Goal: Task Accomplishment & Management: Manage account settings

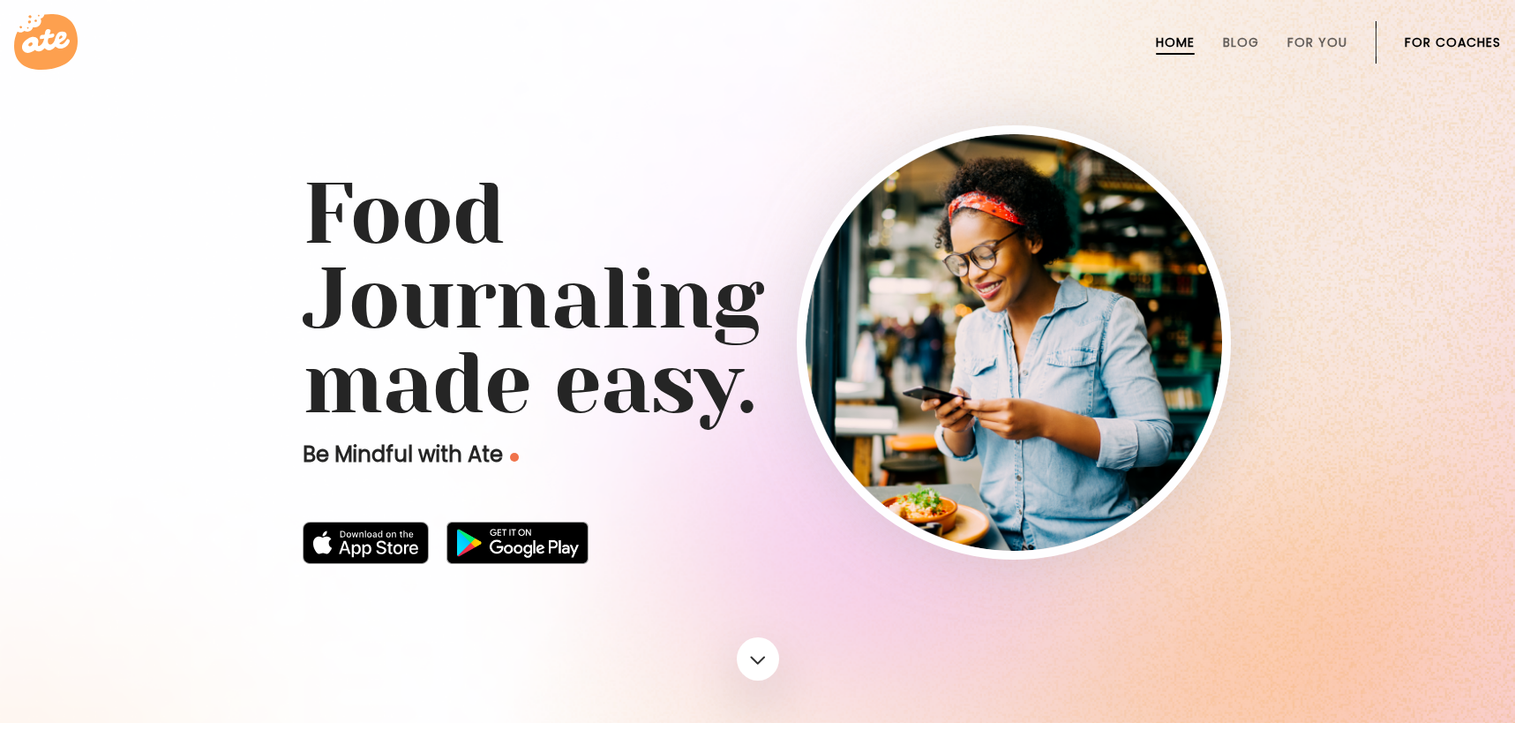
click at [1423, 38] on link "For Coaches" at bounding box center [1453, 42] width 96 height 14
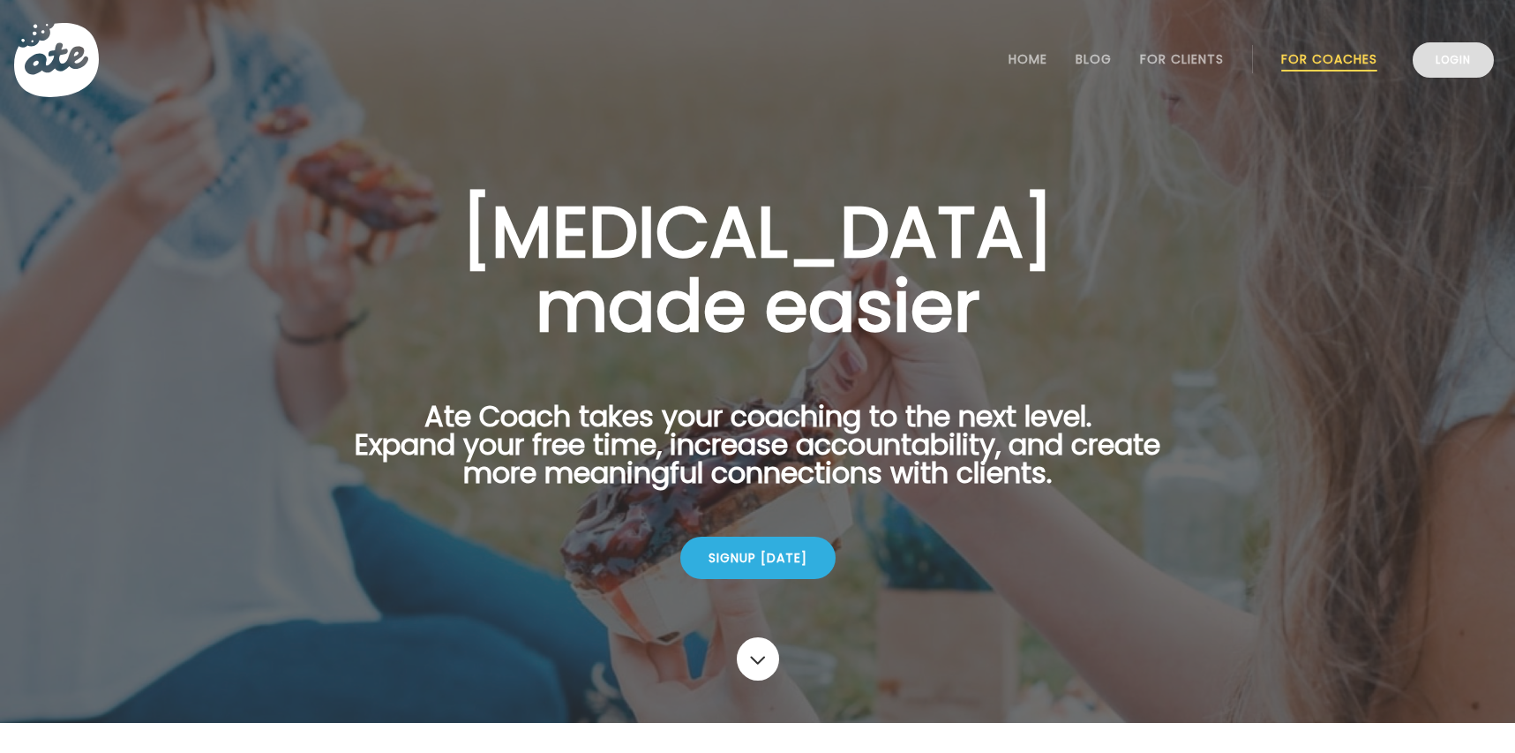
click at [1462, 50] on link "Login" at bounding box center [1453, 59] width 81 height 35
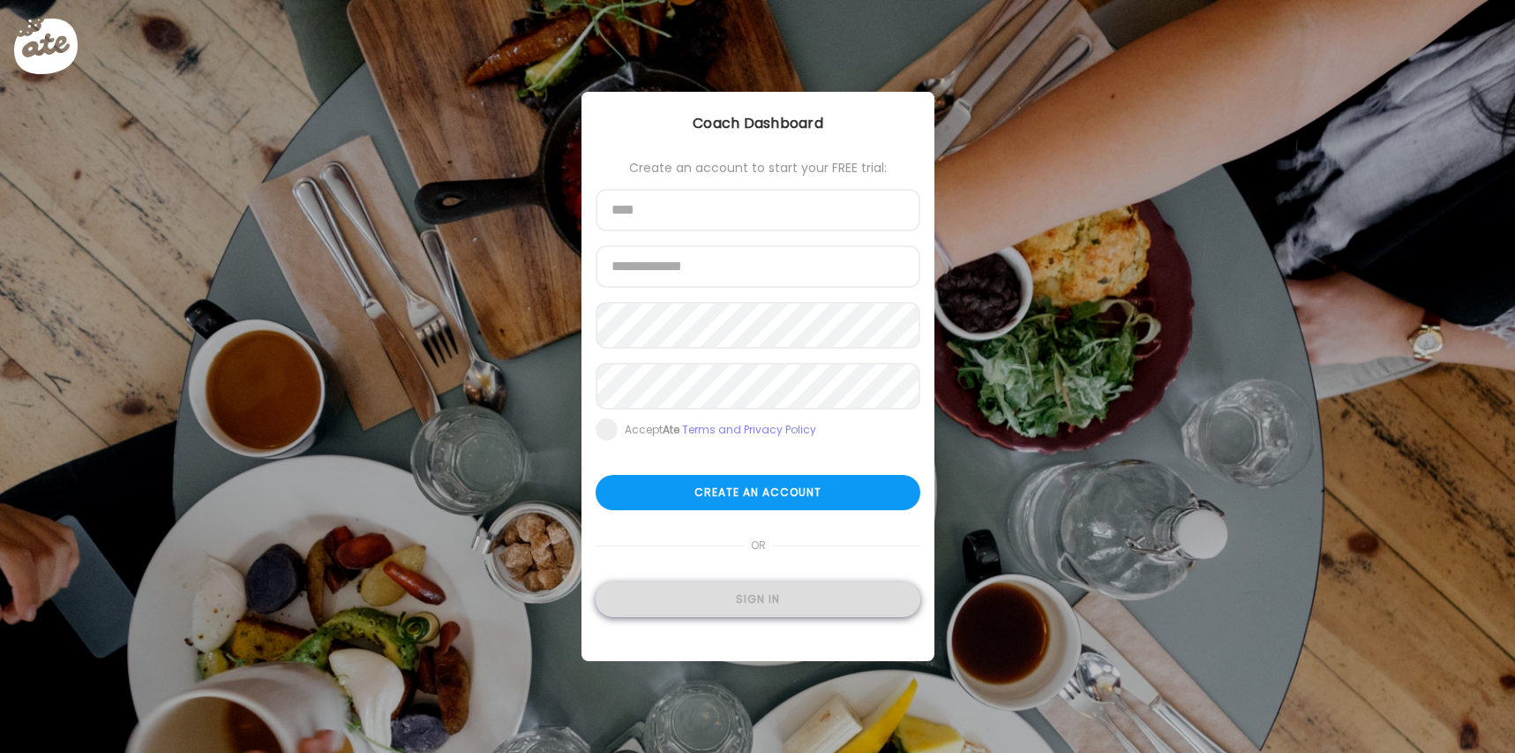
click at [668, 597] on div "Sign in" at bounding box center [758, 599] width 325 height 35
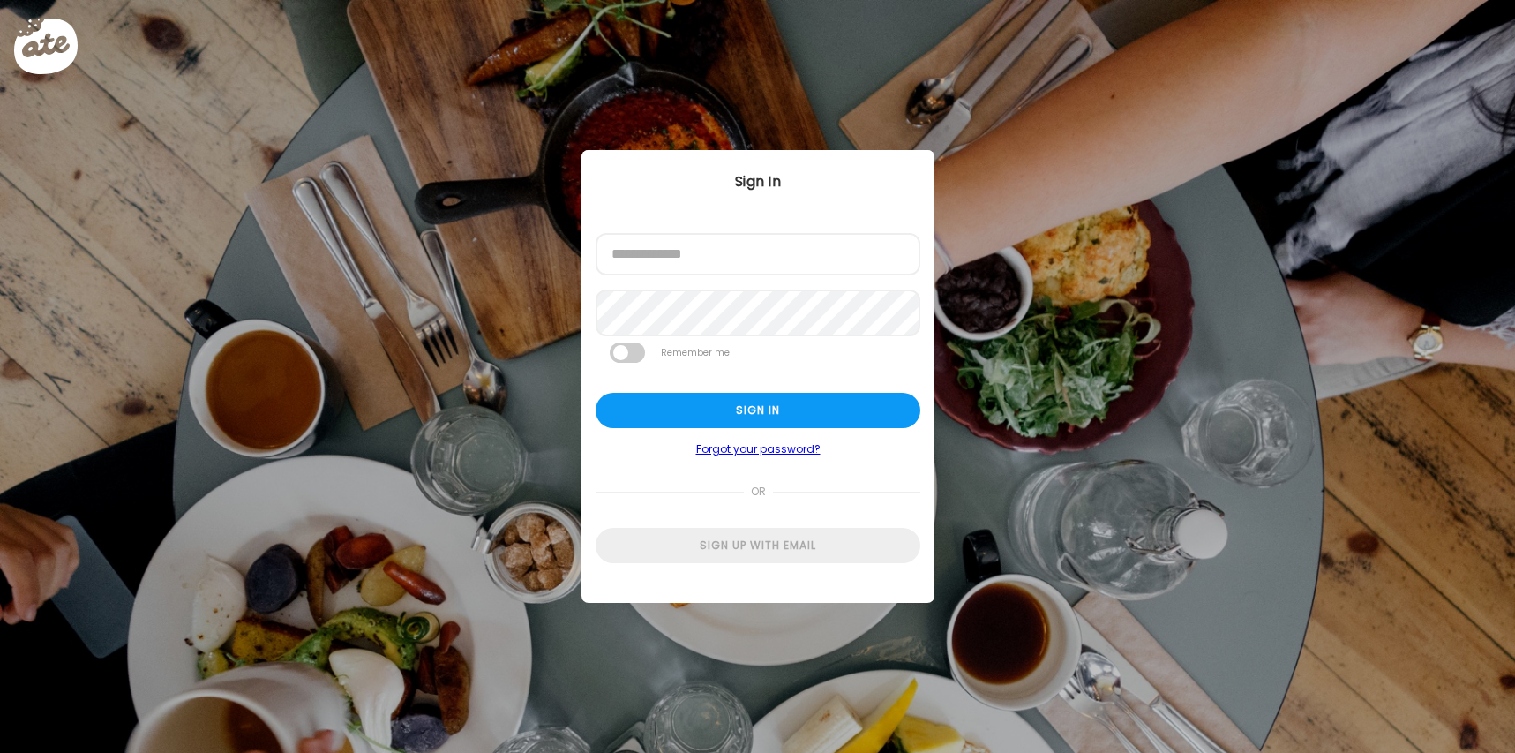
click at [733, 292] on form "Email address Password Remember me Sign in Forgot your password? or Sign up wit…" at bounding box center [758, 398] width 325 height 330
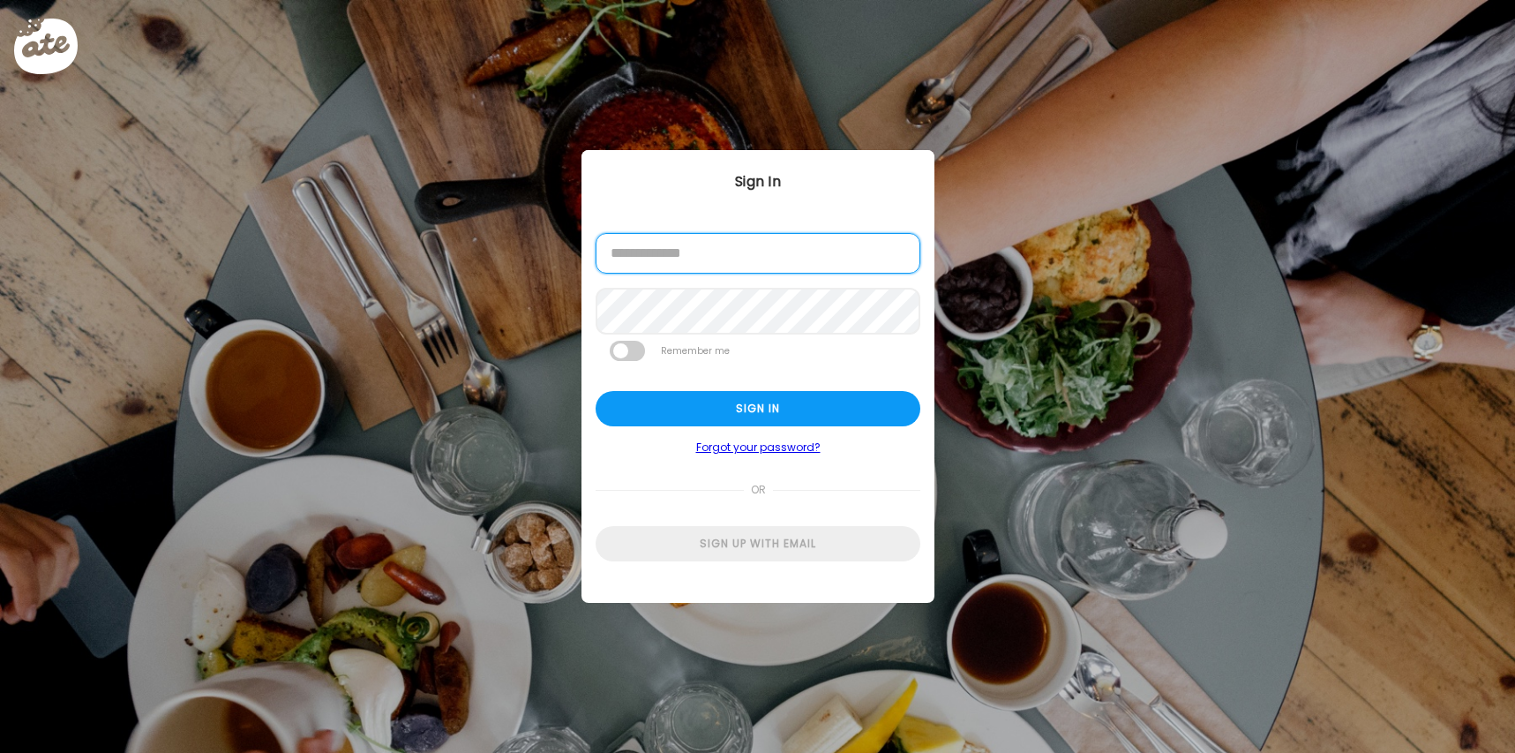
type input "**********"
click at [753, 391] on form "**********" at bounding box center [758, 397] width 325 height 328
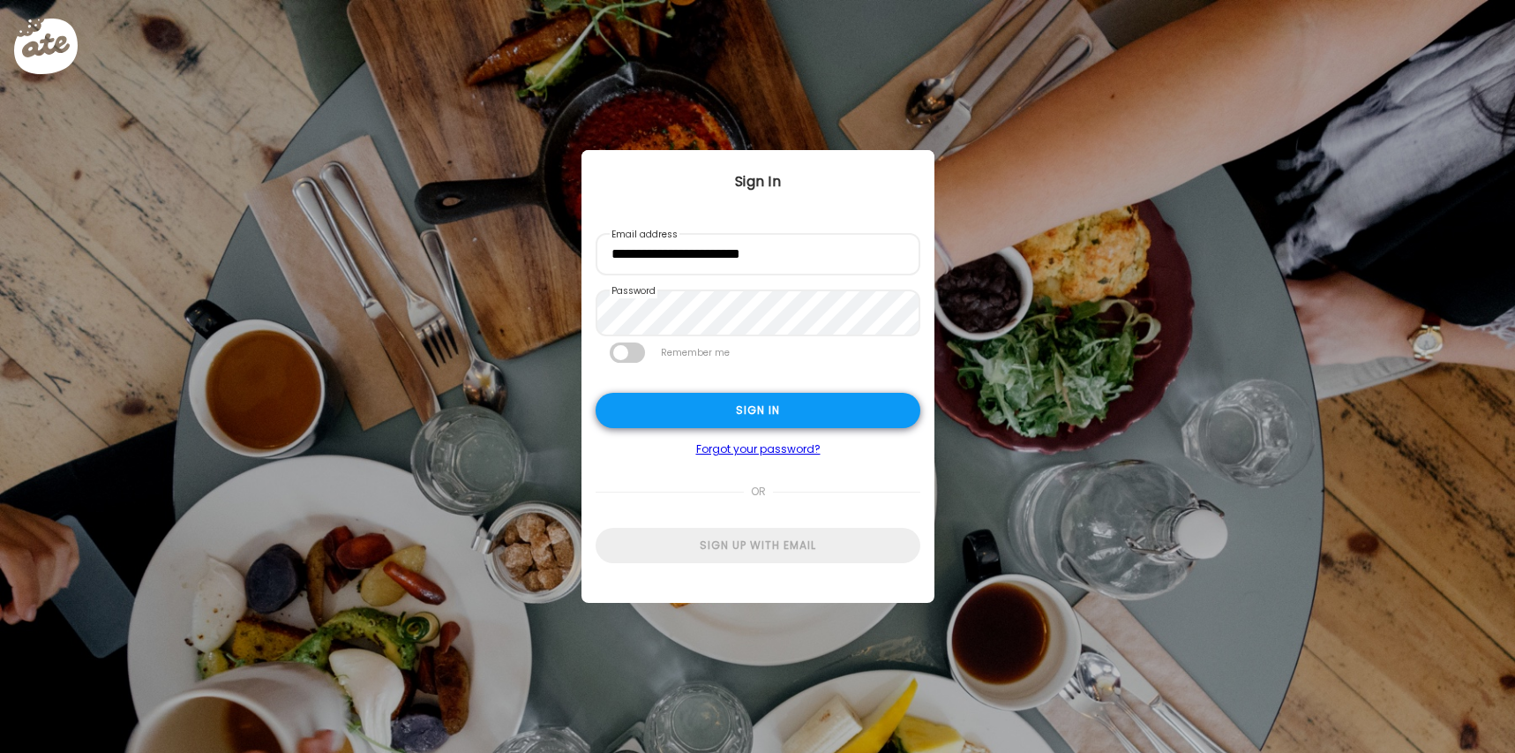
click at [753, 405] on div "Sign in" at bounding box center [758, 410] width 325 height 35
type input "**********"
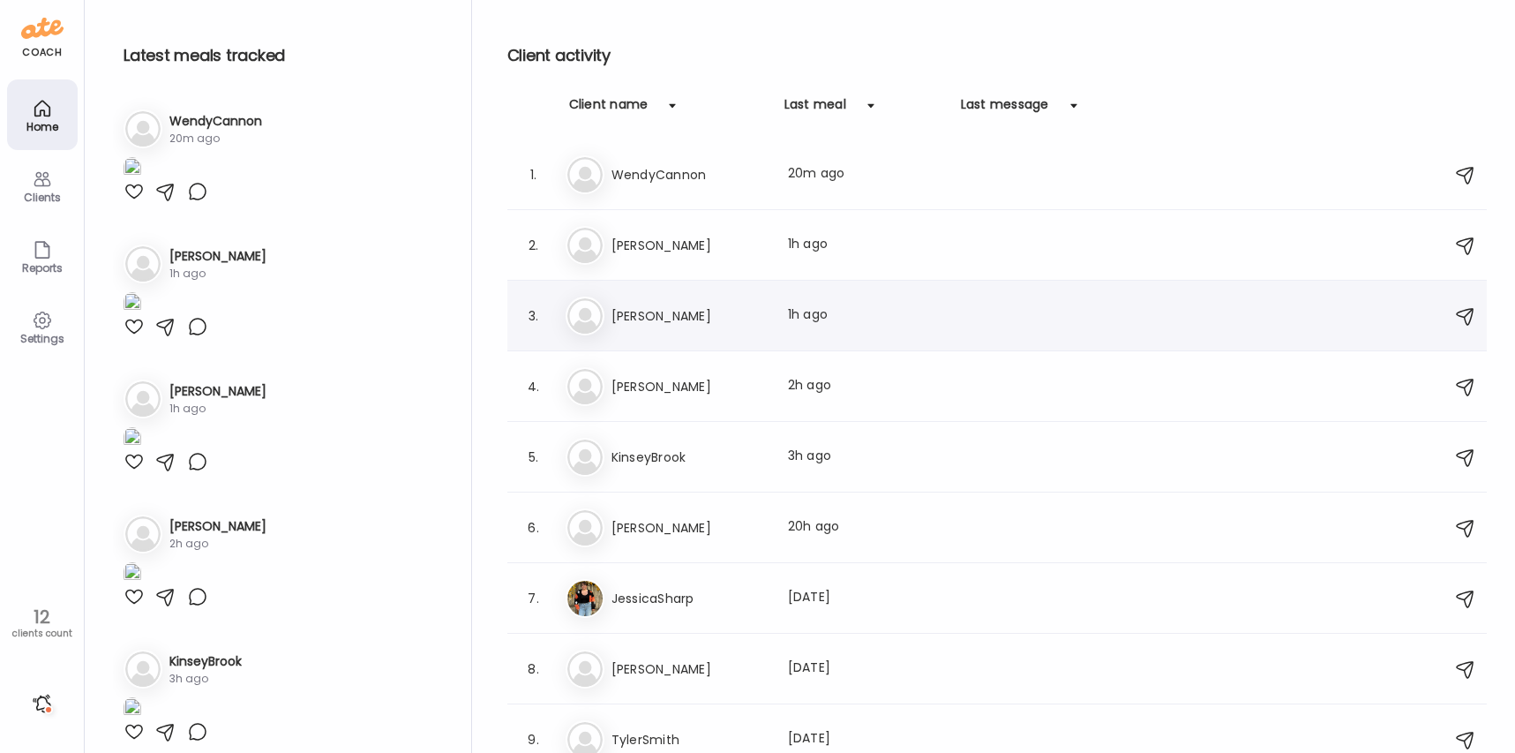
click at [806, 330] on div "Er [PERSON_NAME] Last meal: 1h ago" at bounding box center [1000, 316] width 868 height 39
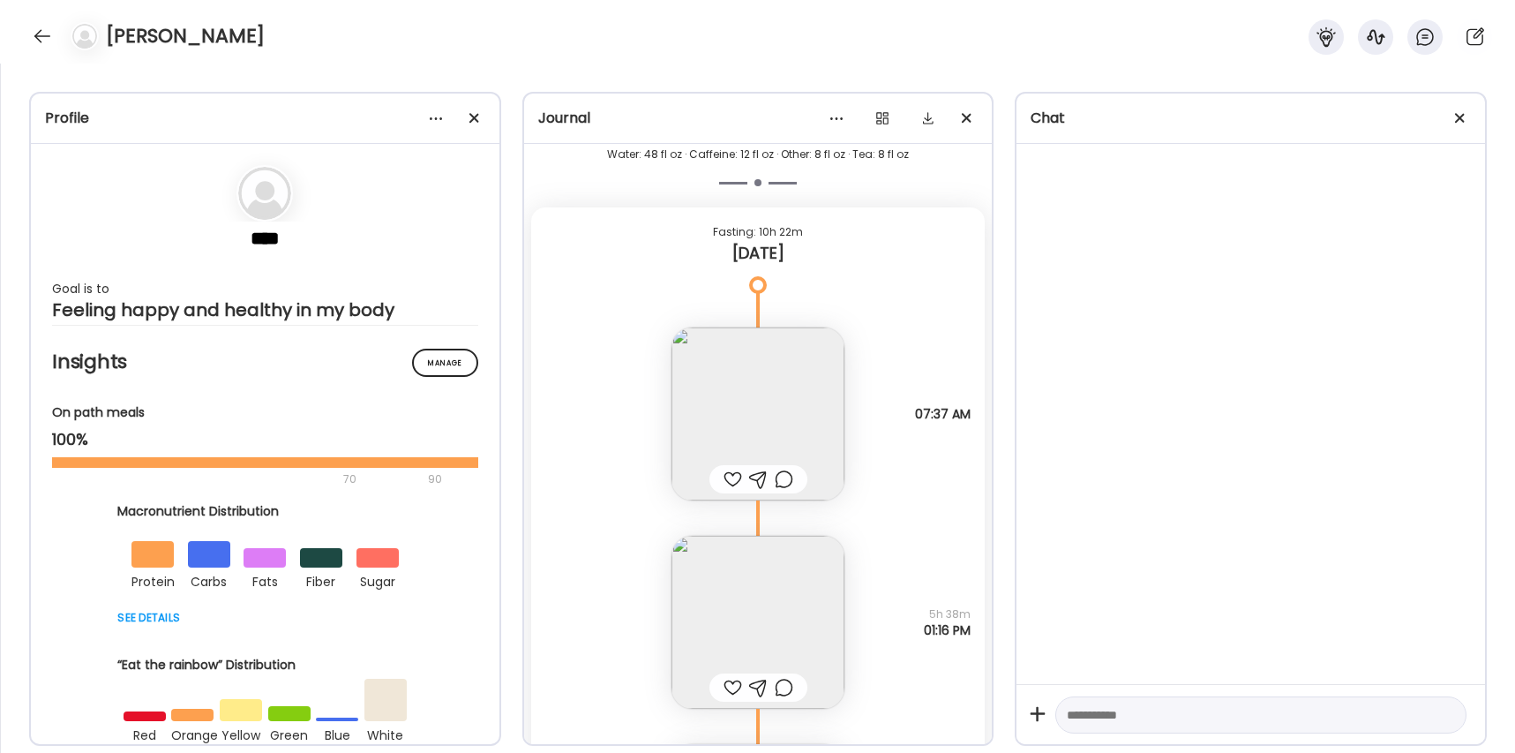
scroll to position [59261, 0]
click at [724, 474] on div at bounding box center [733, 479] width 19 height 21
click at [747, 431] on img at bounding box center [758, 414] width 173 height 173
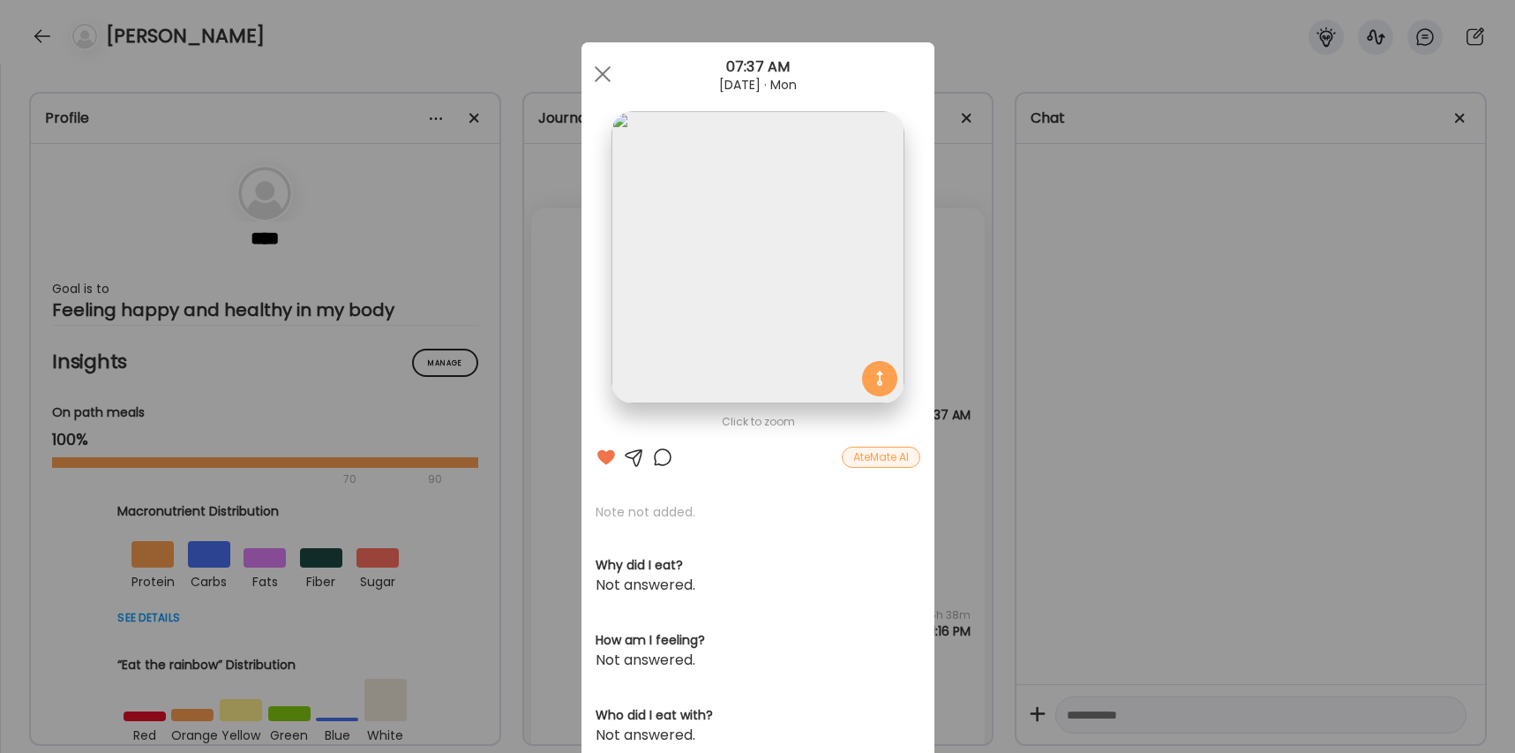
click at [672, 457] on div at bounding box center [662, 457] width 21 height 21
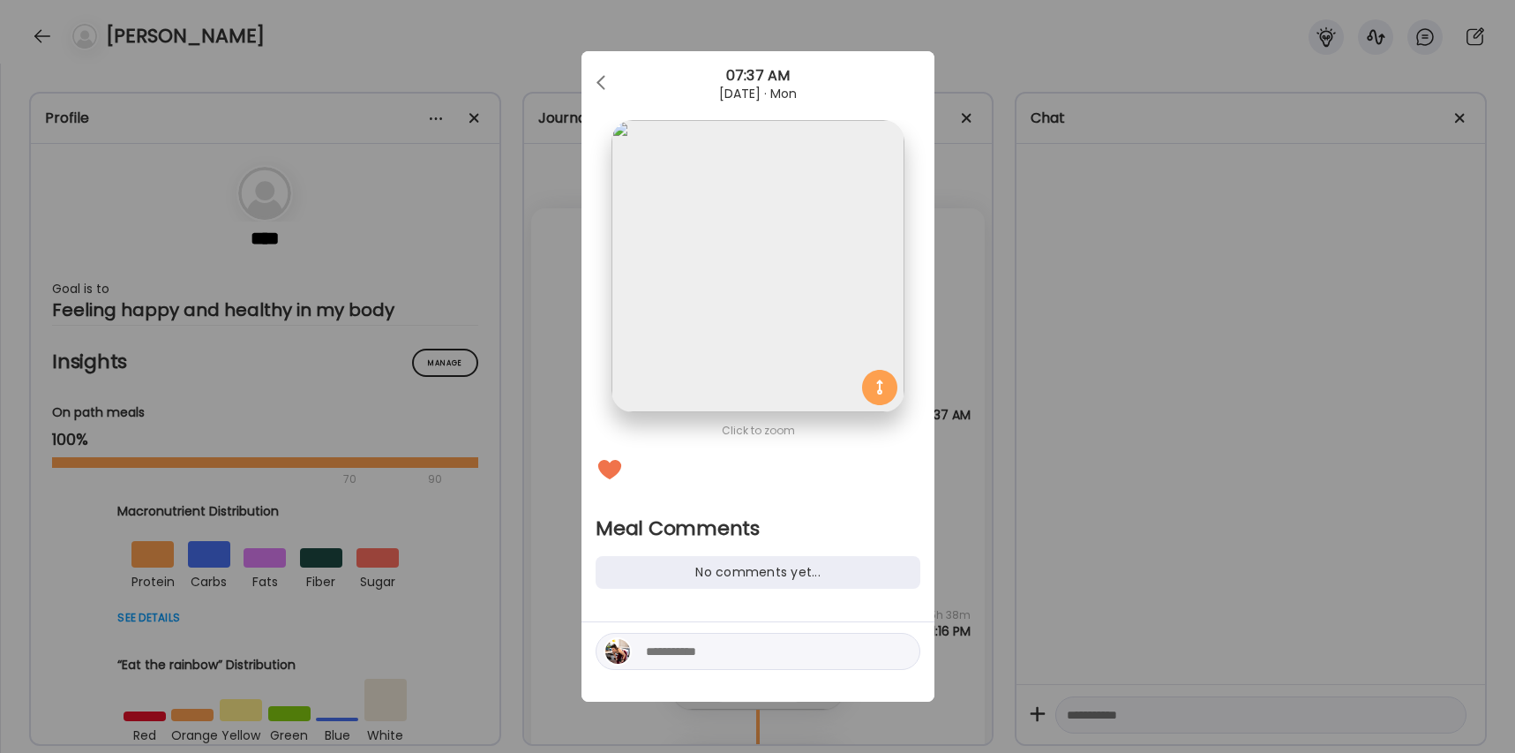
click at [689, 638] on div at bounding box center [758, 651] width 325 height 37
click at [678, 654] on textarea at bounding box center [765, 651] width 238 height 21
type textarea "**********"
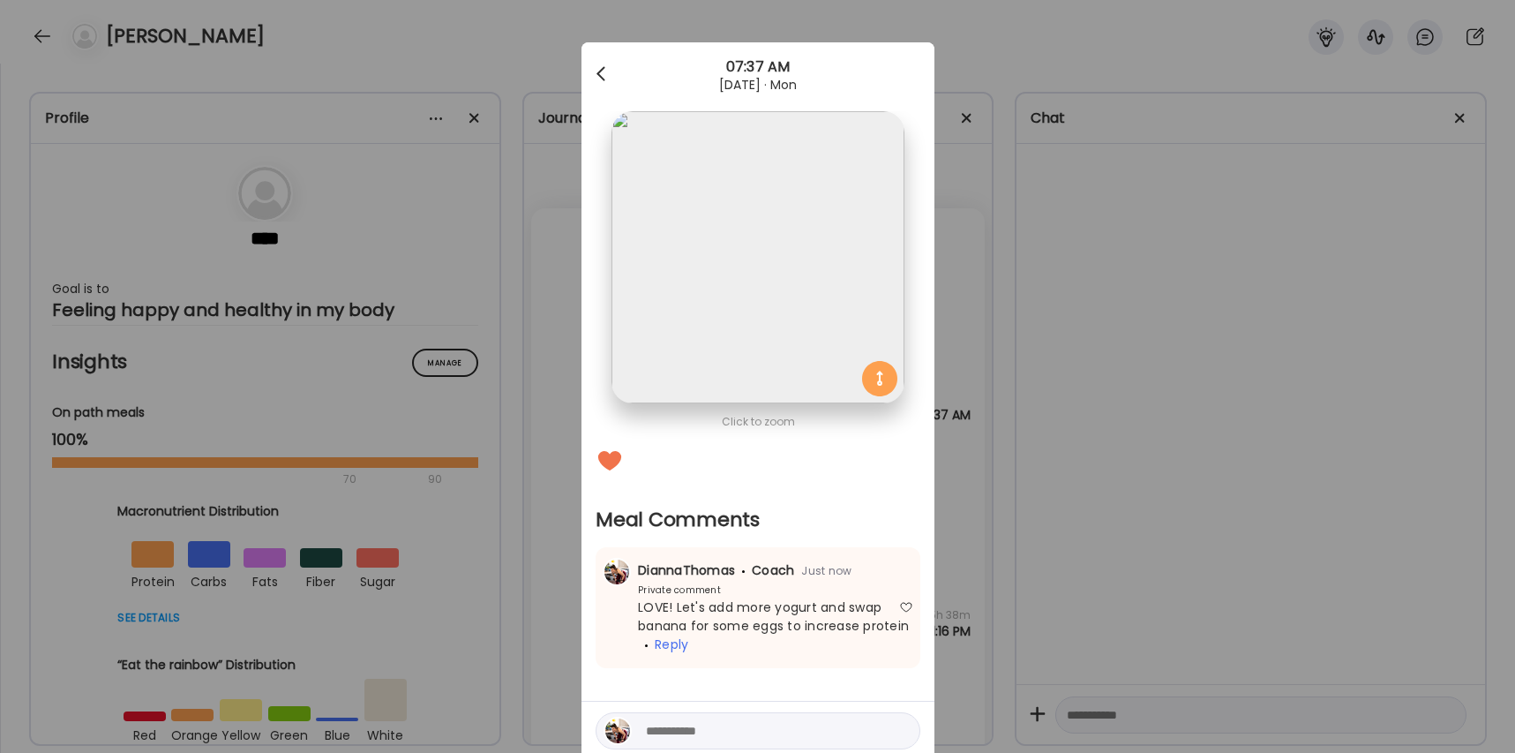
click at [614, 79] on div at bounding box center [602, 73] width 35 height 35
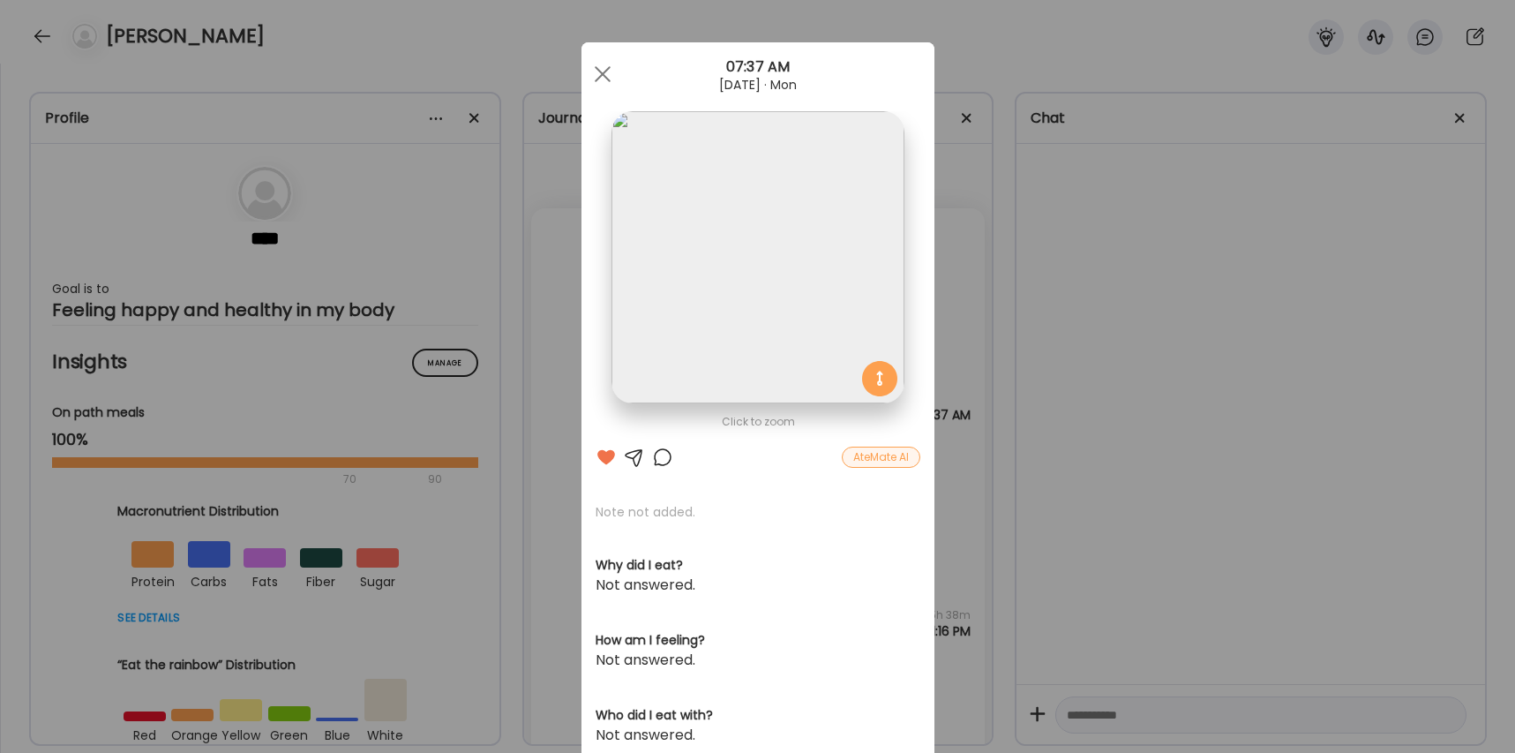
click at [612, 76] on div at bounding box center [602, 73] width 35 height 35
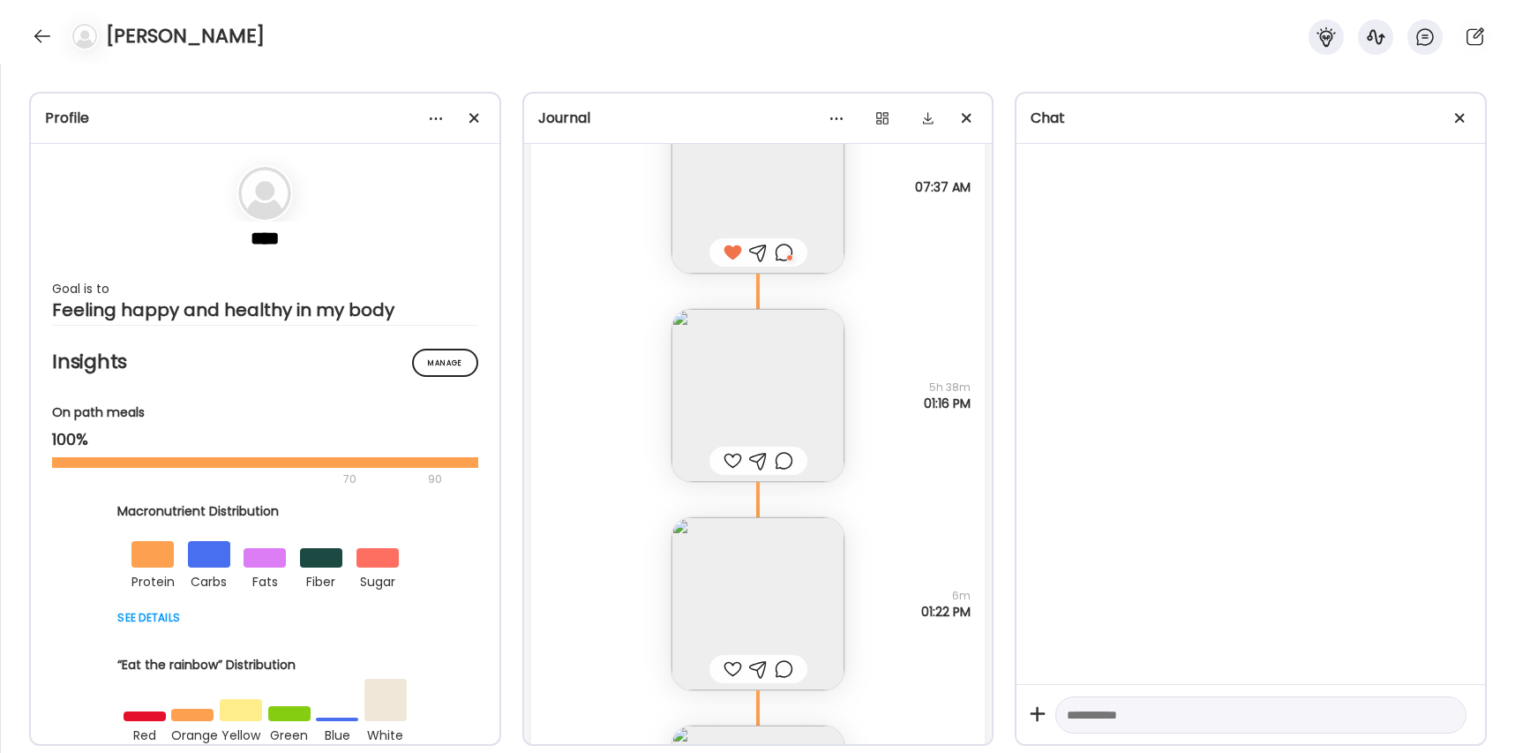
scroll to position [59490, 0]
click at [758, 414] on img at bounding box center [758, 394] width 173 height 173
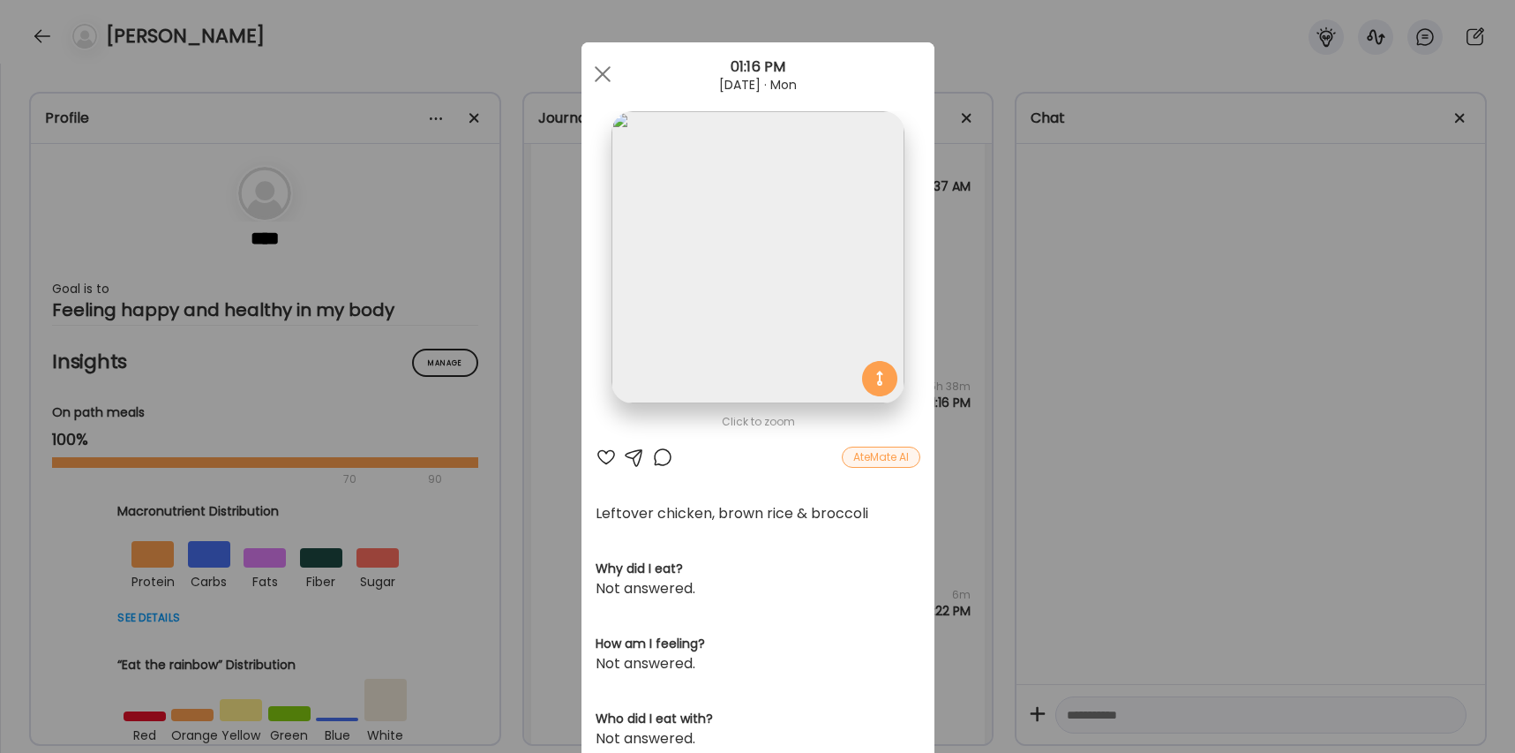
click at [612, 453] on div at bounding box center [606, 457] width 21 height 21
click at [672, 461] on div at bounding box center [662, 457] width 21 height 21
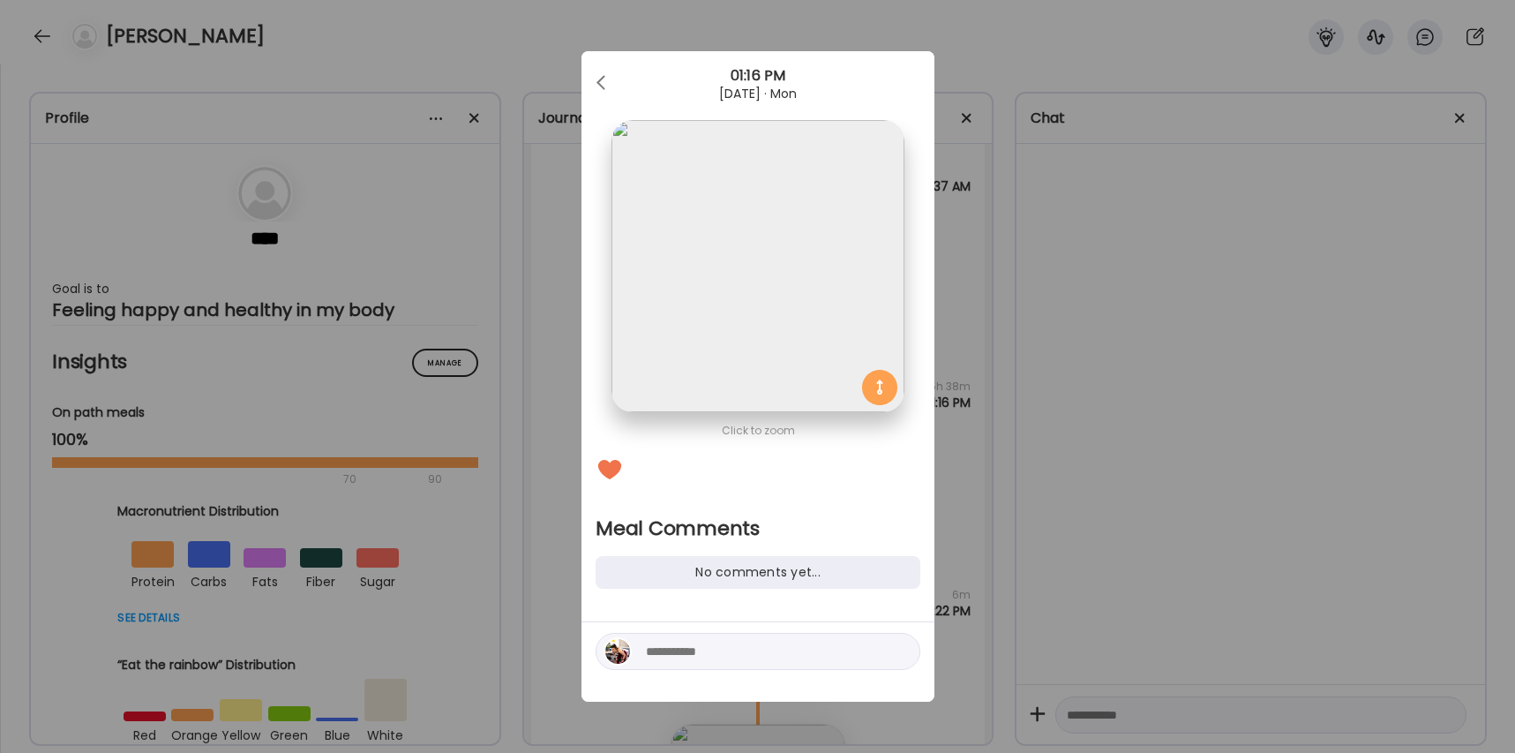
click at [710, 663] on div at bounding box center [758, 651] width 325 height 37
click at [711, 657] on textarea at bounding box center [765, 651] width 238 height 21
type textarea "**********"
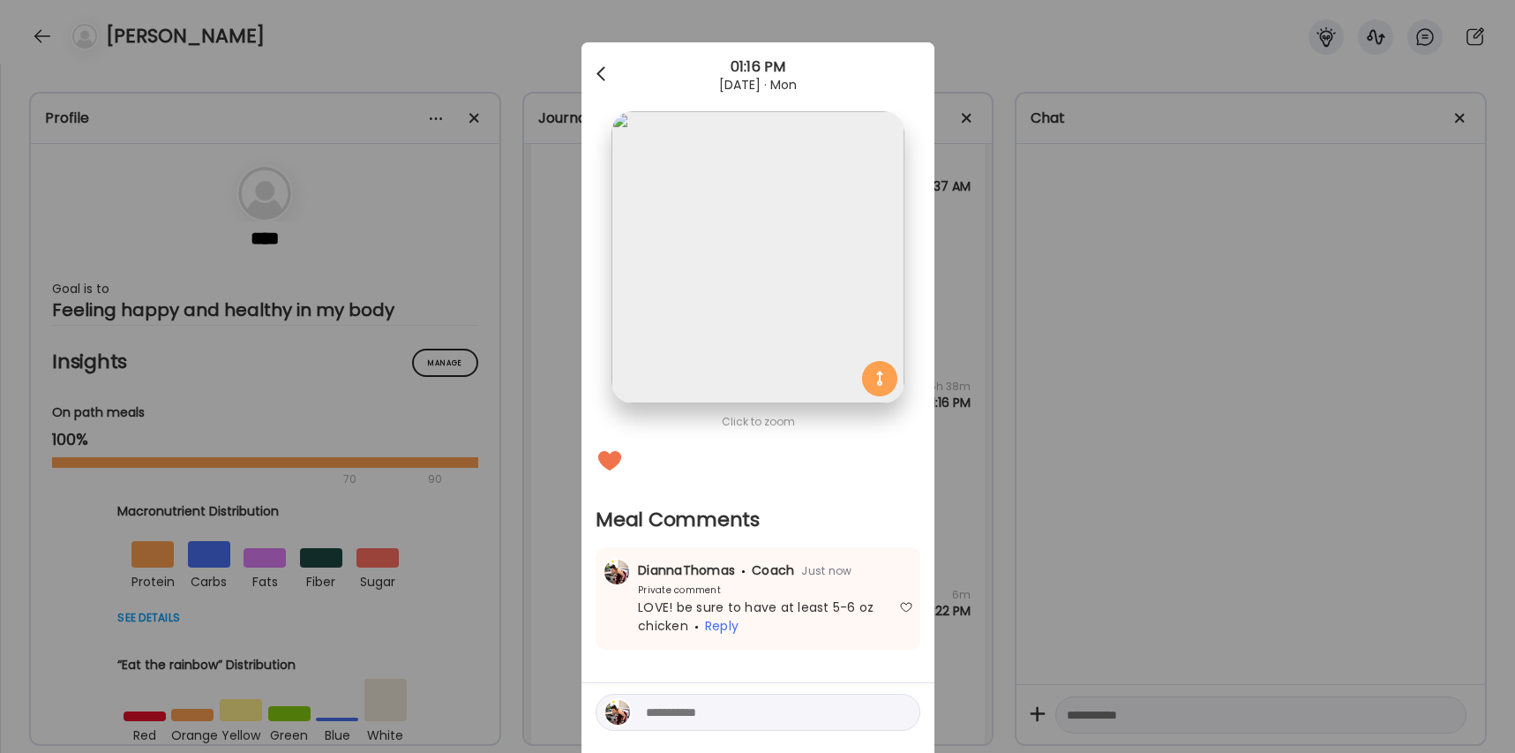
click at [599, 81] on div at bounding box center [602, 73] width 35 height 35
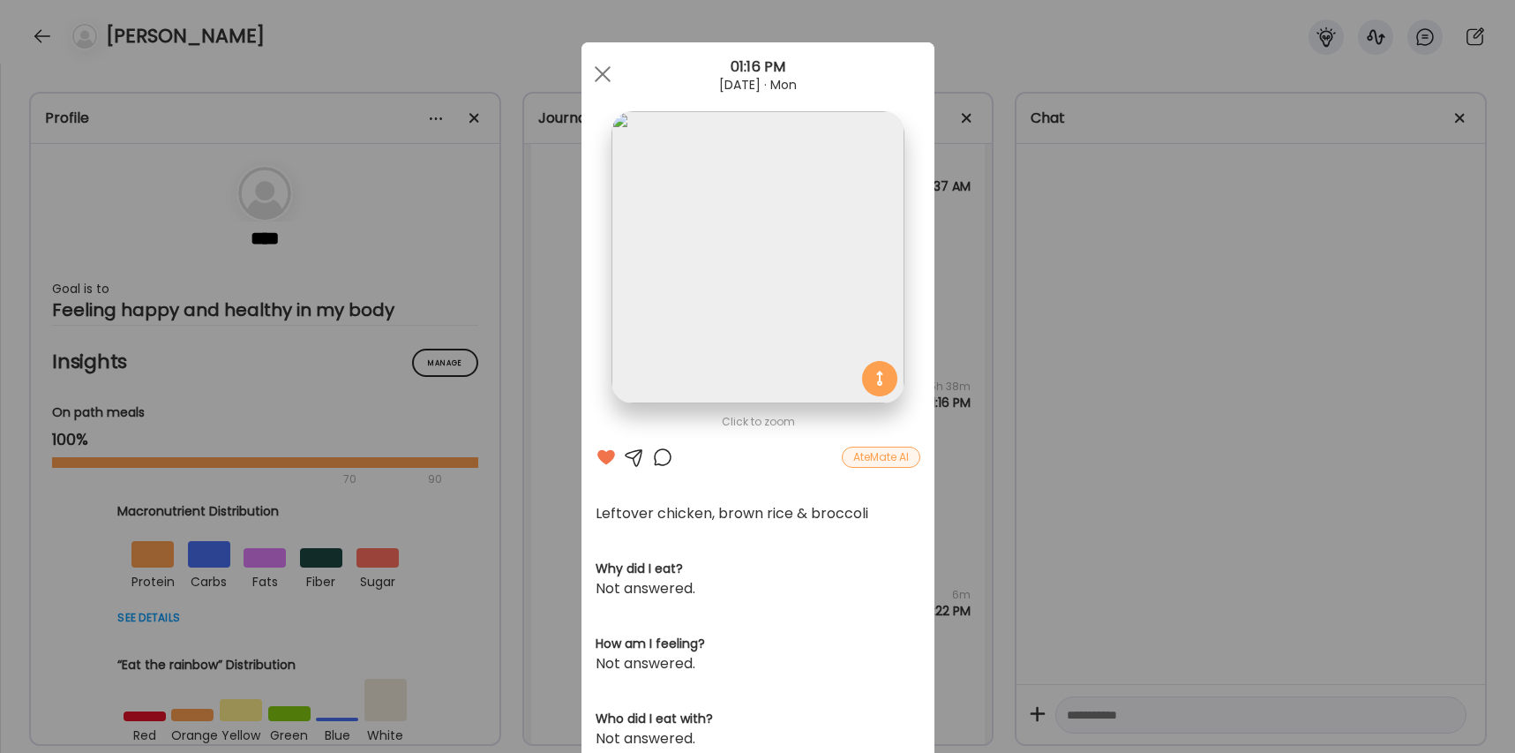
click at [599, 80] on div at bounding box center [602, 73] width 35 height 35
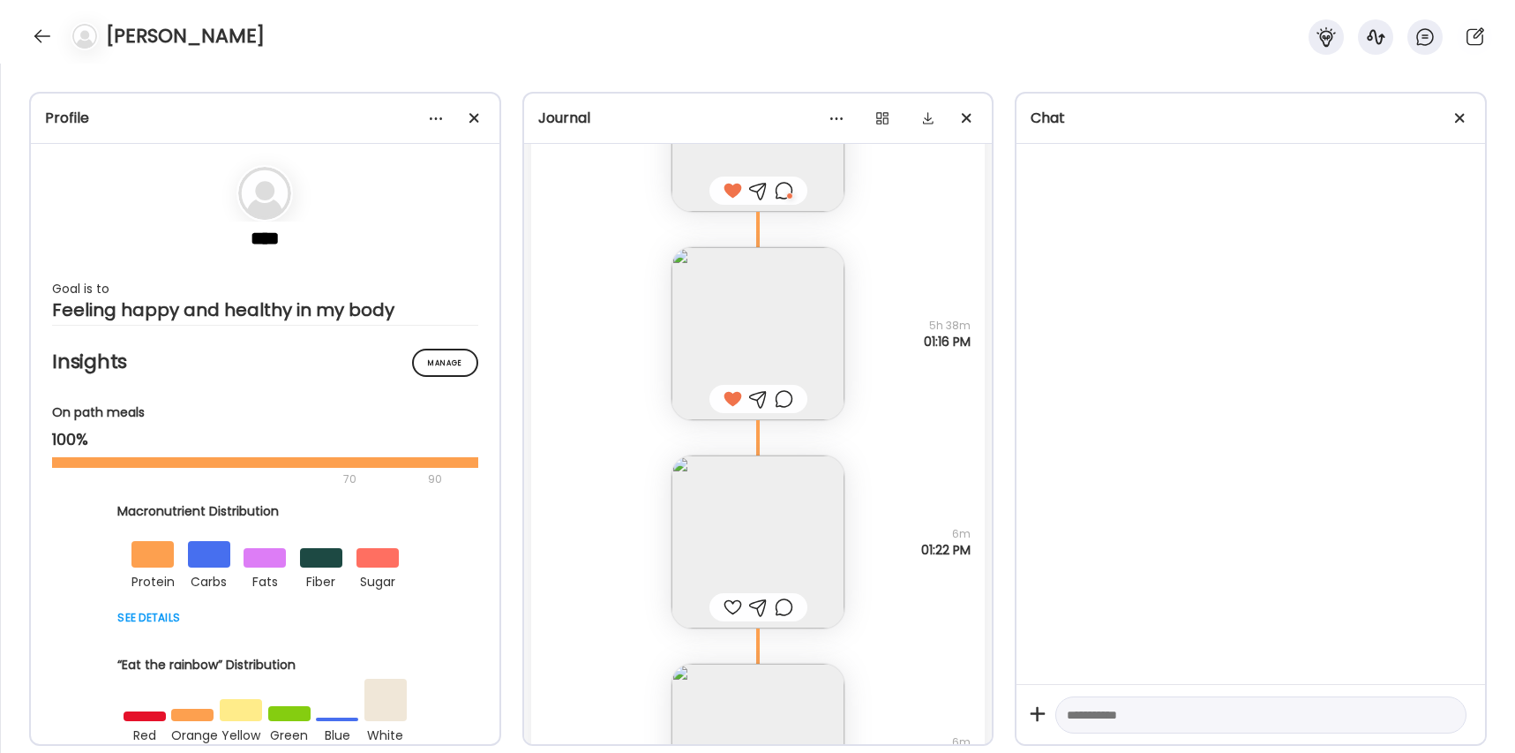
scroll to position [59567, 0]
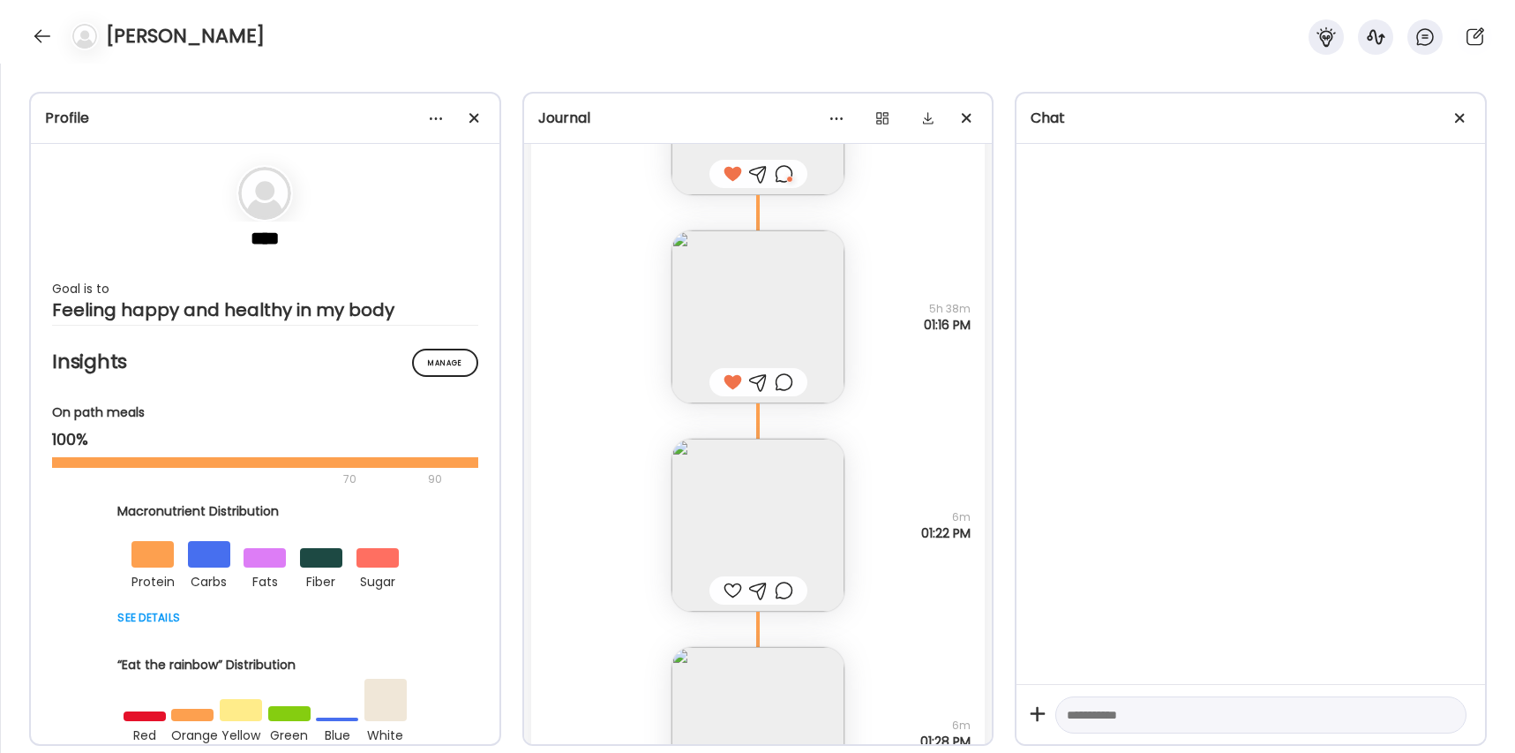
click at [727, 594] on div at bounding box center [733, 590] width 19 height 21
click at [791, 592] on div at bounding box center [784, 590] width 19 height 21
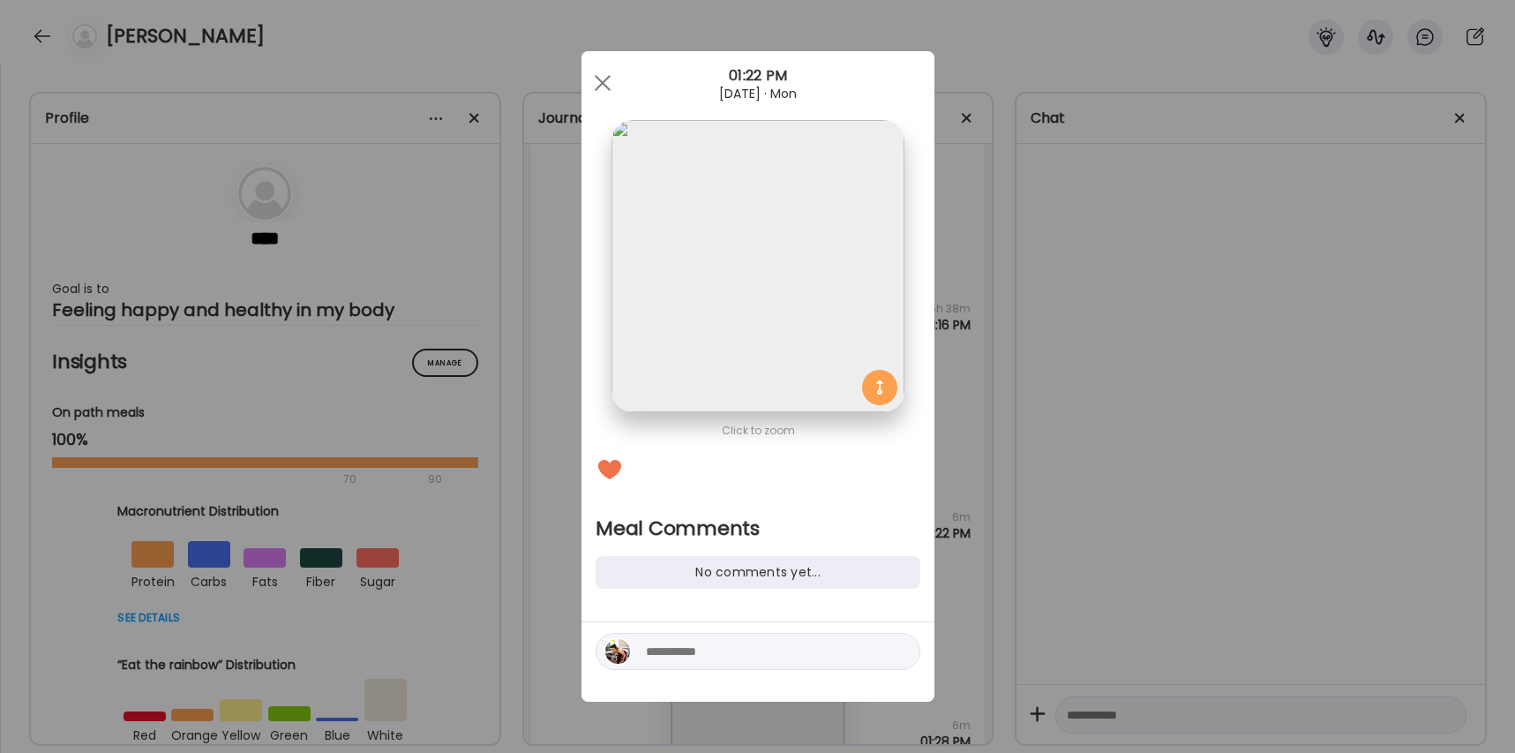
click at [722, 643] on textarea at bounding box center [765, 651] width 238 height 21
type textarea "**********"
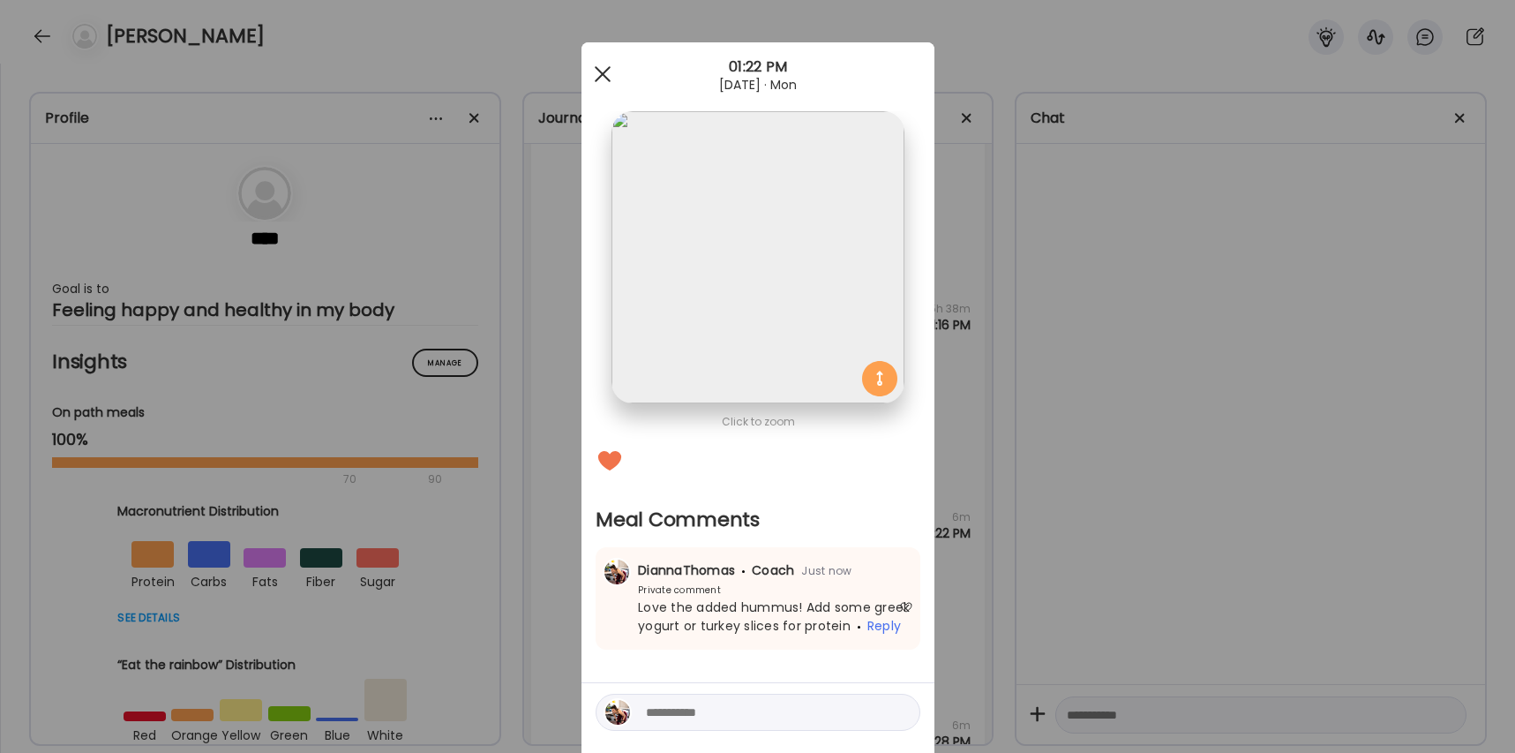
click at [597, 72] on div at bounding box center [602, 73] width 35 height 35
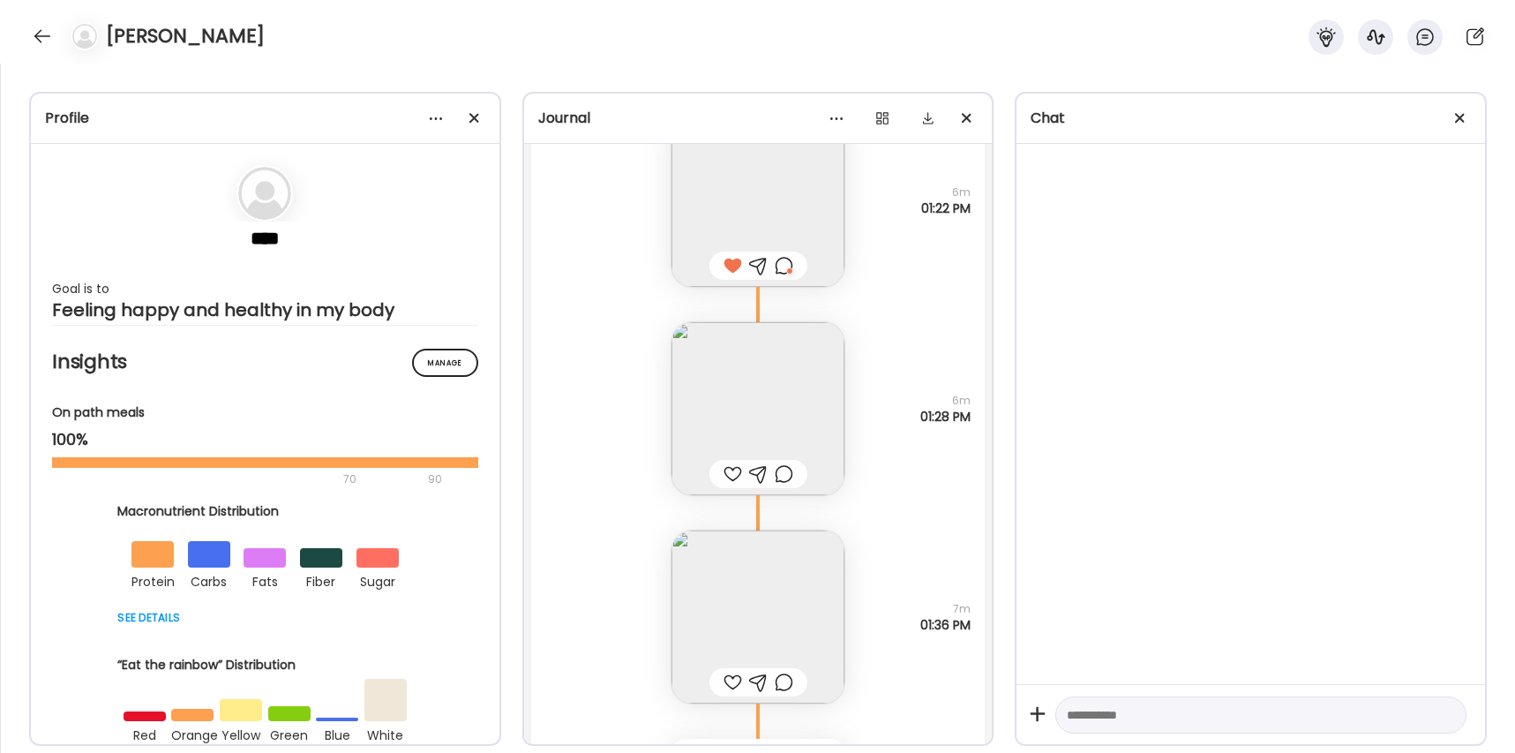
scroll to position [59956, 0]
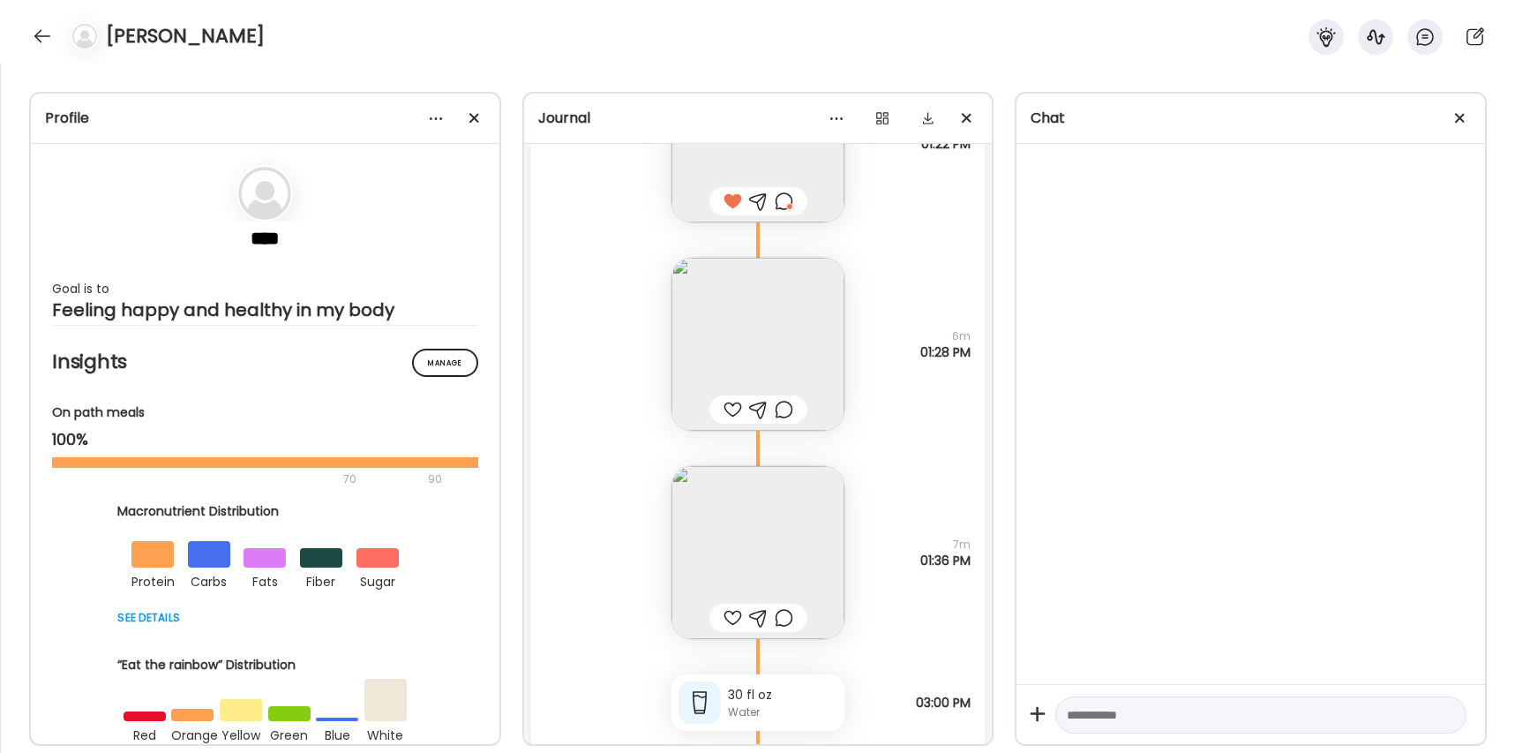
click at [732, 409] on div at bounding box center [733, 409] width 19 height 21
click at [730, 612] on div at bounding box center [733, 617] width 19 height 21
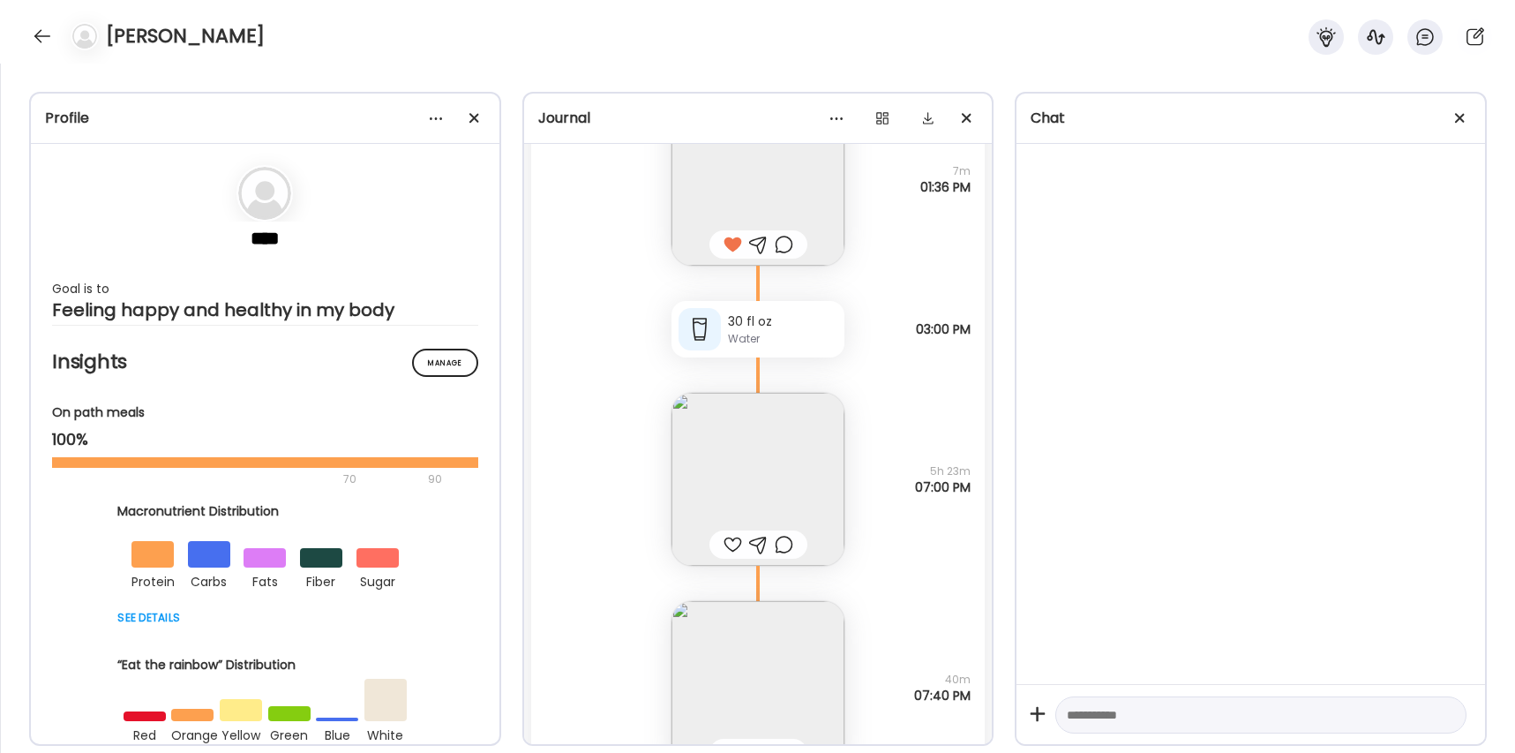
scroll to position [60338, 0]
click at [747, 454] on img at bounding box center [758, 471] width 173 height 173
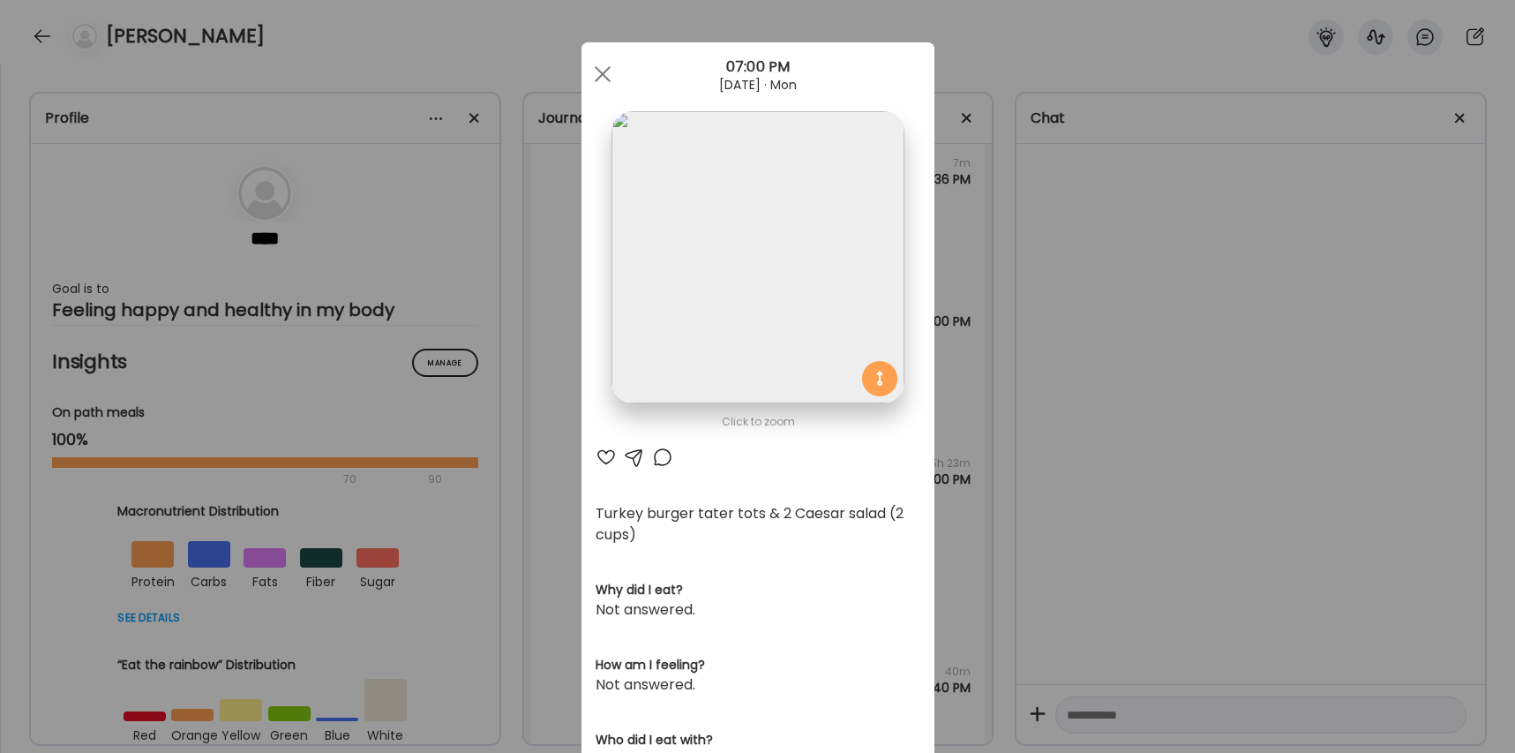
click at [599, 455] on div at bounding box center [606, 457] width 21 height 21
click at [658, 458] on div at bounding box center [662, 457] width 21 height 21
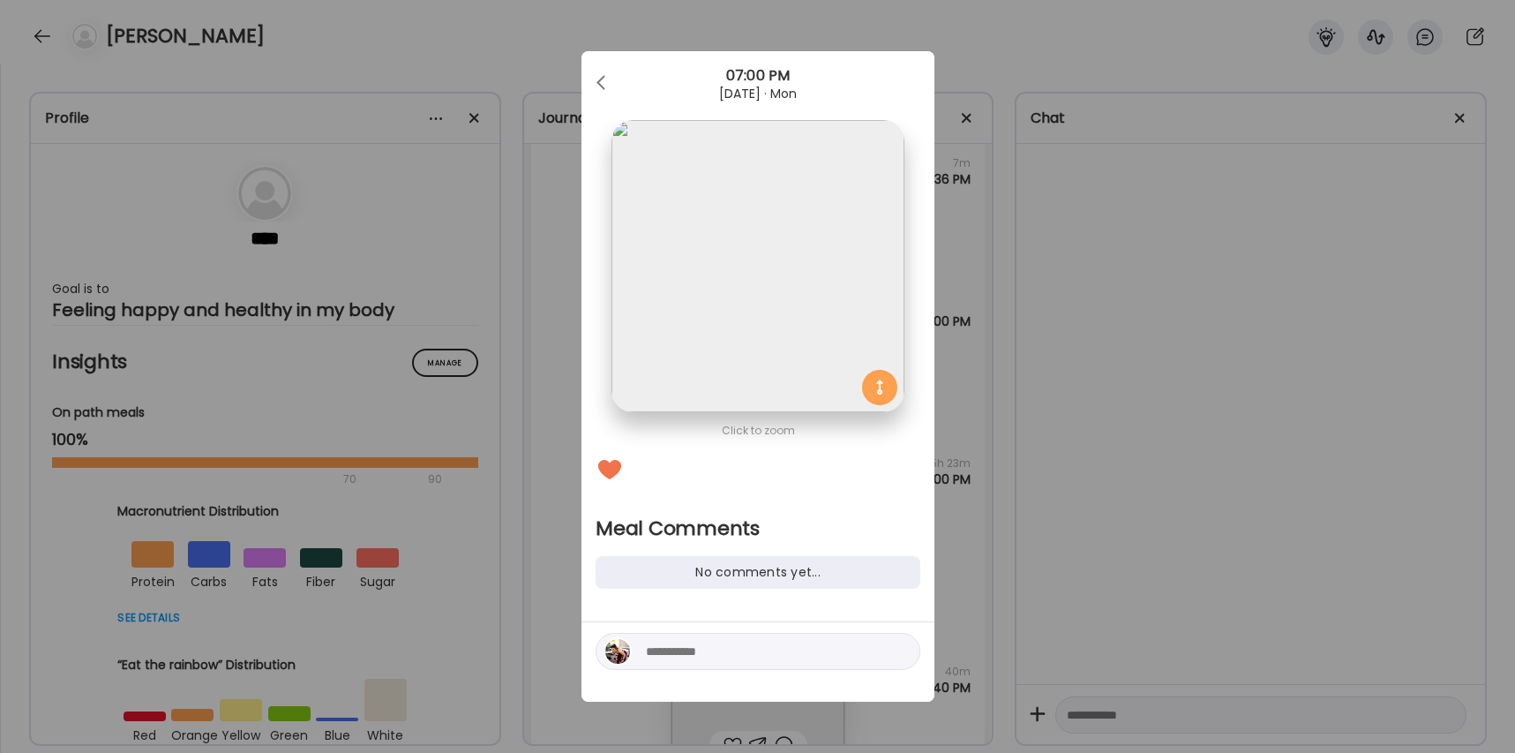
click at [689, 652] on textarea at bounding box center [765, 651] width 238 height 21
type textarea "**********"
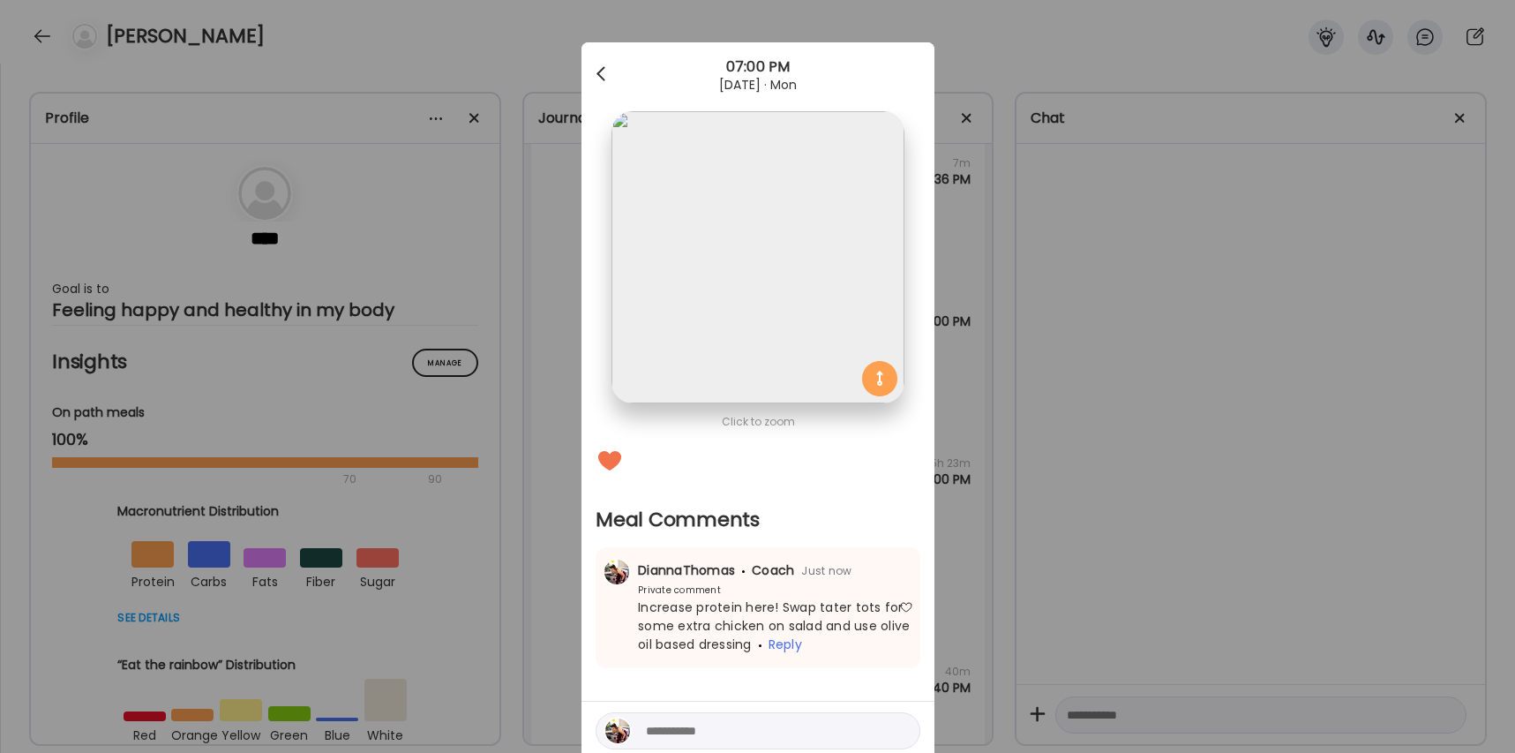
click at [605, 73] on div at bounding box center [602, 73] width 35 height 35
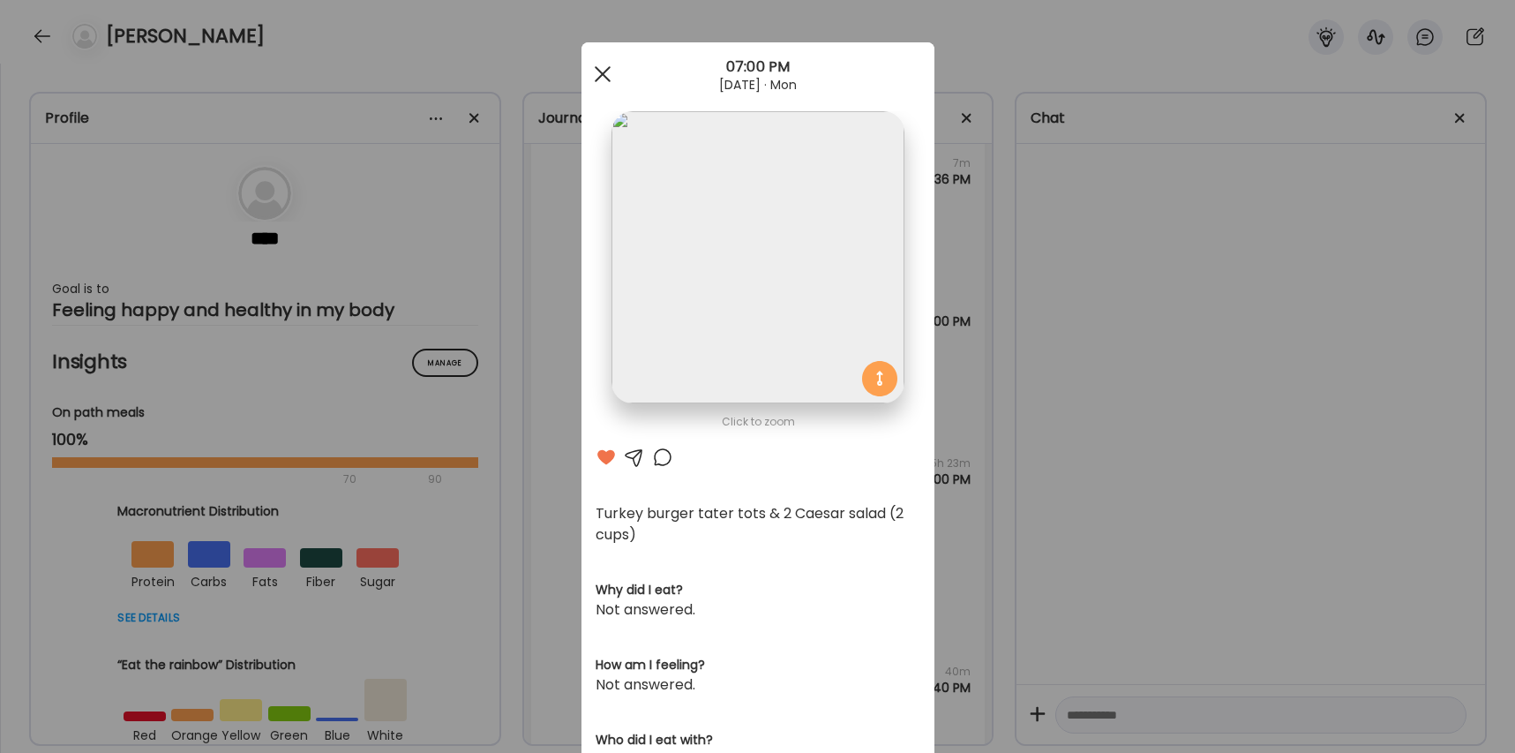
click at [605, 73] on div at bounding box center [602, 73] width 35 height 35
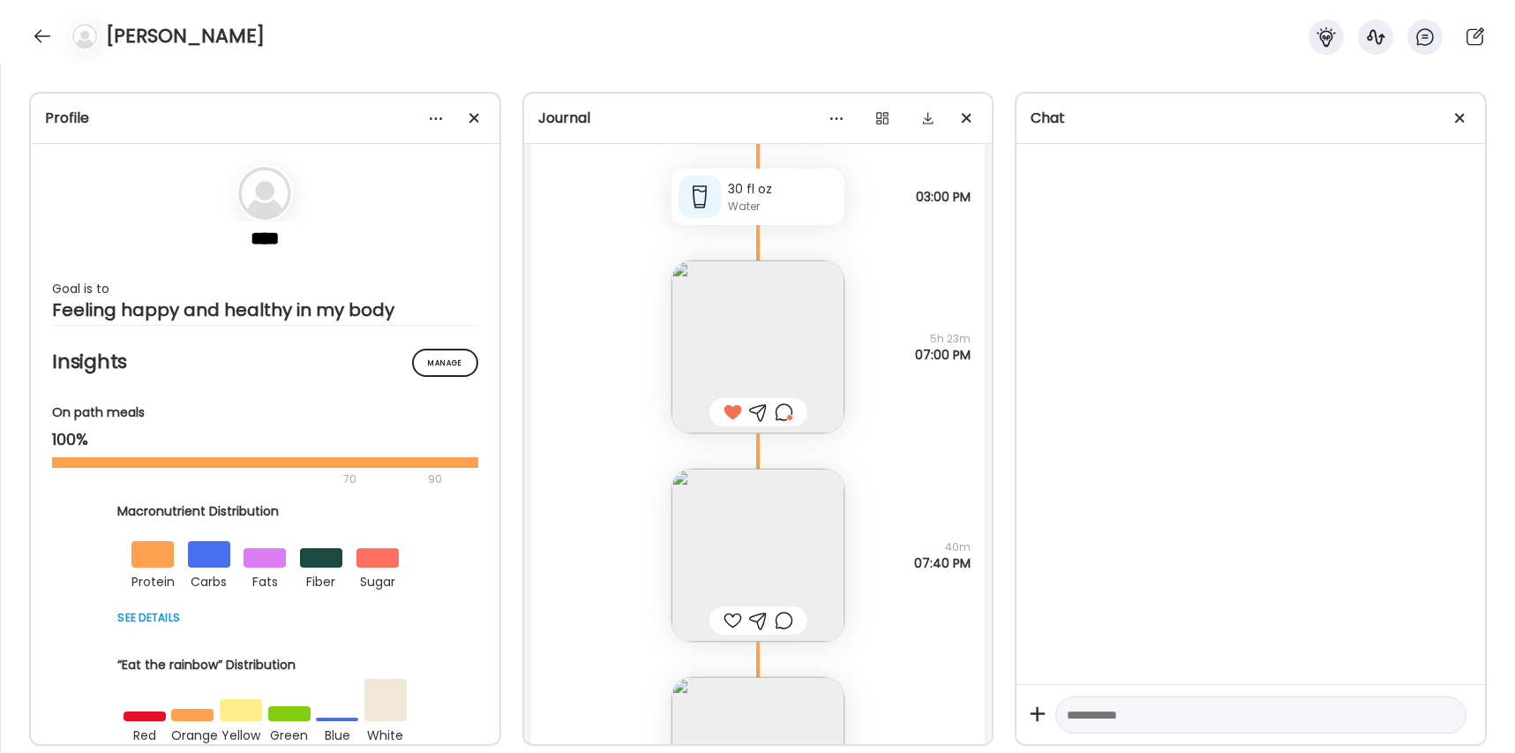
scroll to position [60468, 0]
click at [733, 606] on div at bounding box center [733, 614] width 19 height 21
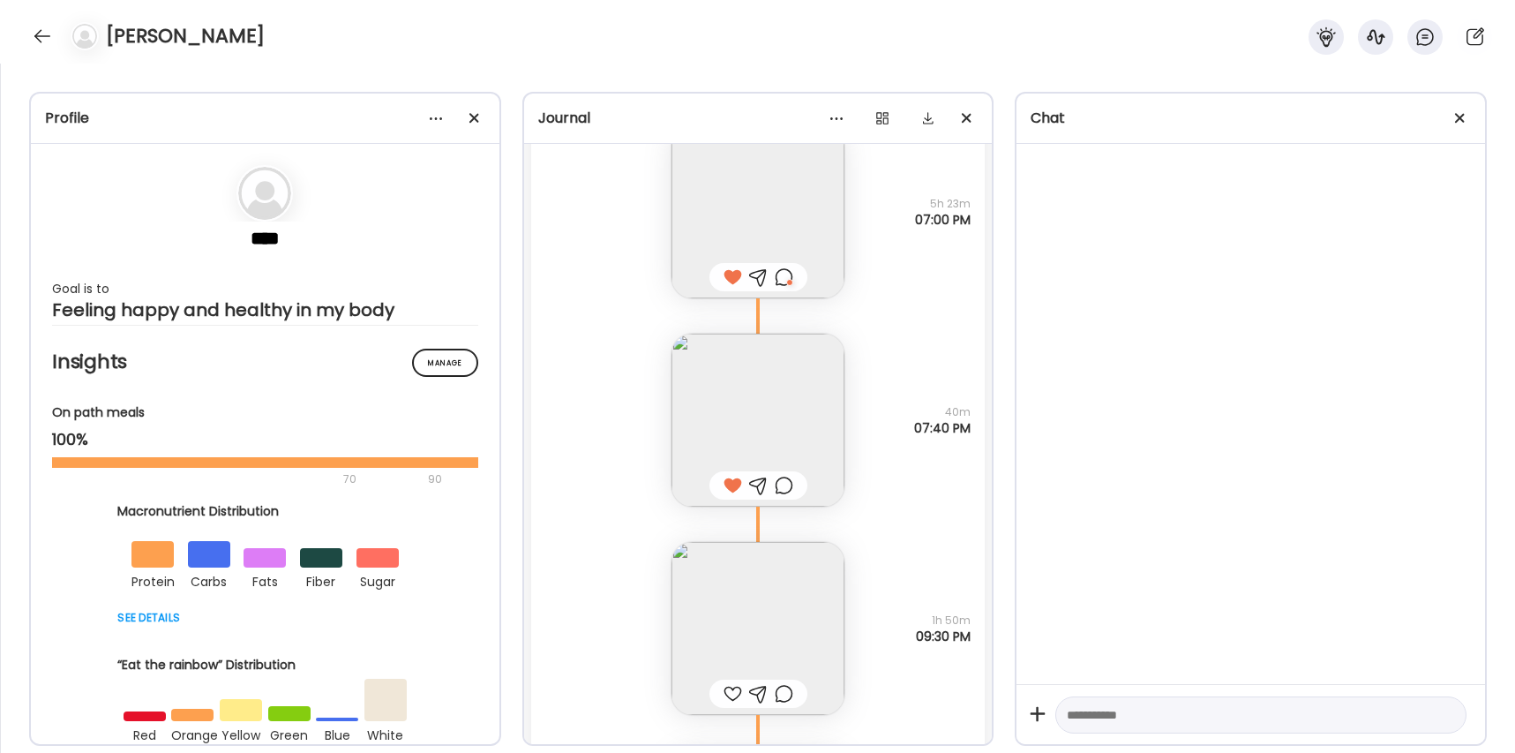
click at [732, 688] on div at bounding box center [733, 693] width 19 height 21
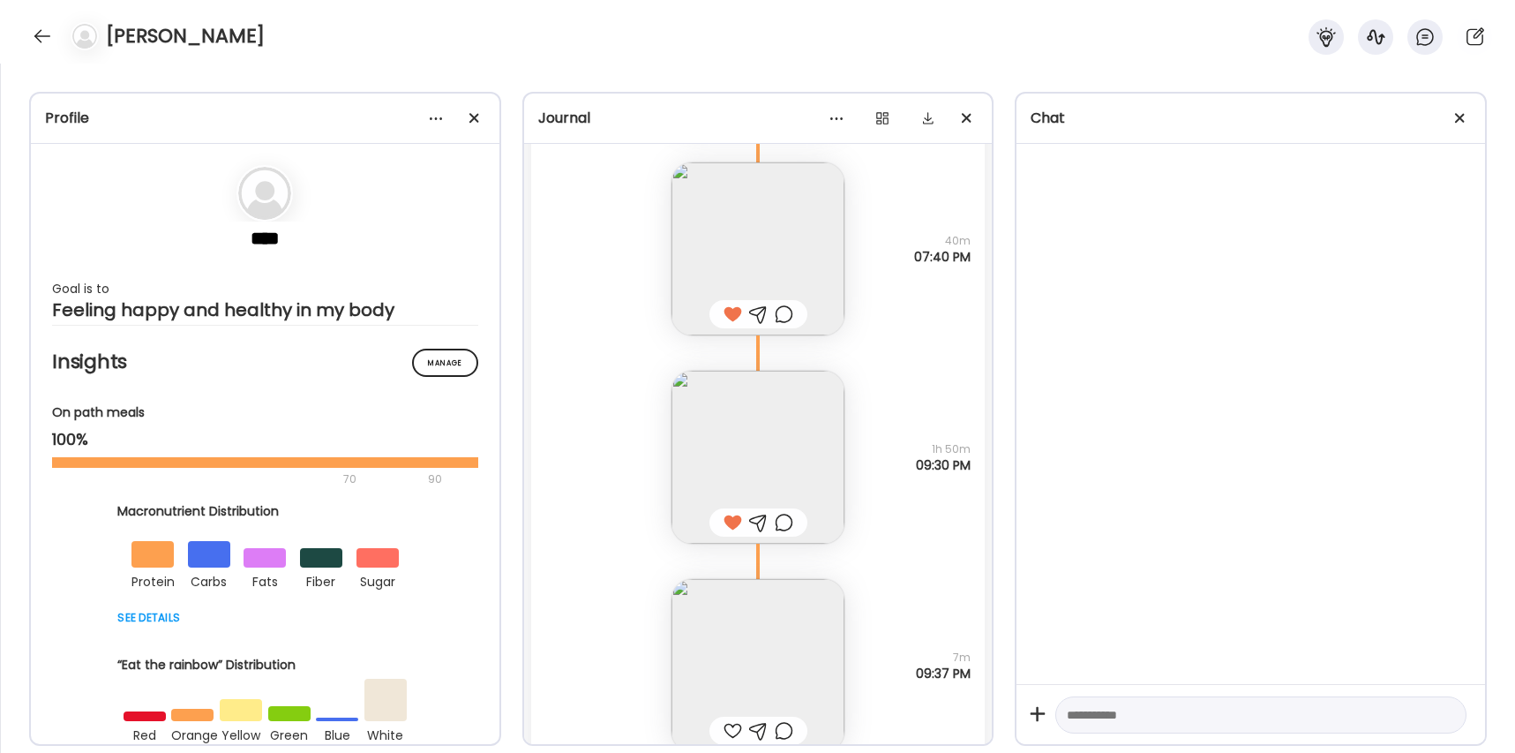
scroll to position [60808, 0]
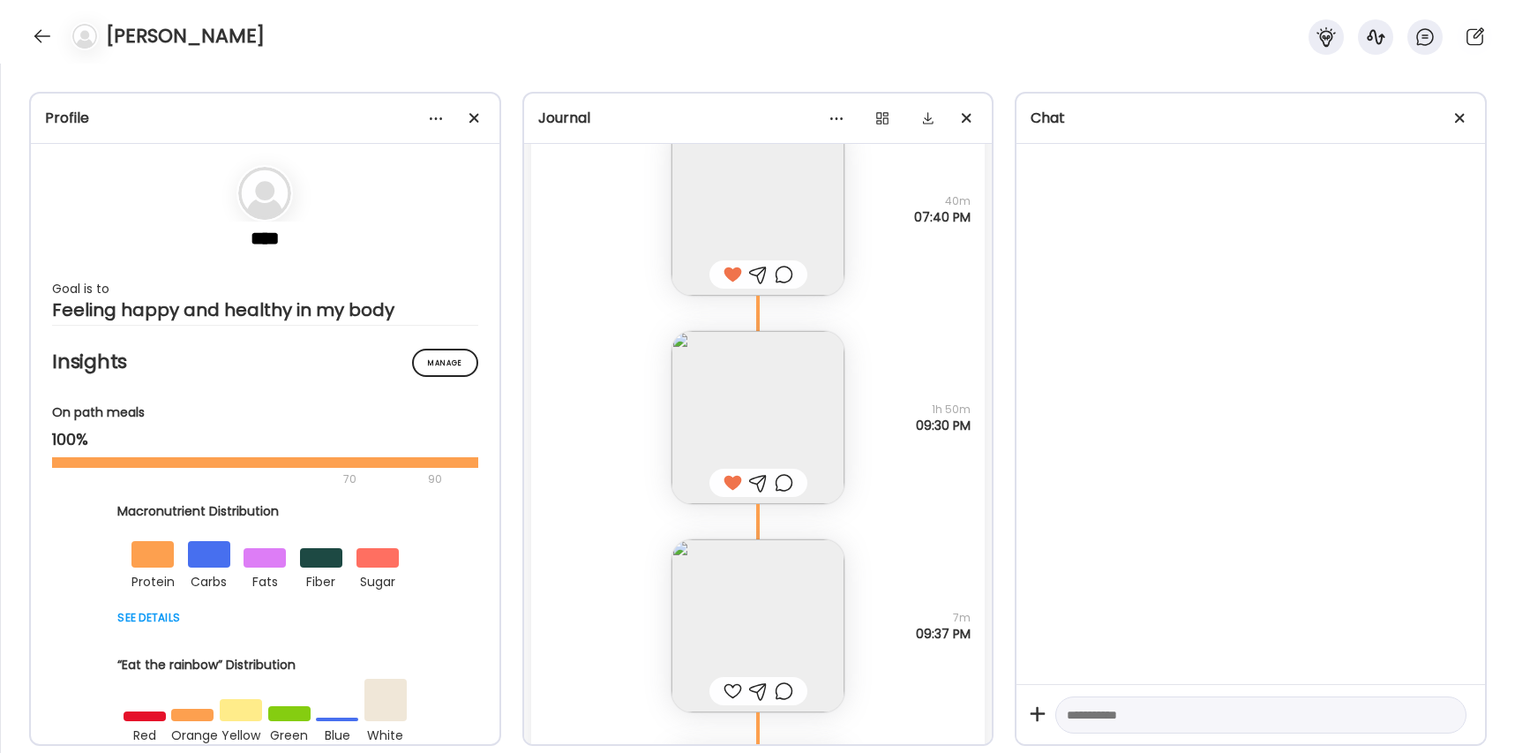
click at [729, 698] on div at bounding box center [733, 690] width 19 height 21
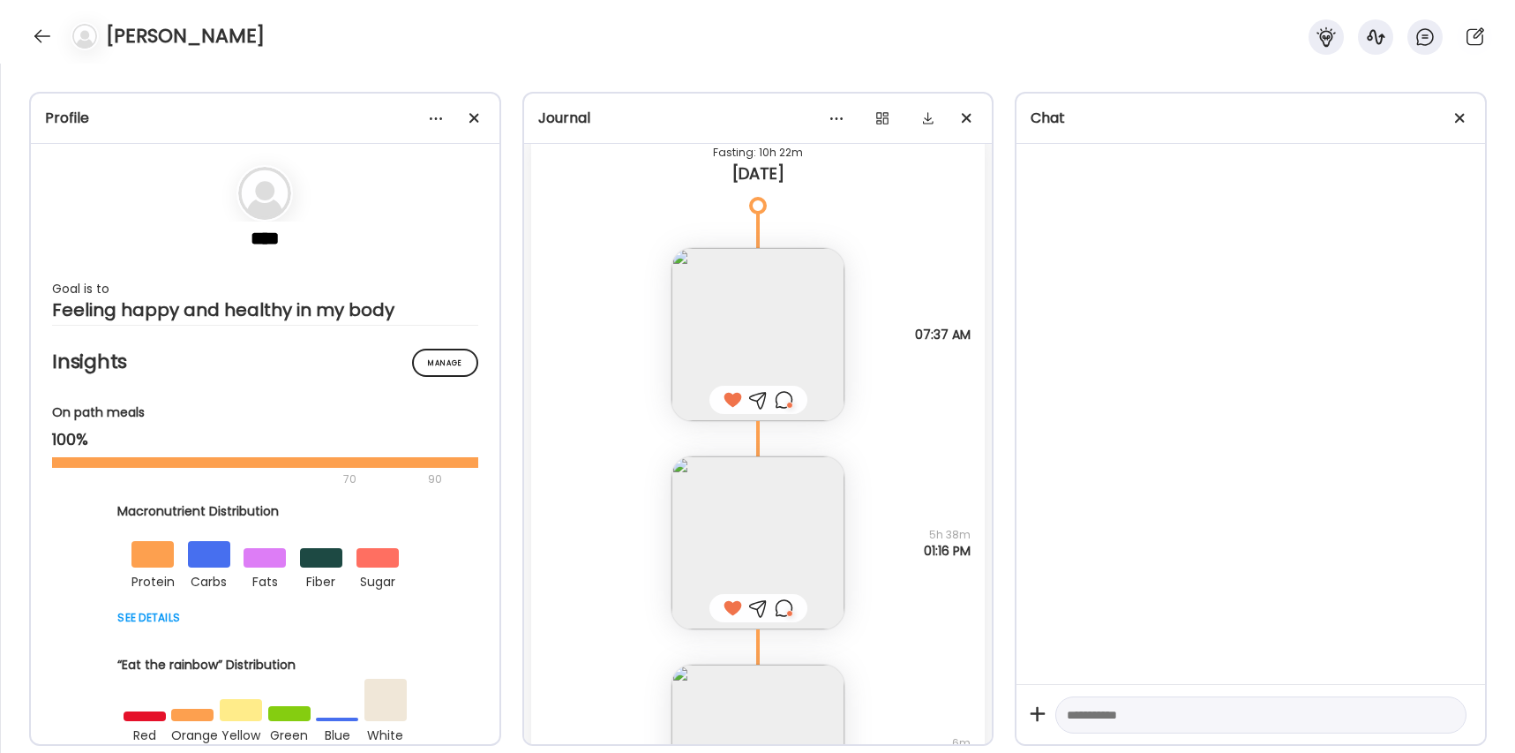
scroll to position [59346, 0]
click at [747, 325] on img at bounding box center [758, 330] width 173 height 173
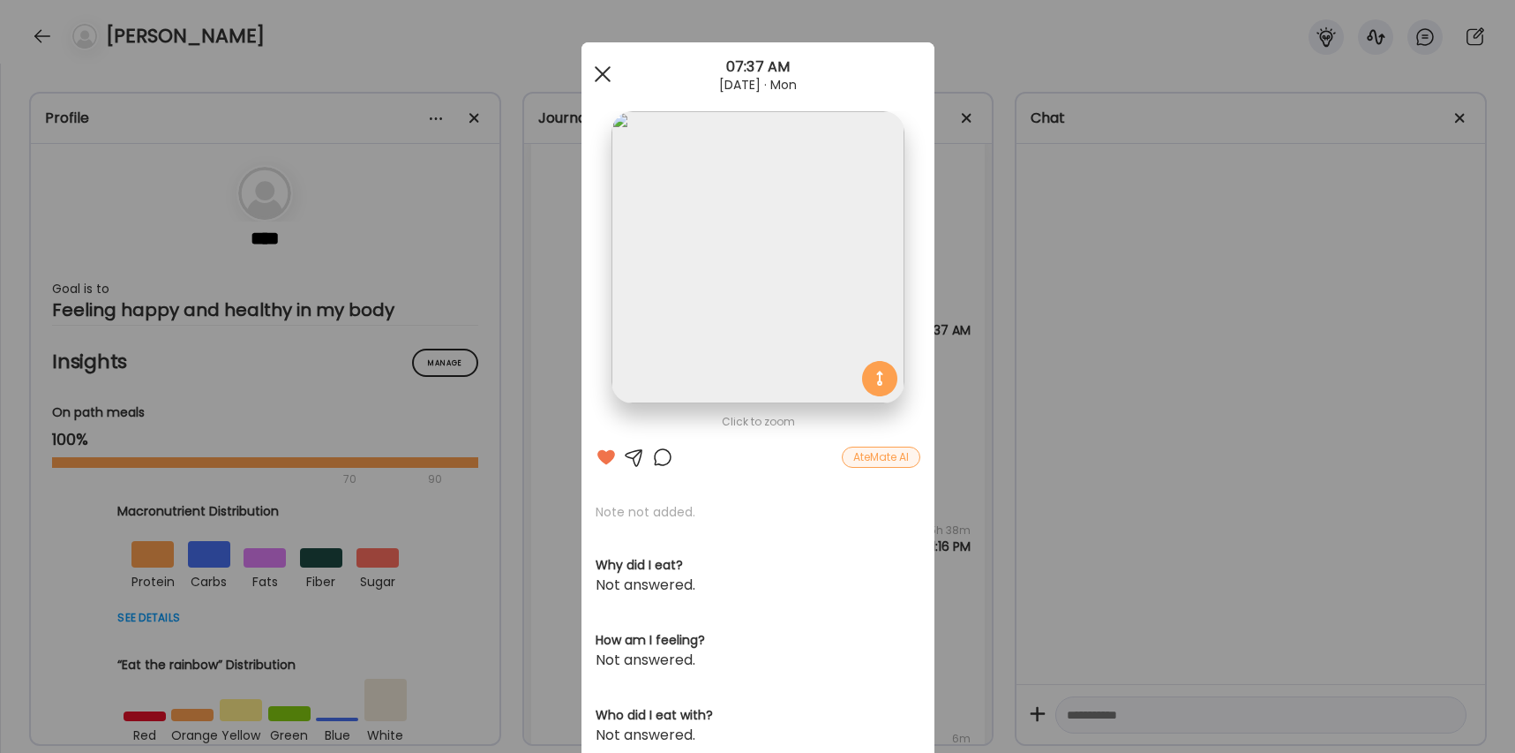
click at [596, 81] on span at bounding box center [602, 74] width 16 height 16
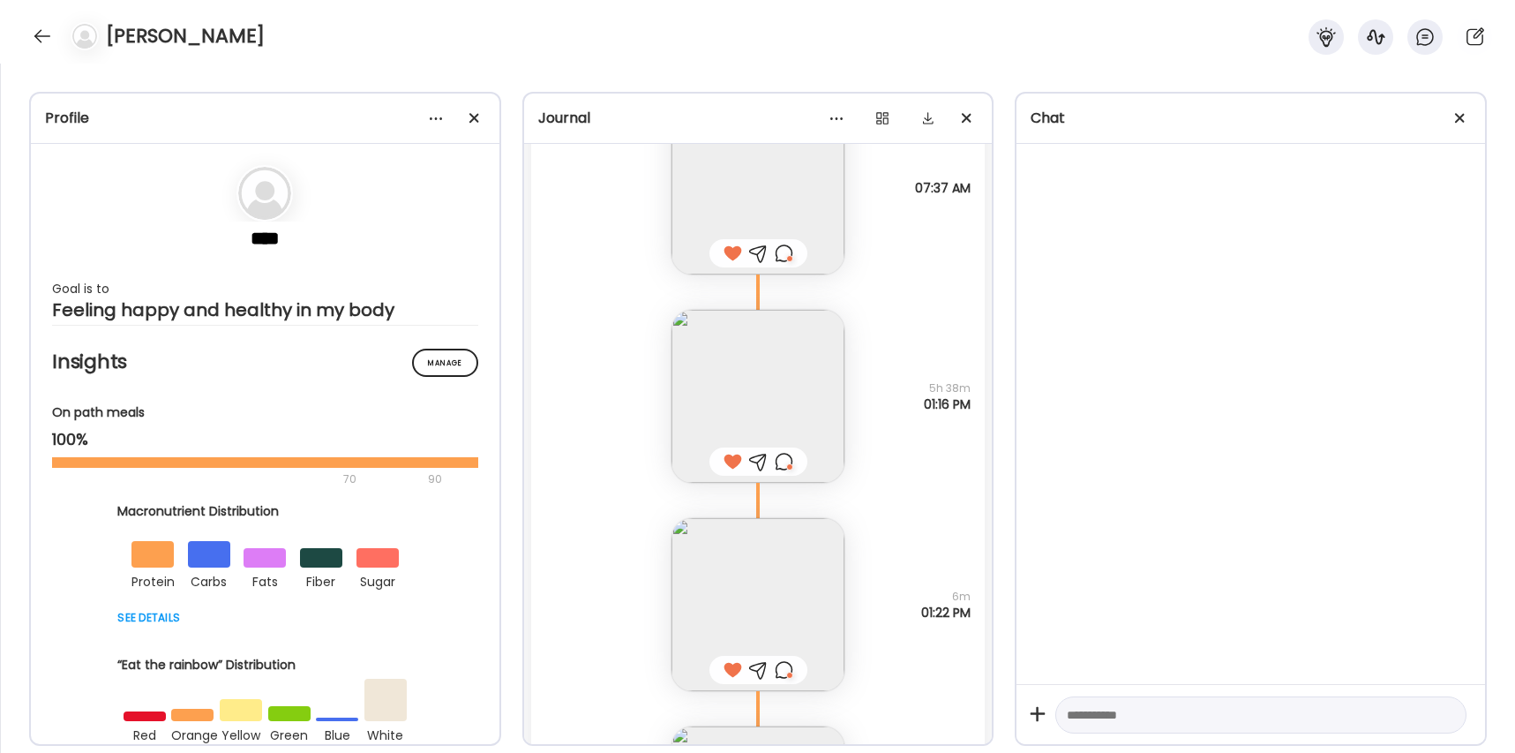
scroll to position [59487, 0]
click at [732, 385] on img at bounding box center [758, 397] width 173 height 173
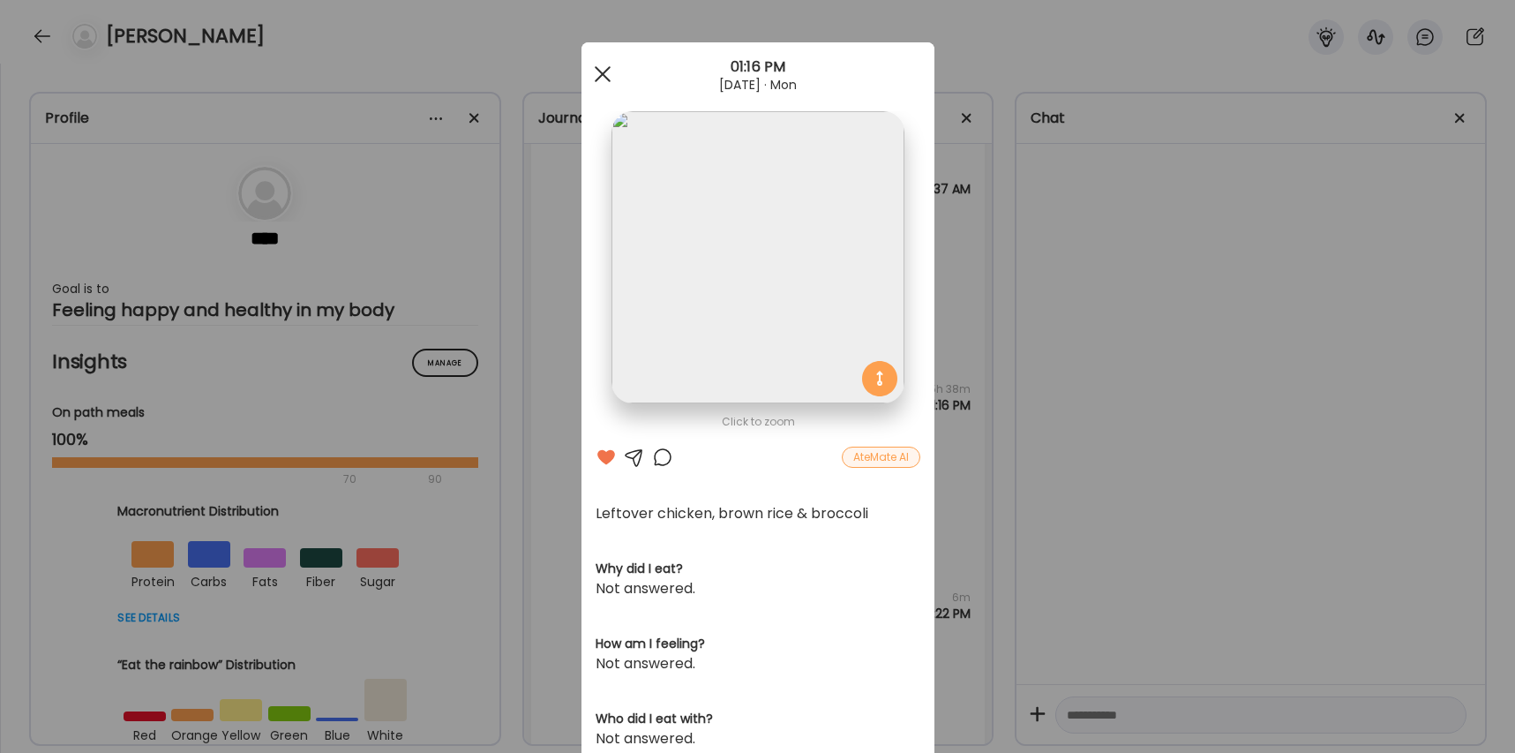
click at [606, 65] on div at bounding box center [602, 73] width 35 height 35
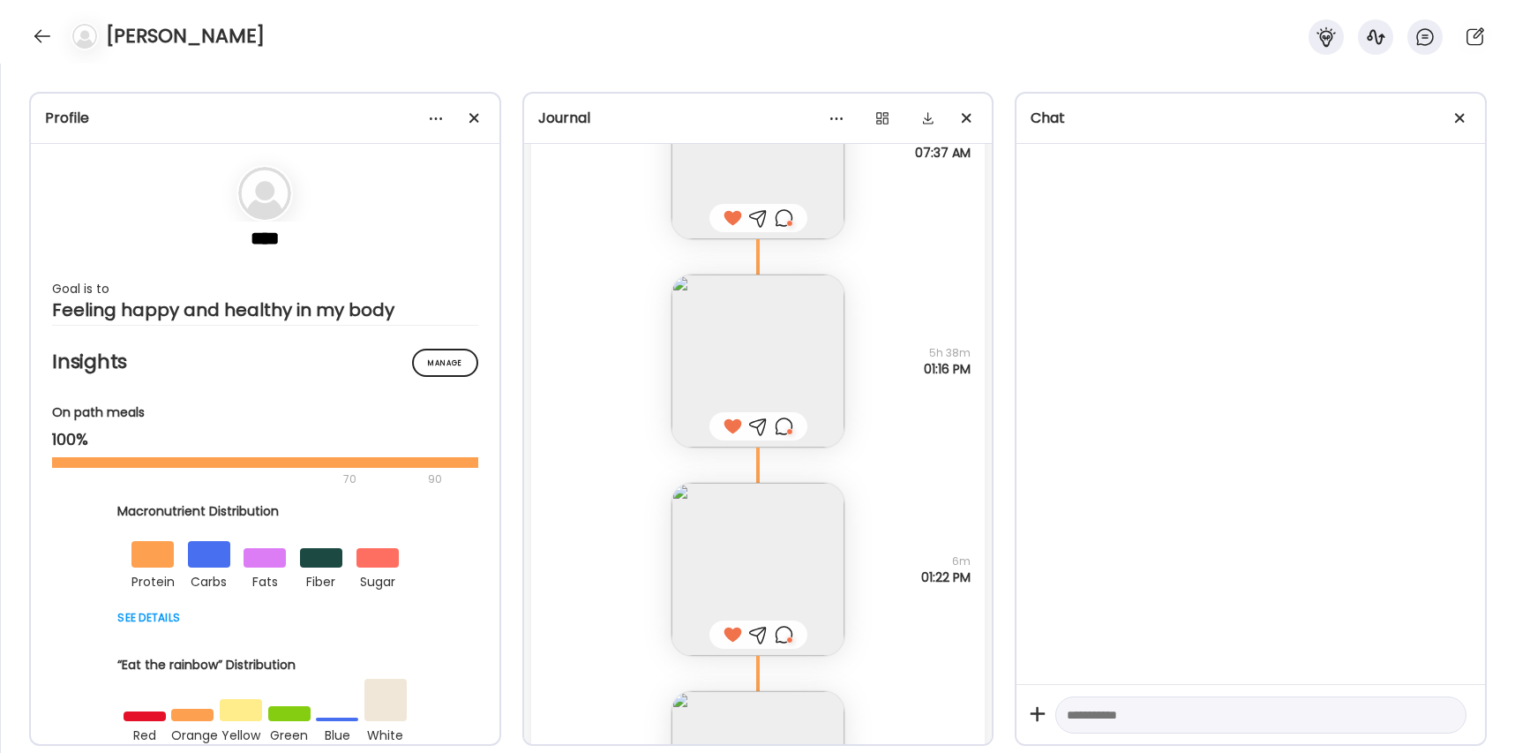
scroll to position [59576, 0]
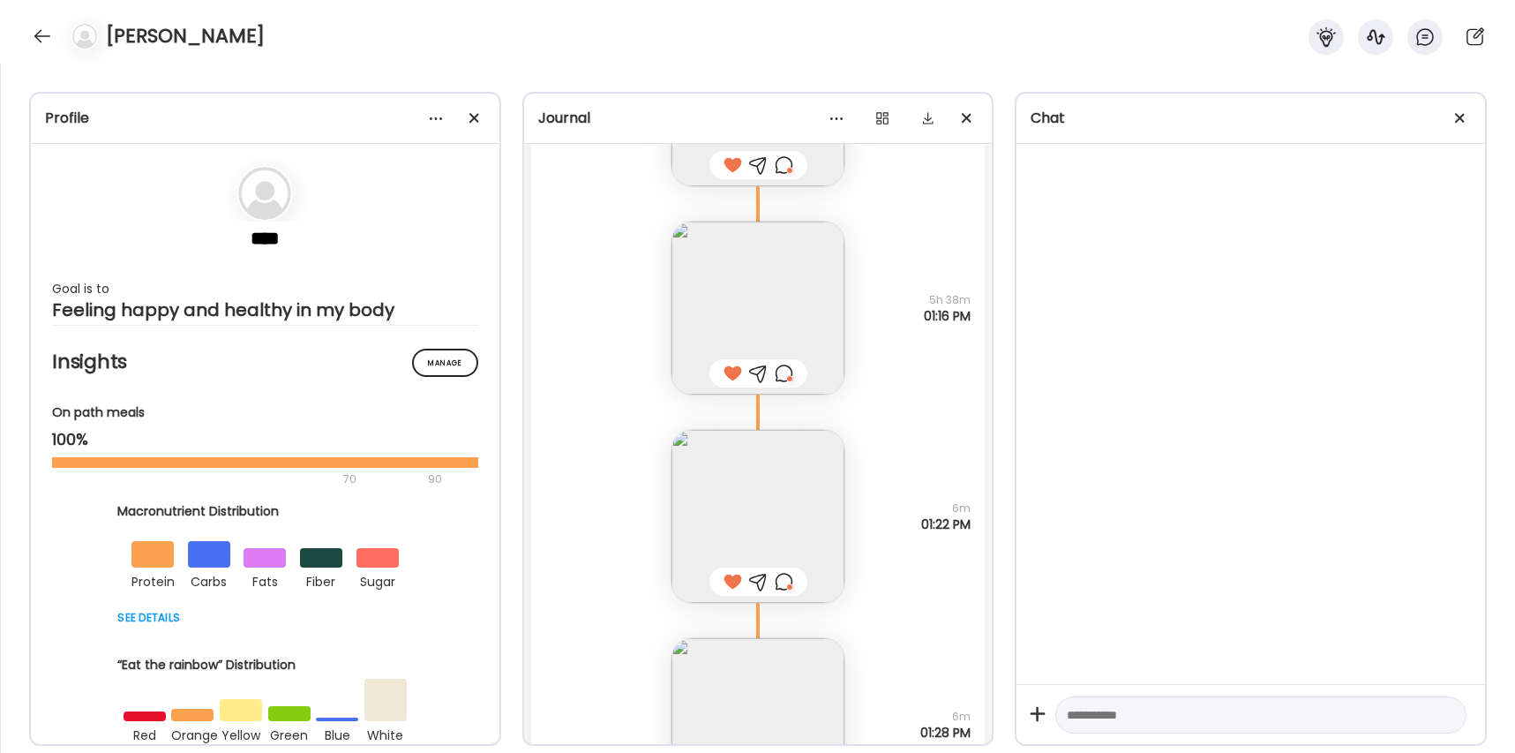
click at [754, 504] on img at bounding box center [758, 516] width 173 height 173
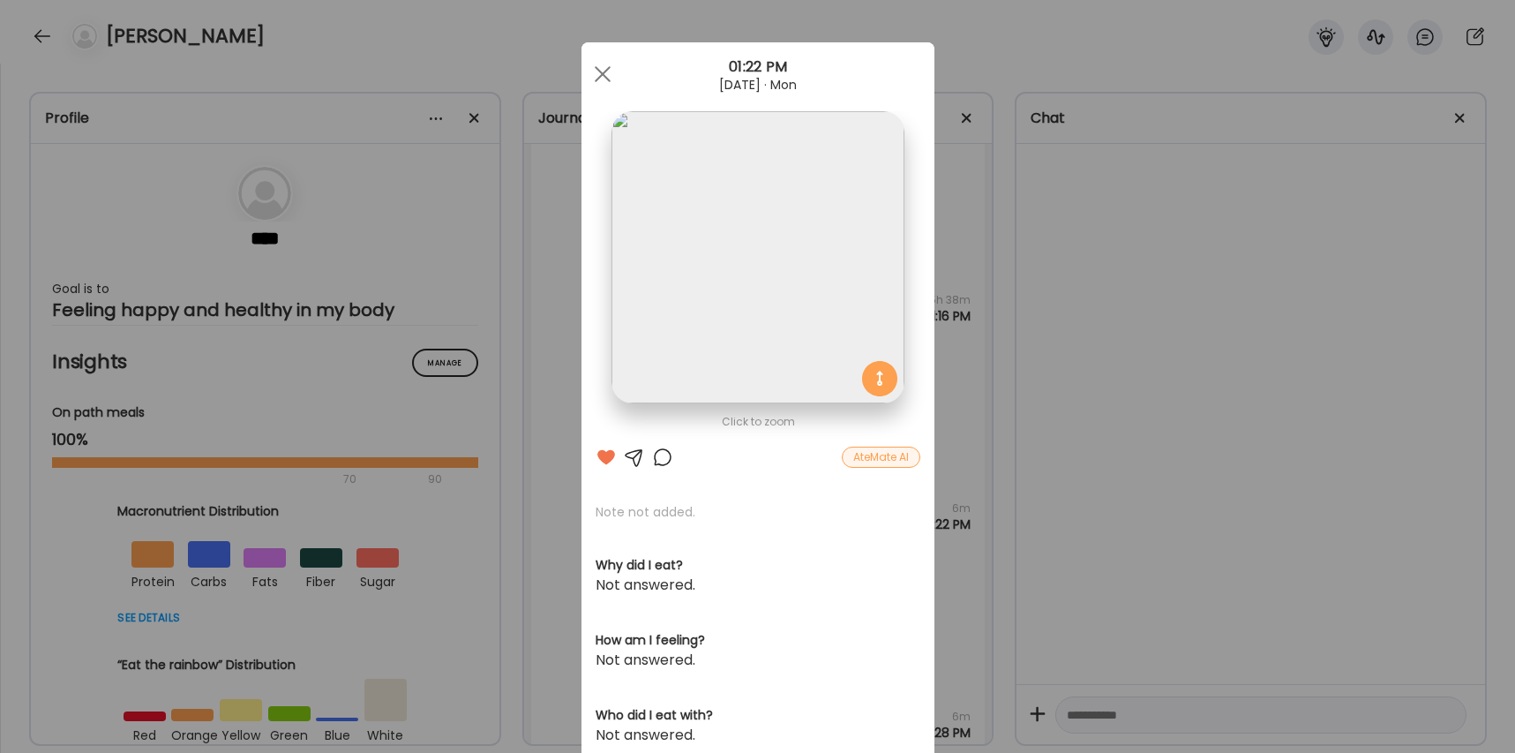
click at [660, 457] on div at bounding box center [662, 457] width 21 height 21
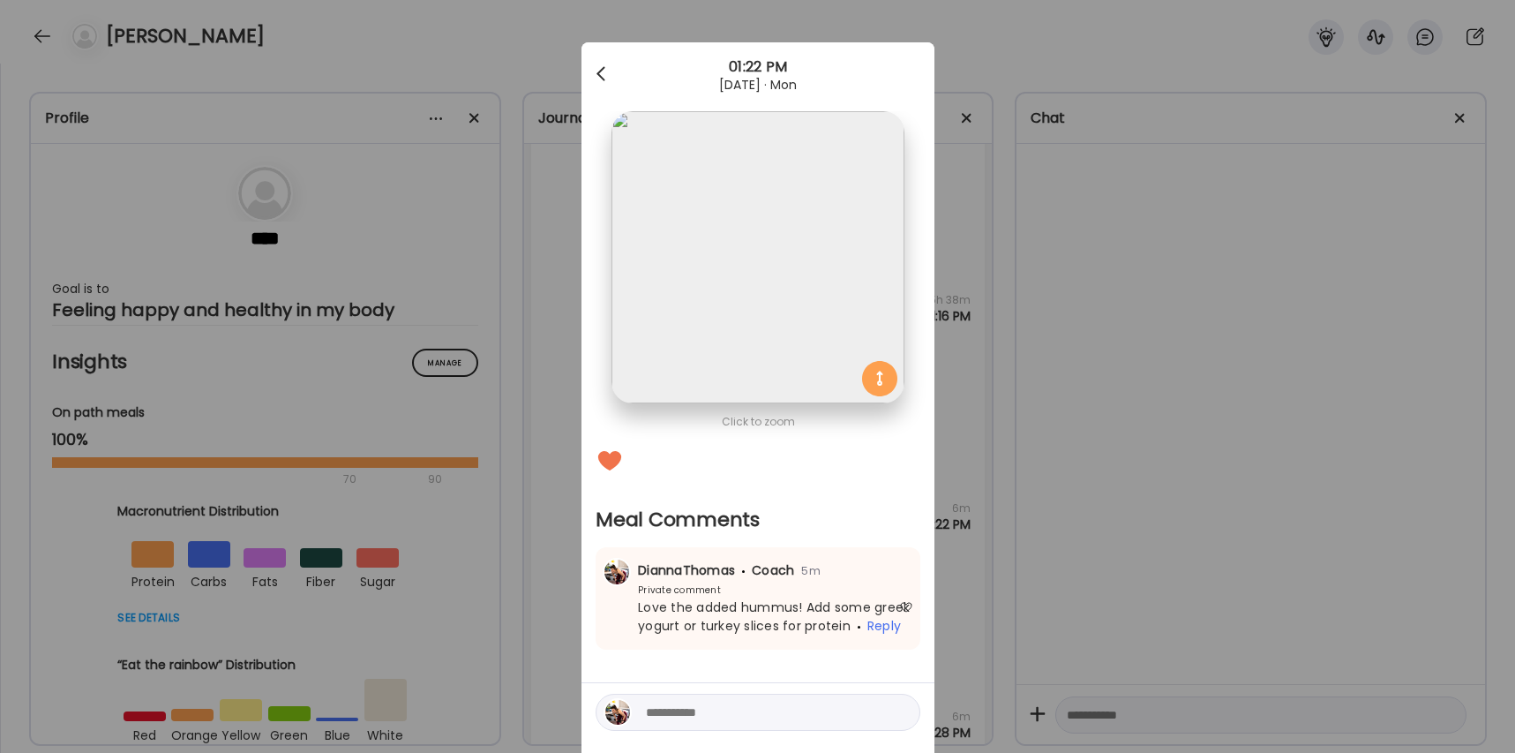
click at [604, 77] on div at bounding box center [602, 73] width 35 height 35
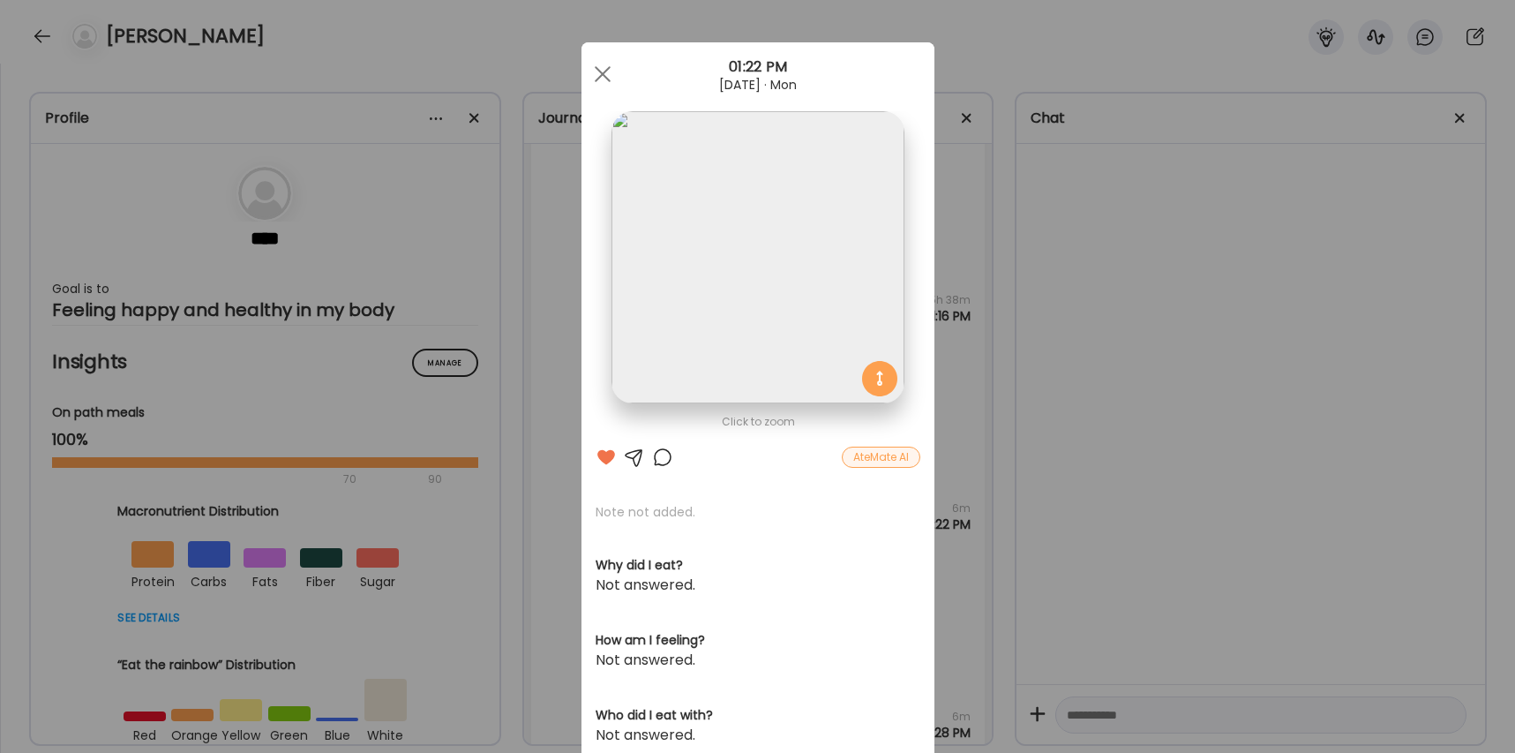
click at [604, 77] on div at bounding box center [602, 73] width 35 height 35
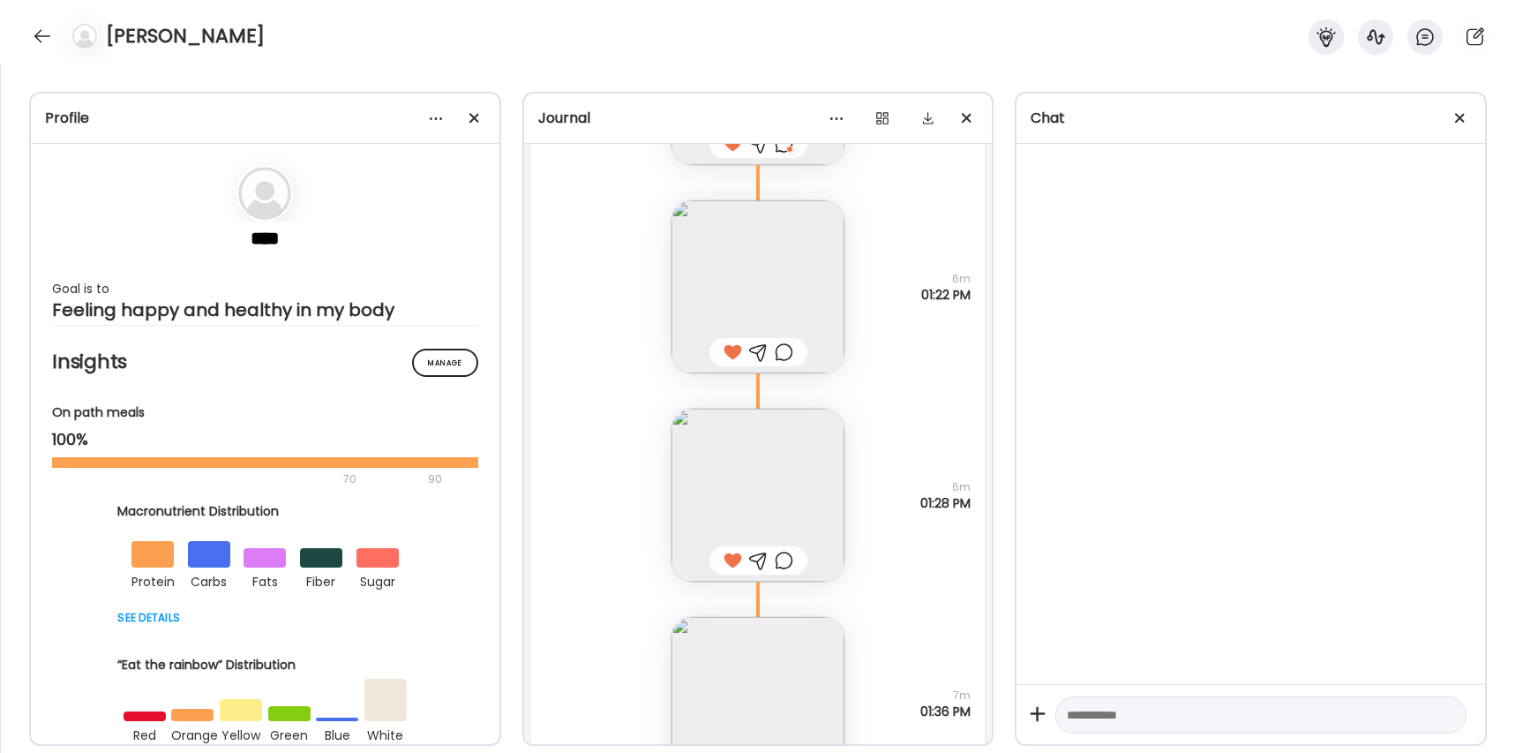
scroll to position [59822, 0]
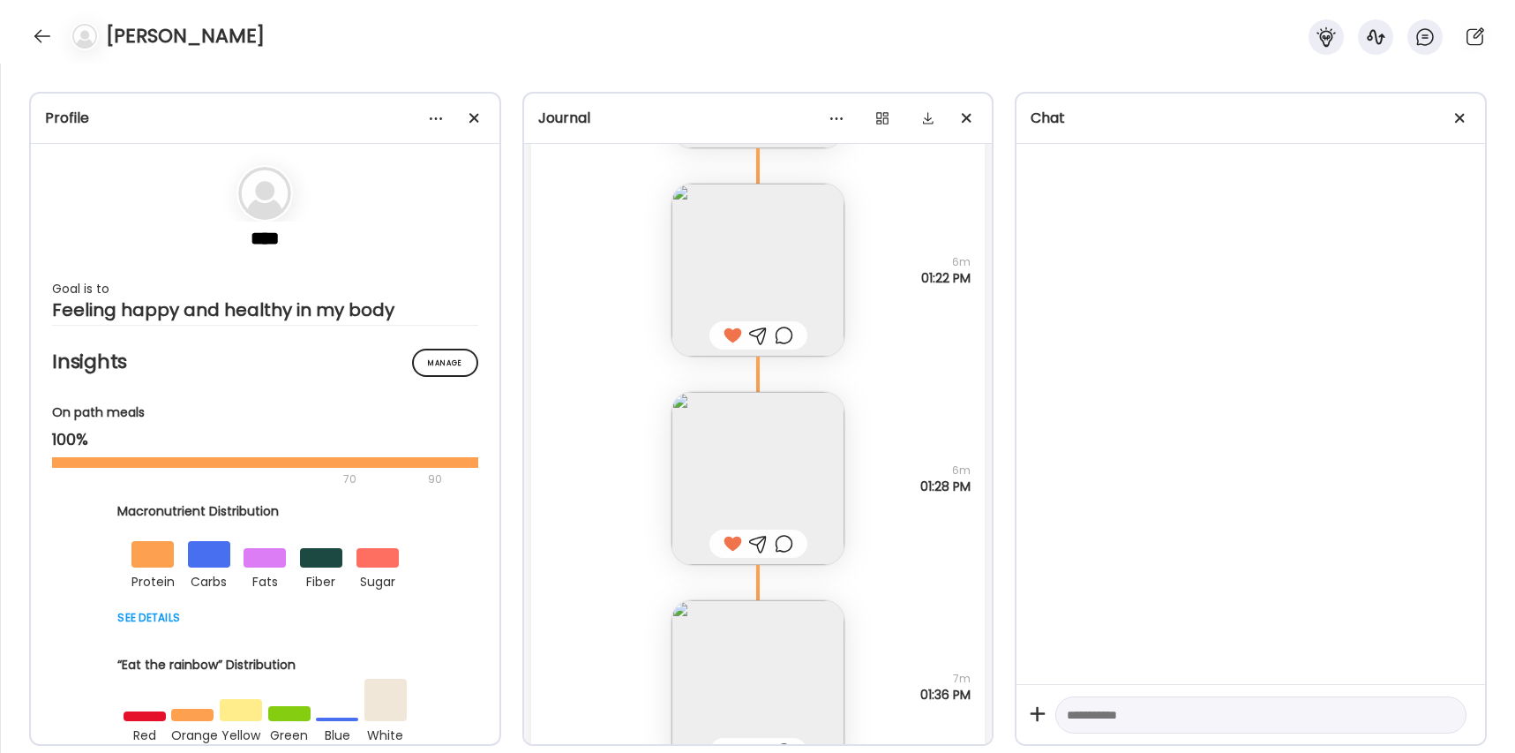
click at [716, 449] on img at bounding box center [758, 478] width 173 height 173
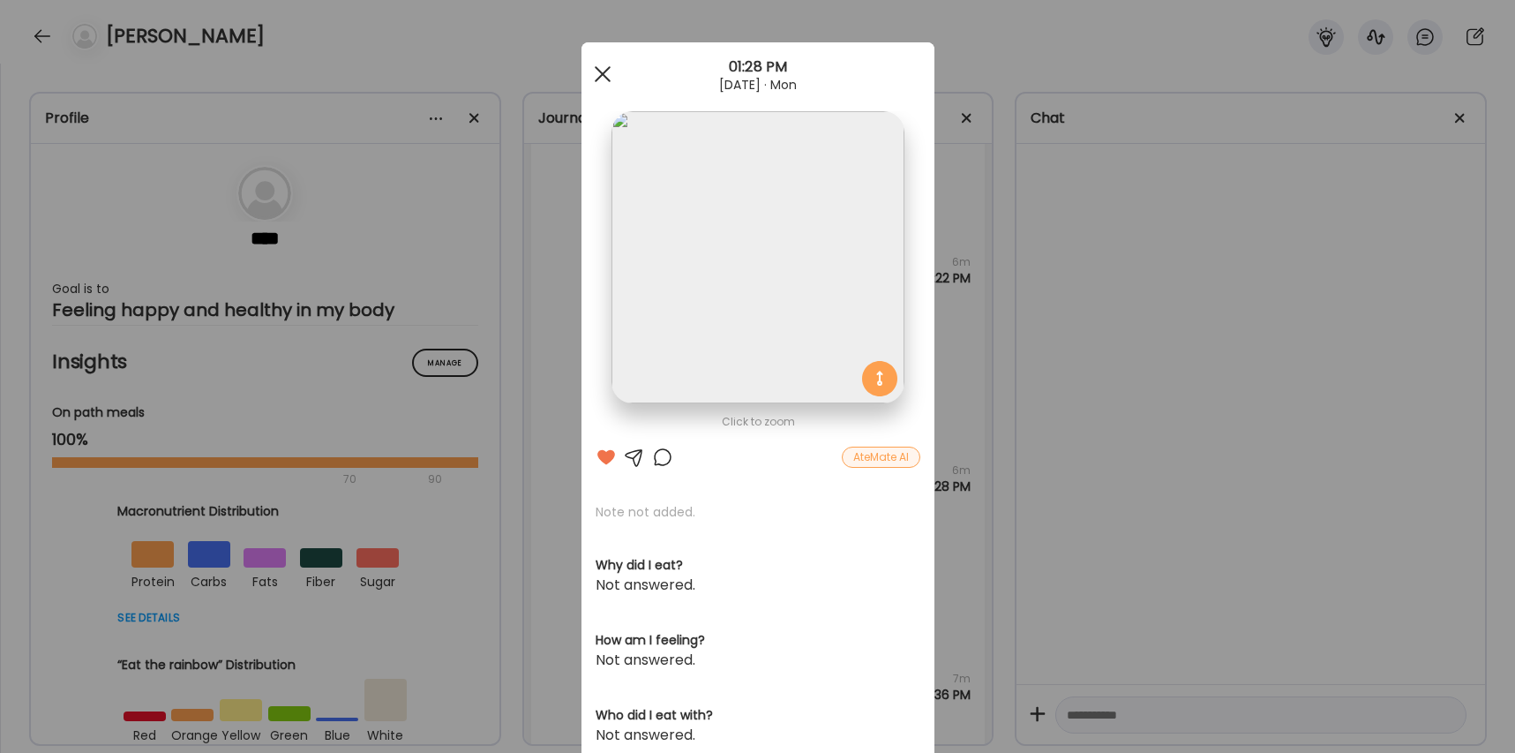
click at [596, 72] on div at bounding box center [602, 73] width 35 height 35
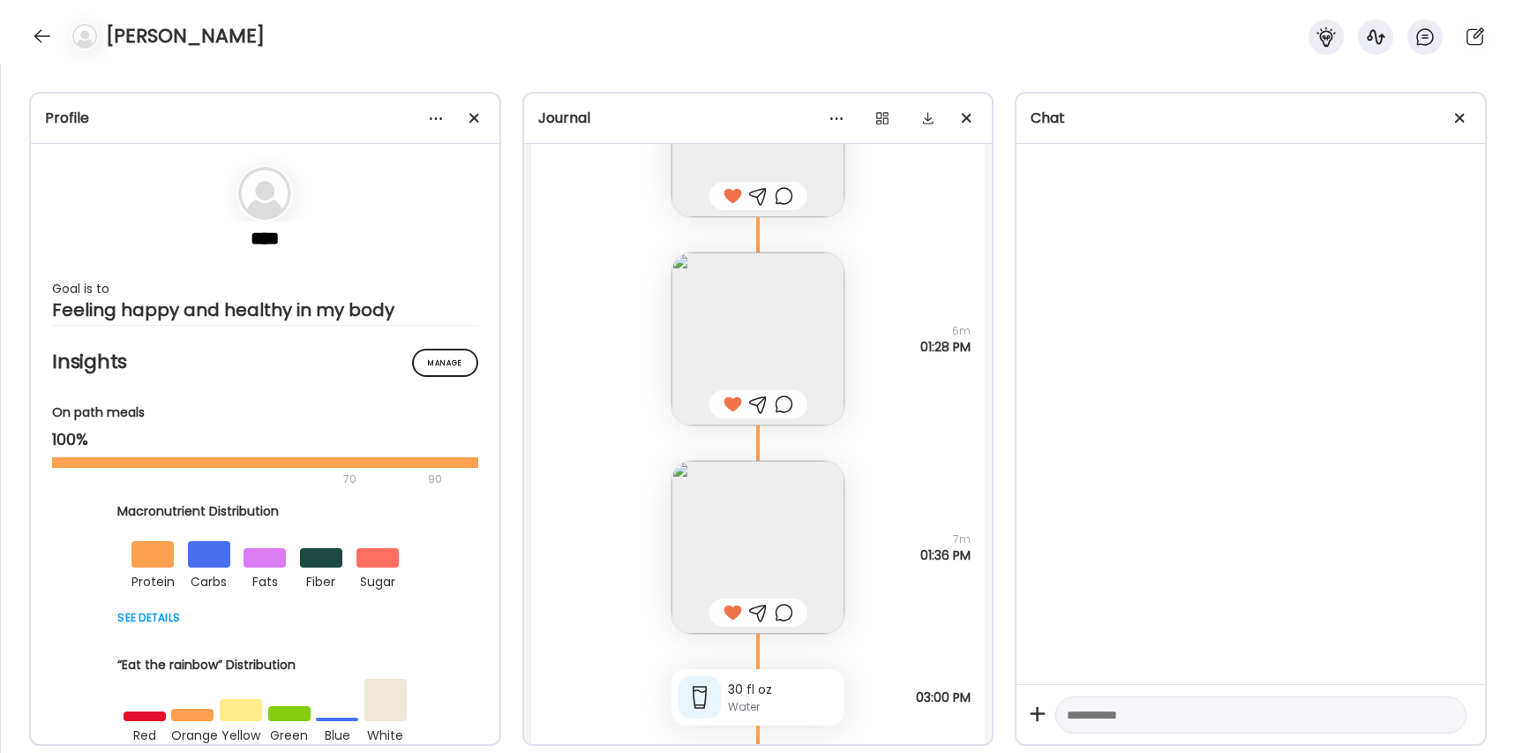
scroll to position [59963, 0]
click at [718, 557] on img at bounding box center [758, 546] width 173 height 173
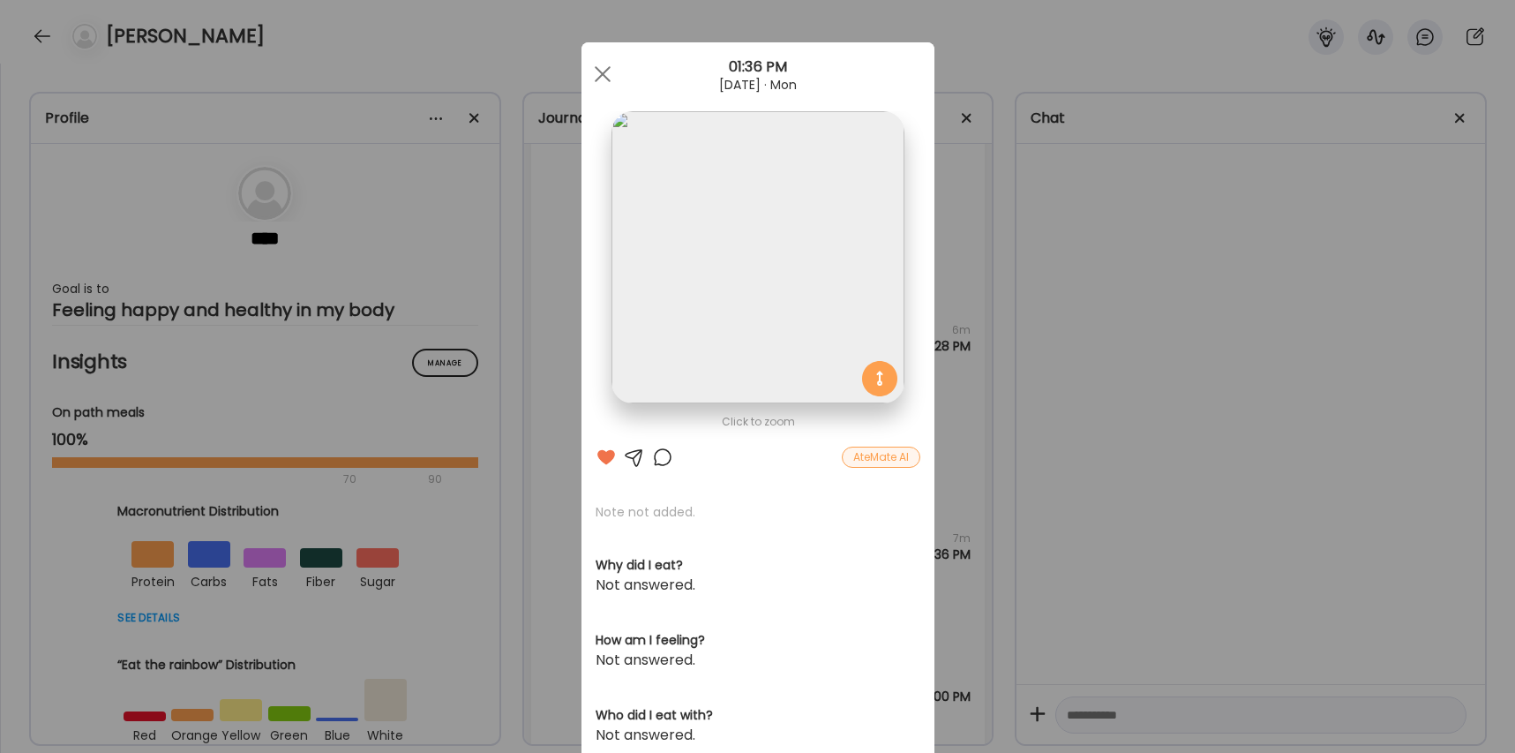
click at [658, 304] on img at bounding box center [758, 257] width 292 height 292
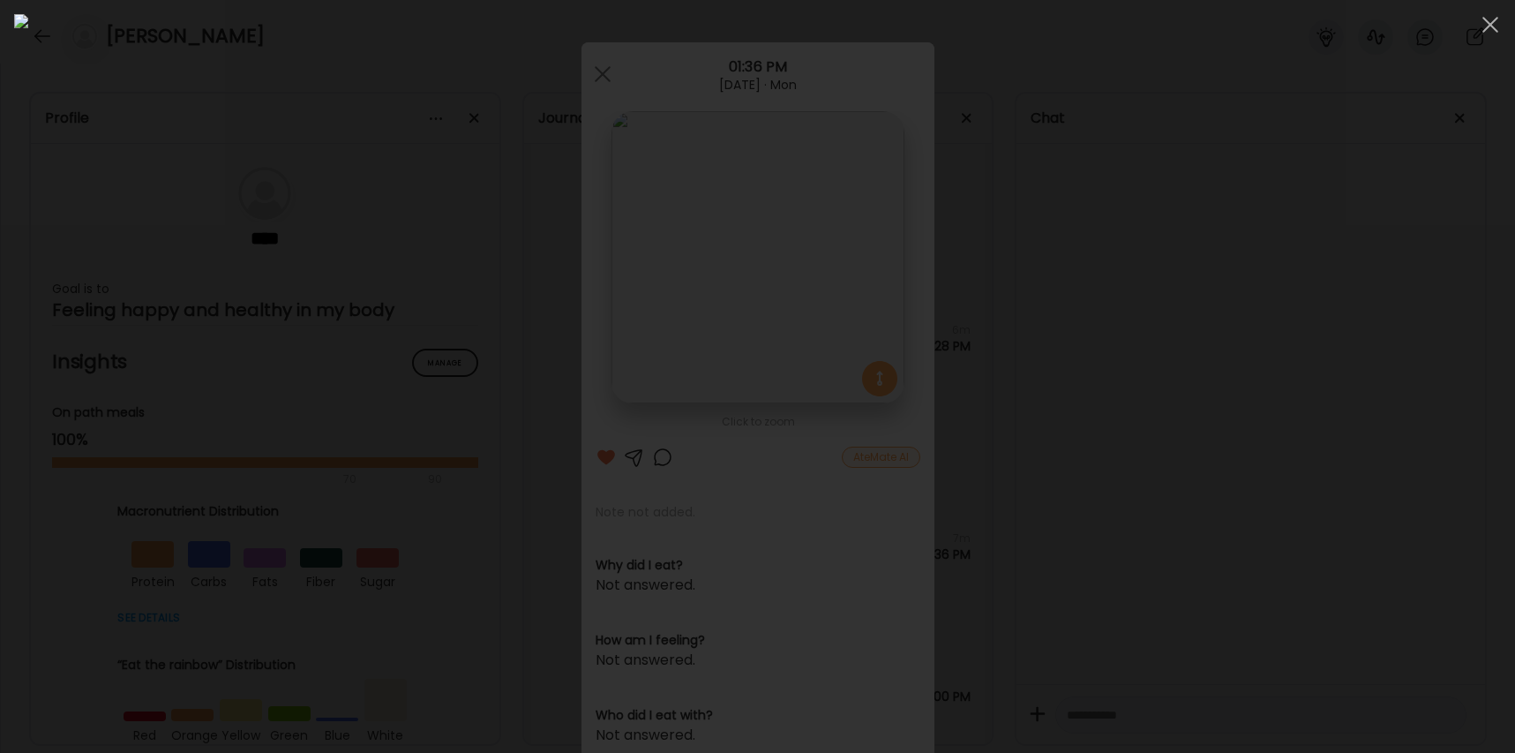
click at [1486, 24] on div at bounding box center [1490, 24] width 35 height 35
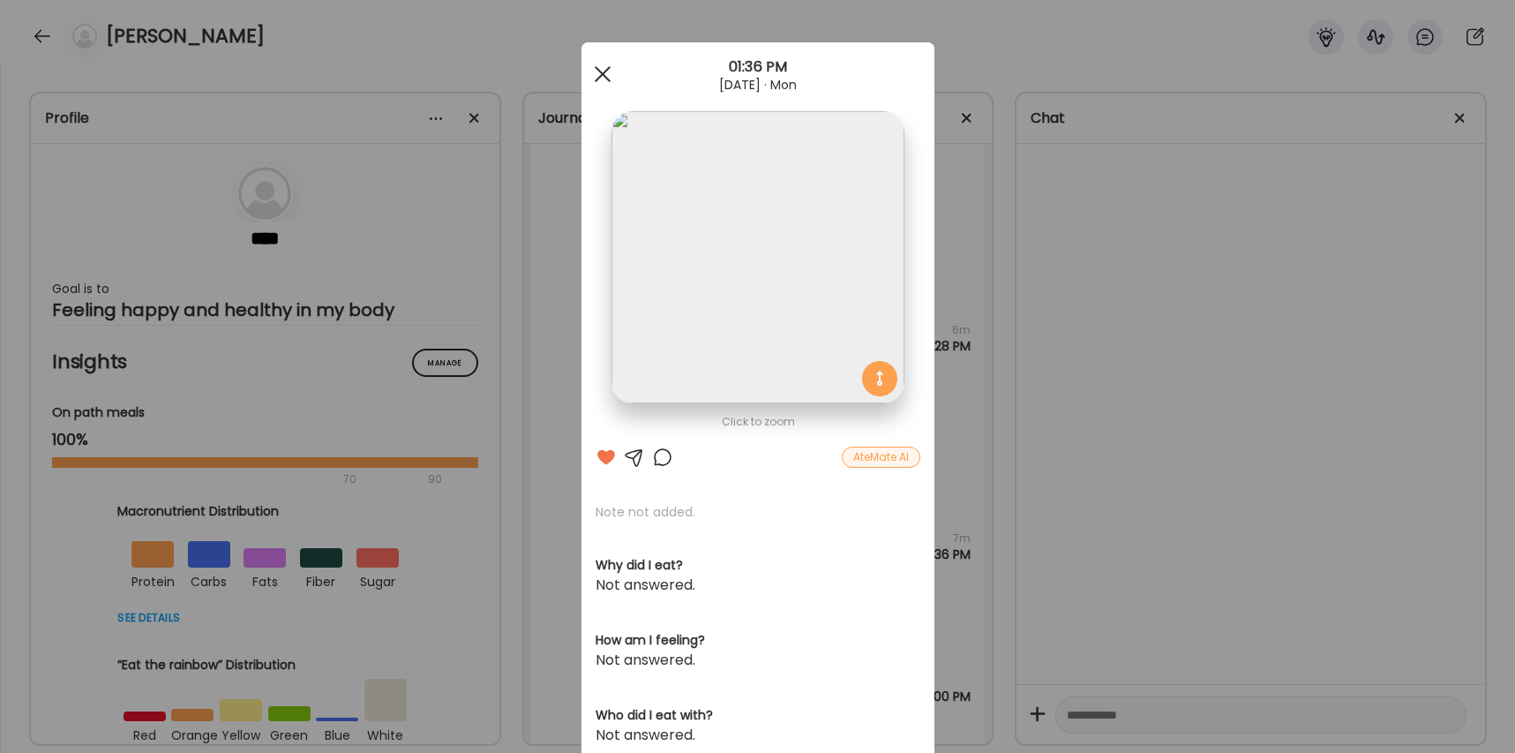
click at [598, 73] on div at bounding box center [602, 73] width 35 height 35
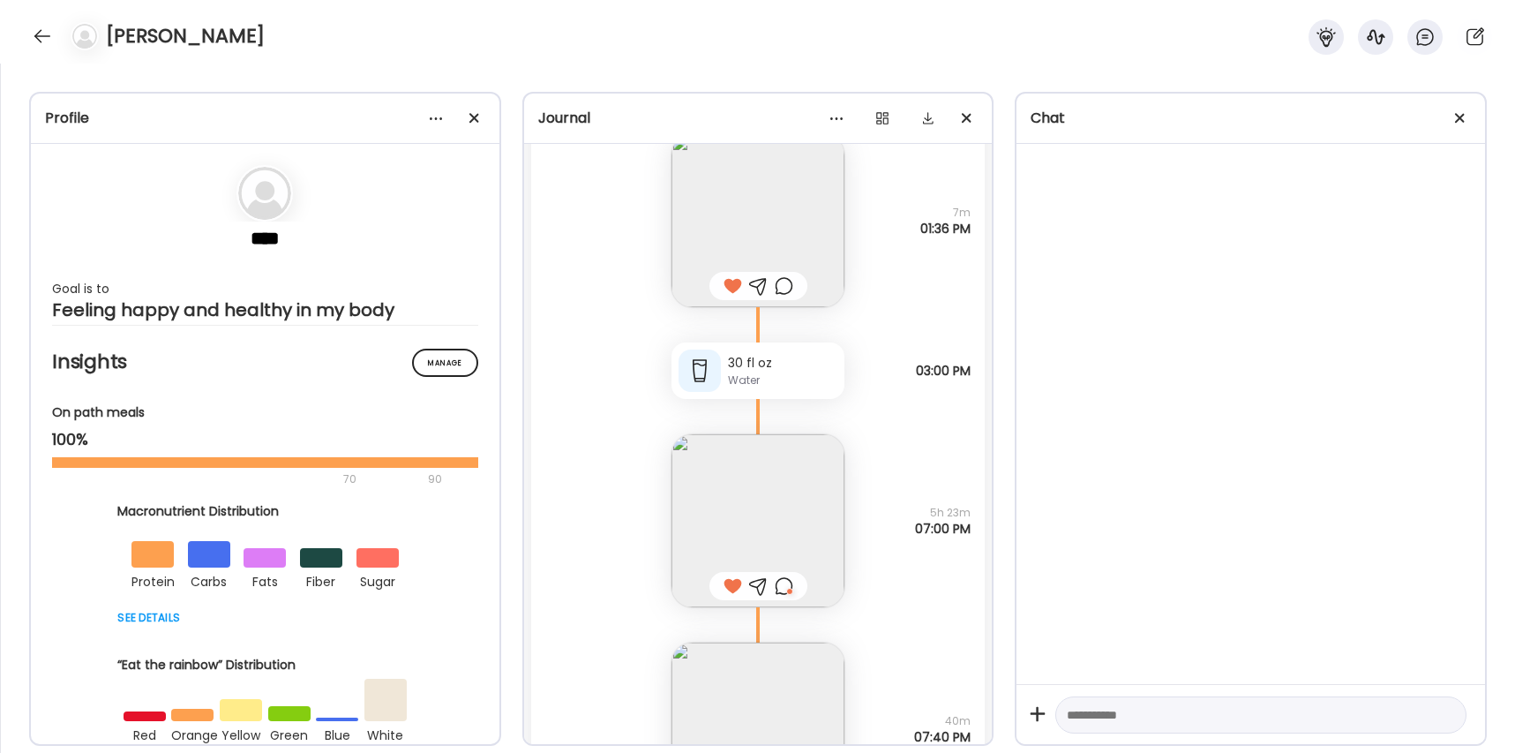
scroll to position [60304, 0]
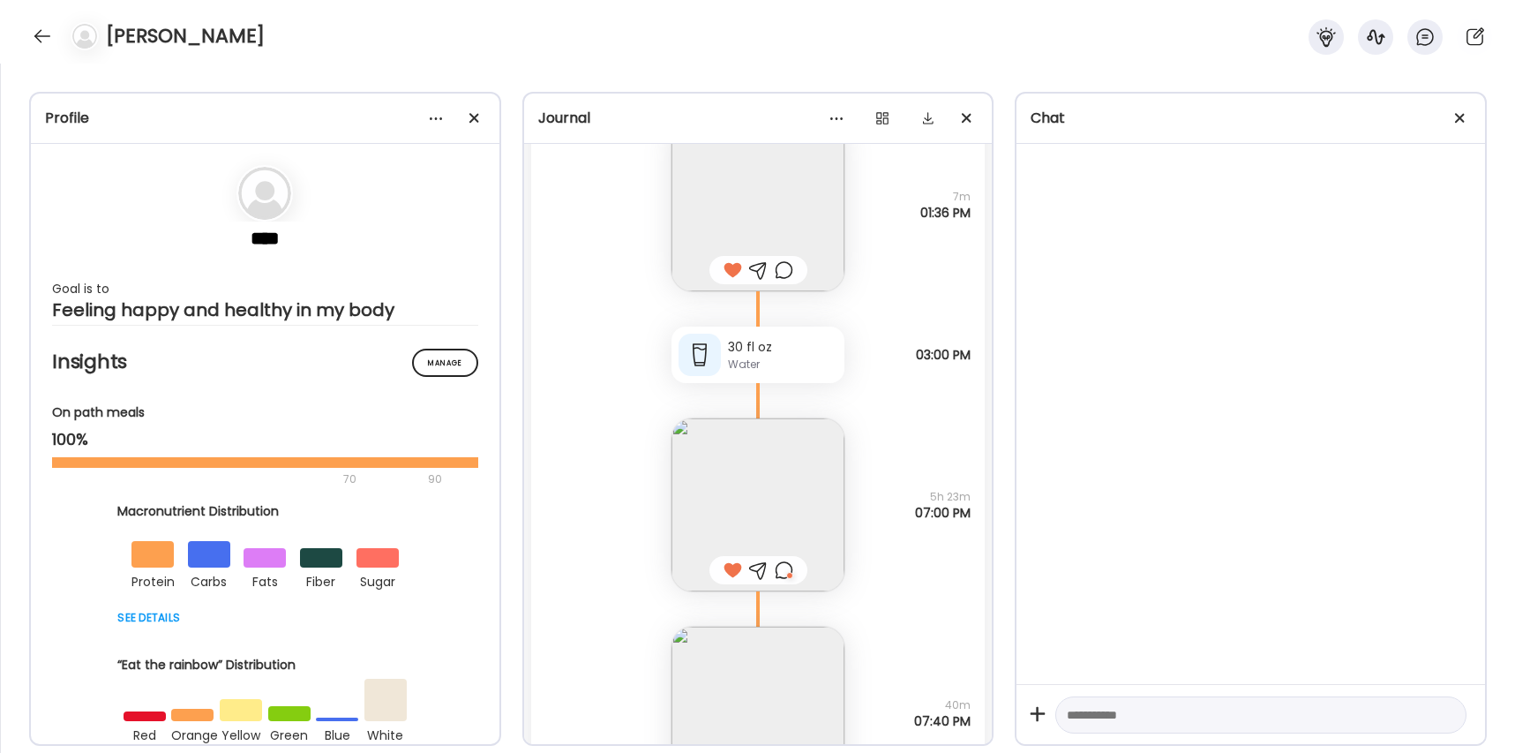
click at [748, 459] on img at bounding box center [758, 504] width 173 height 173
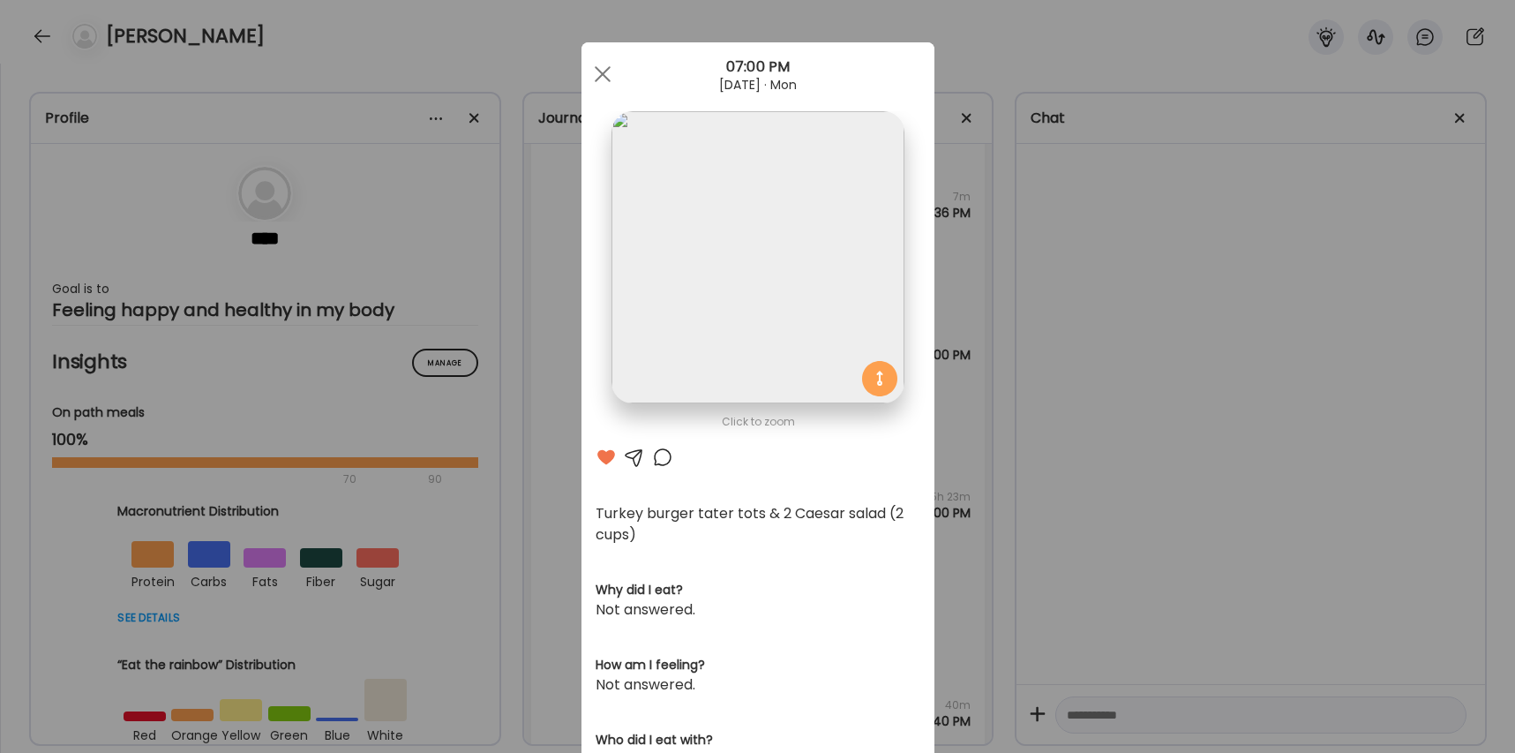
click at [666, 459] on div at bounding box center [662, 457] width 21 height 21
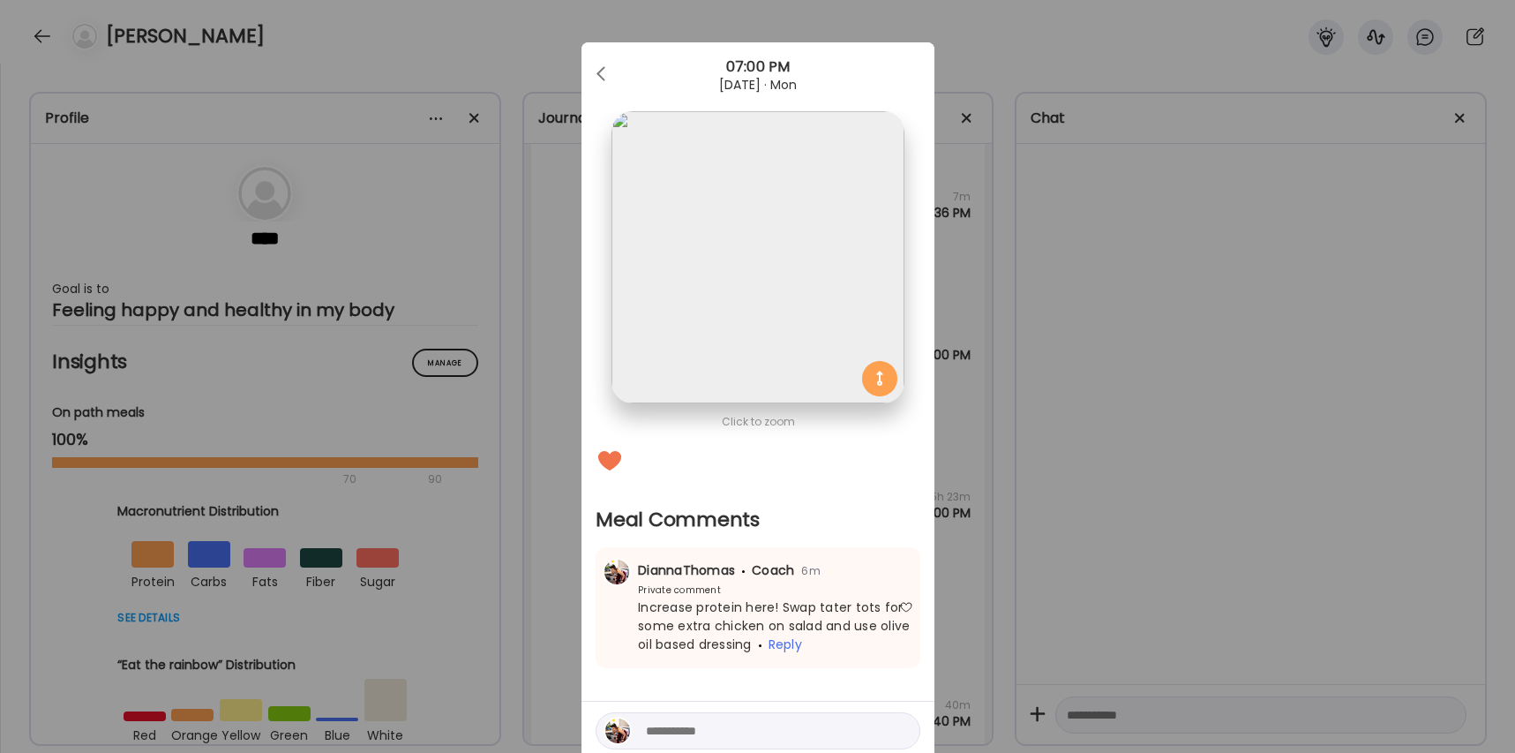
scroll to position [69, 0]
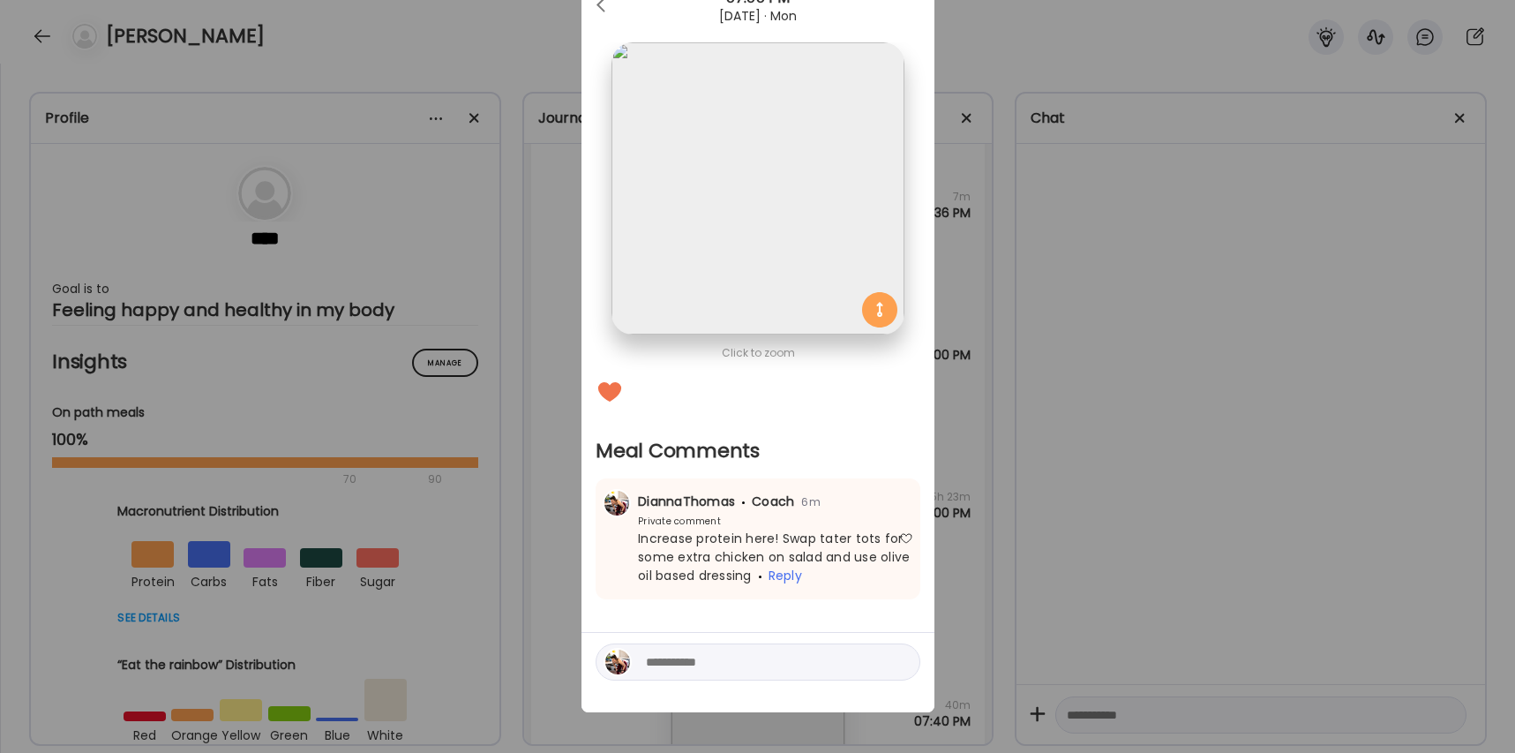
click at [682, 663] on textarea at bounding box center [765, 661] width 238 height 21
paste textarea "**********"
type textarea "**********"
click at [898, 652] on div at bounding box center [900, 662] width 25 height 25
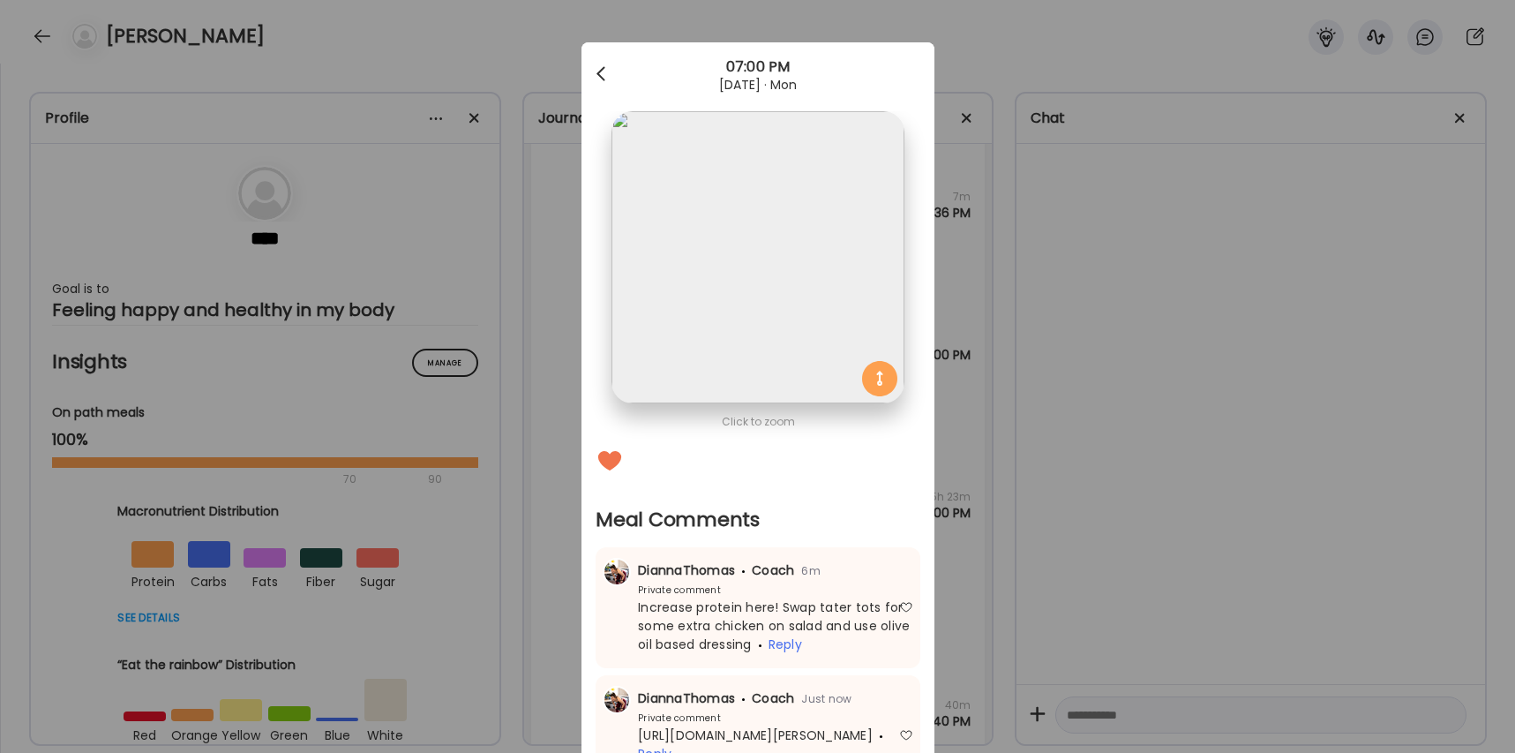
scroll to position [0, 0]
click at [612, 71] on div at bounding box center [602, 73] width 35 height 35
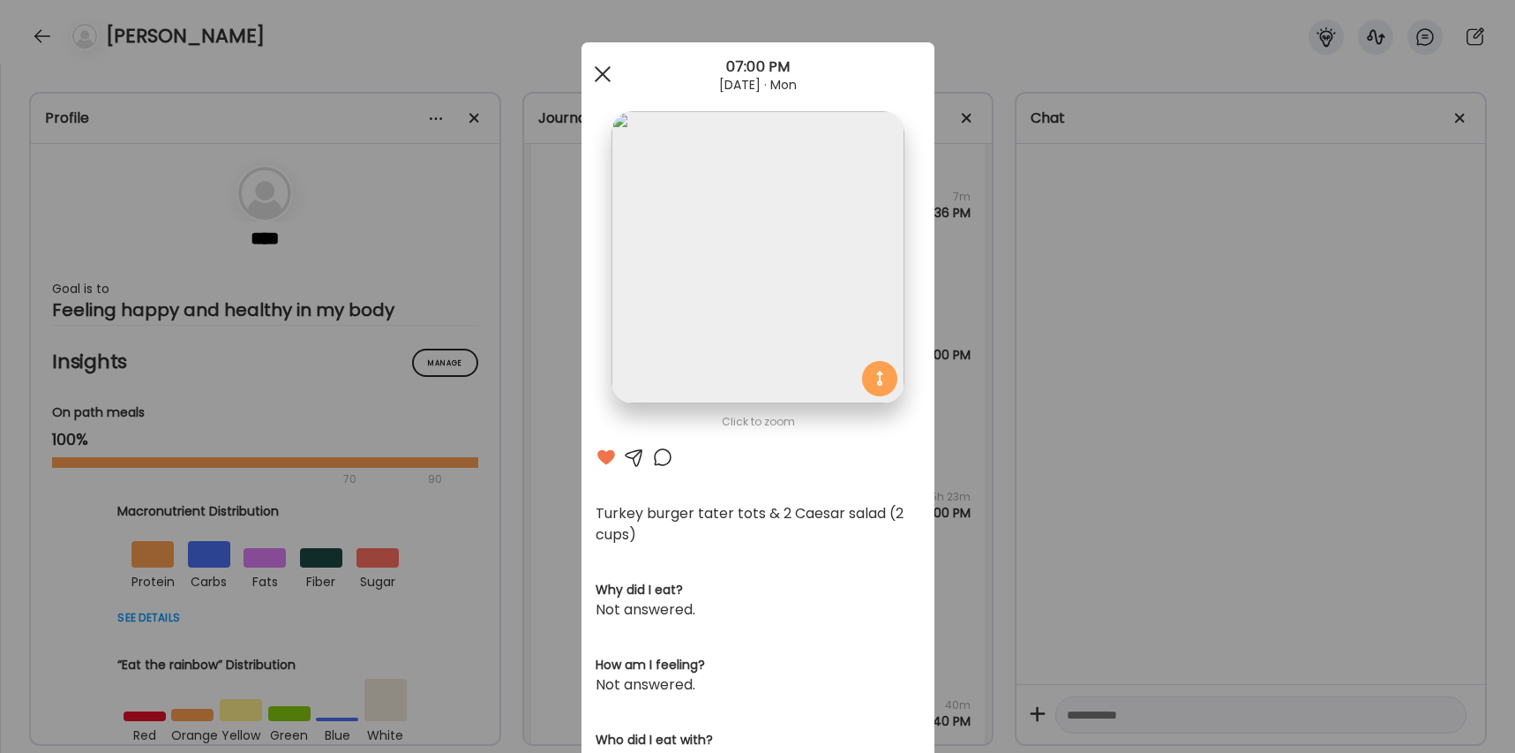
click at [604, 71] on div at bounding box center [602, 73] width 35 height 35
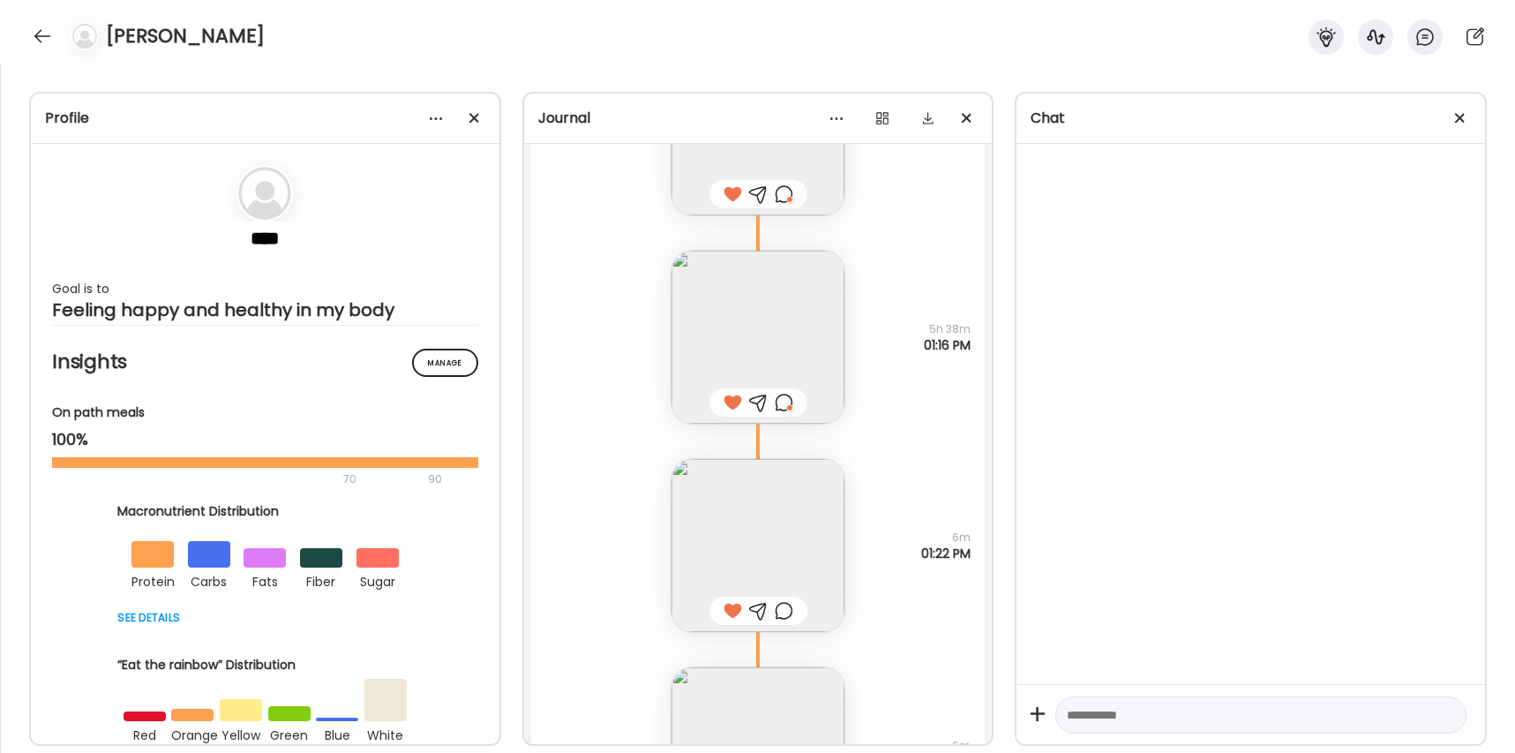
scroll to position [59547, 0]
click at [41, 40] on div at bounding box center [42, 36] width 28 height 28
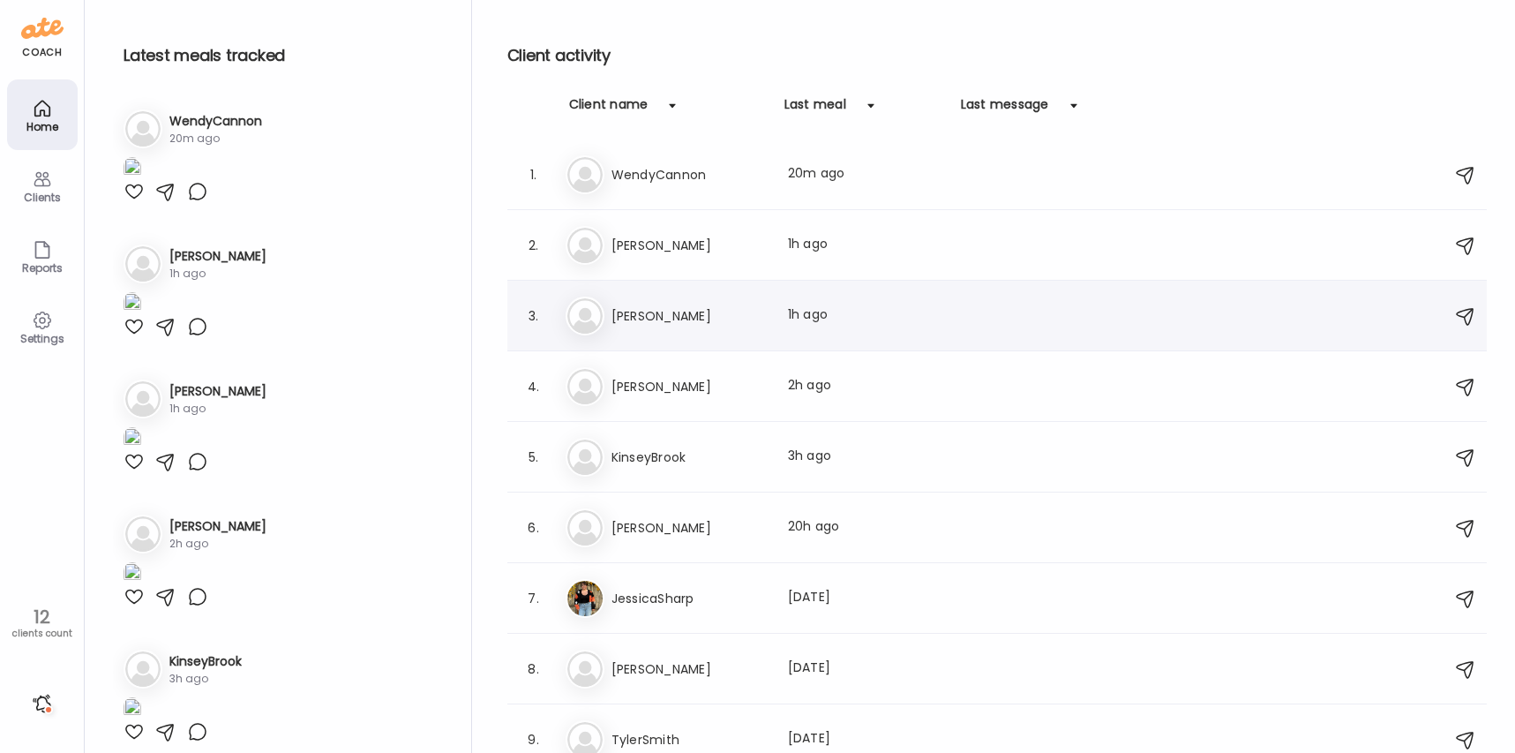
click at [761, 287] on div "3. Er [PERSON_NAME] Last meal: 1h ago" at bounding box center [997, 316] width 980 height 71
click at [771, 246] on div "Ri [PERSON_NAME] Last meal: 1h ago" at bounding box center [1000, 245] width 868 height 39
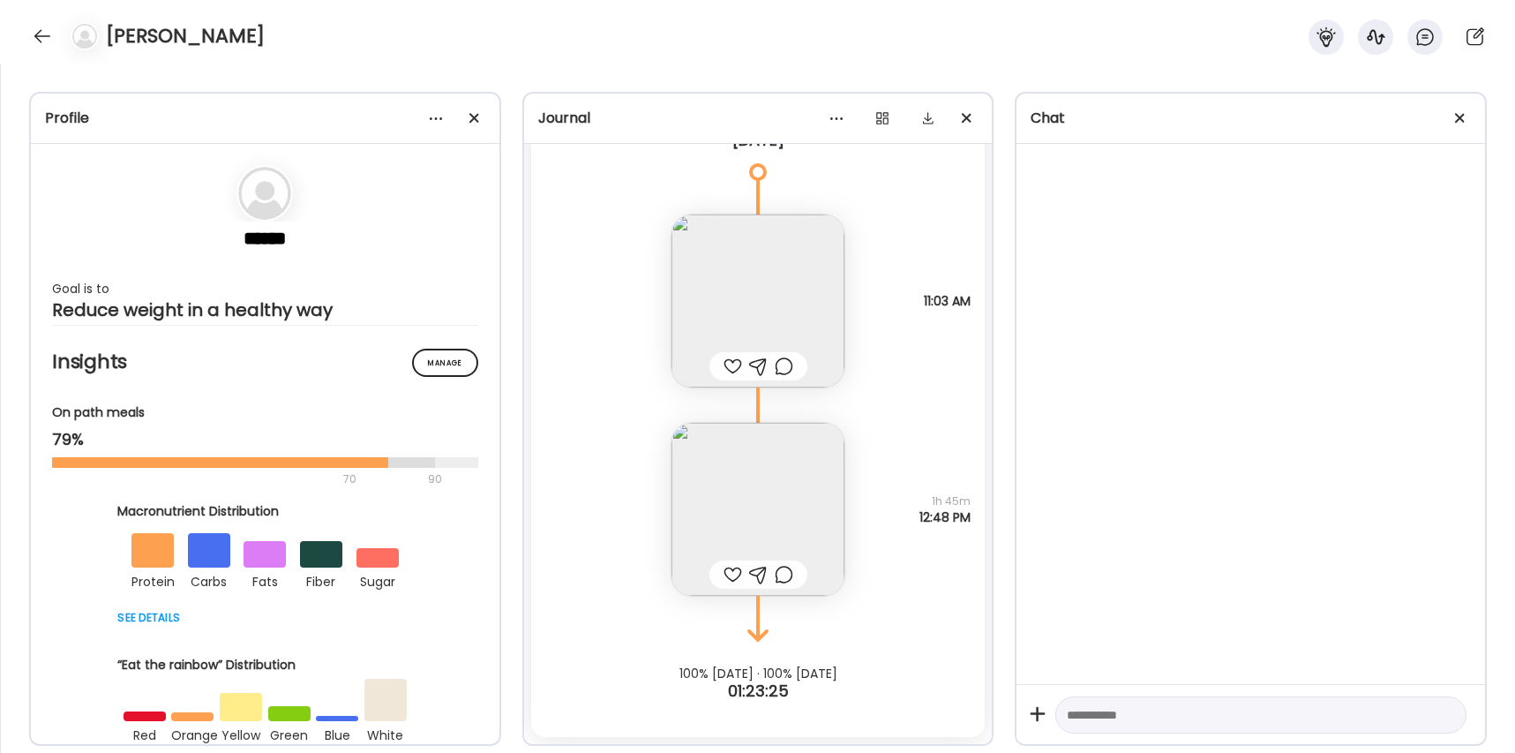
scroll to position [36464, 0]
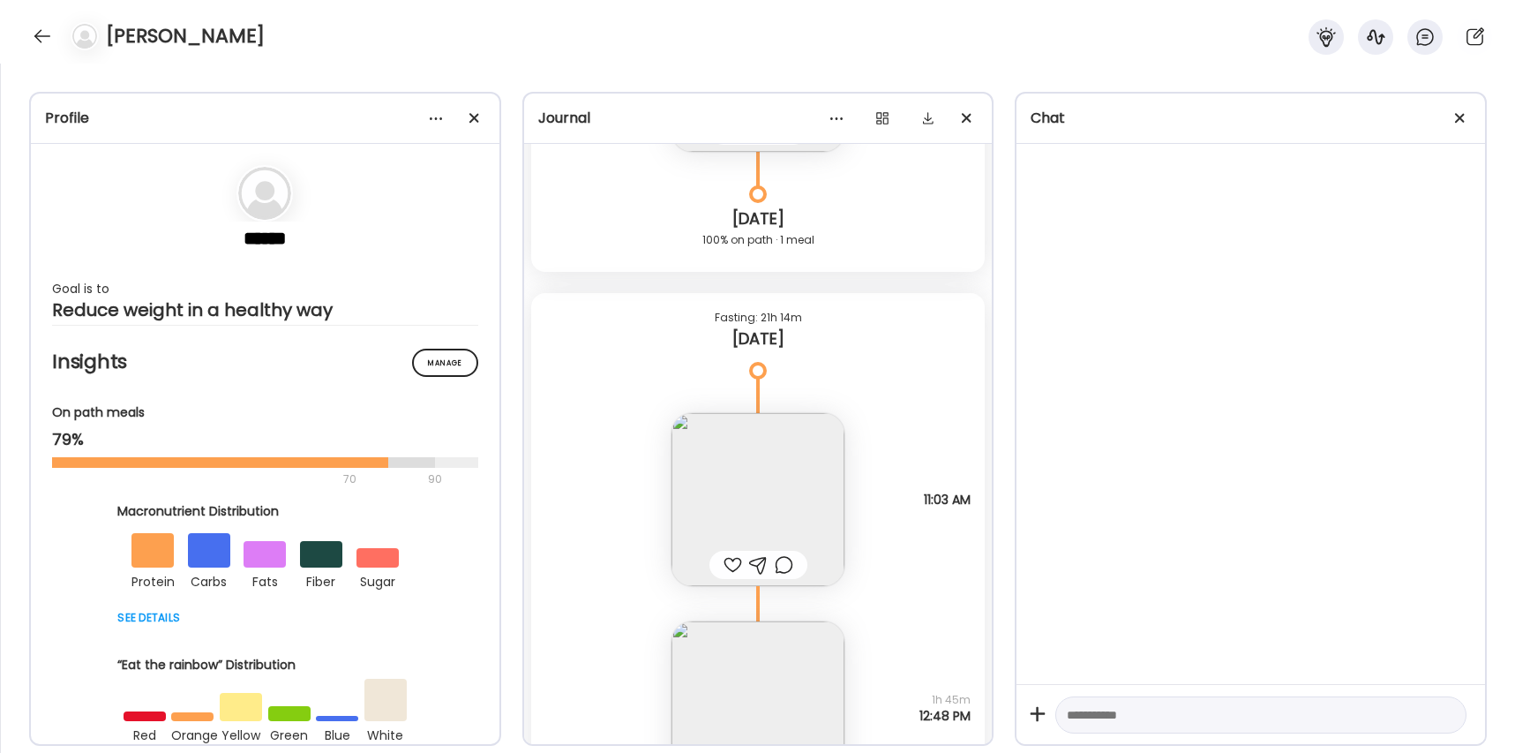
click at [736, 564] on div at bounding box center [733, 564] width 19 height 21
click at [762, 503] on img at bounding box center [758, 499] width 173 height 173
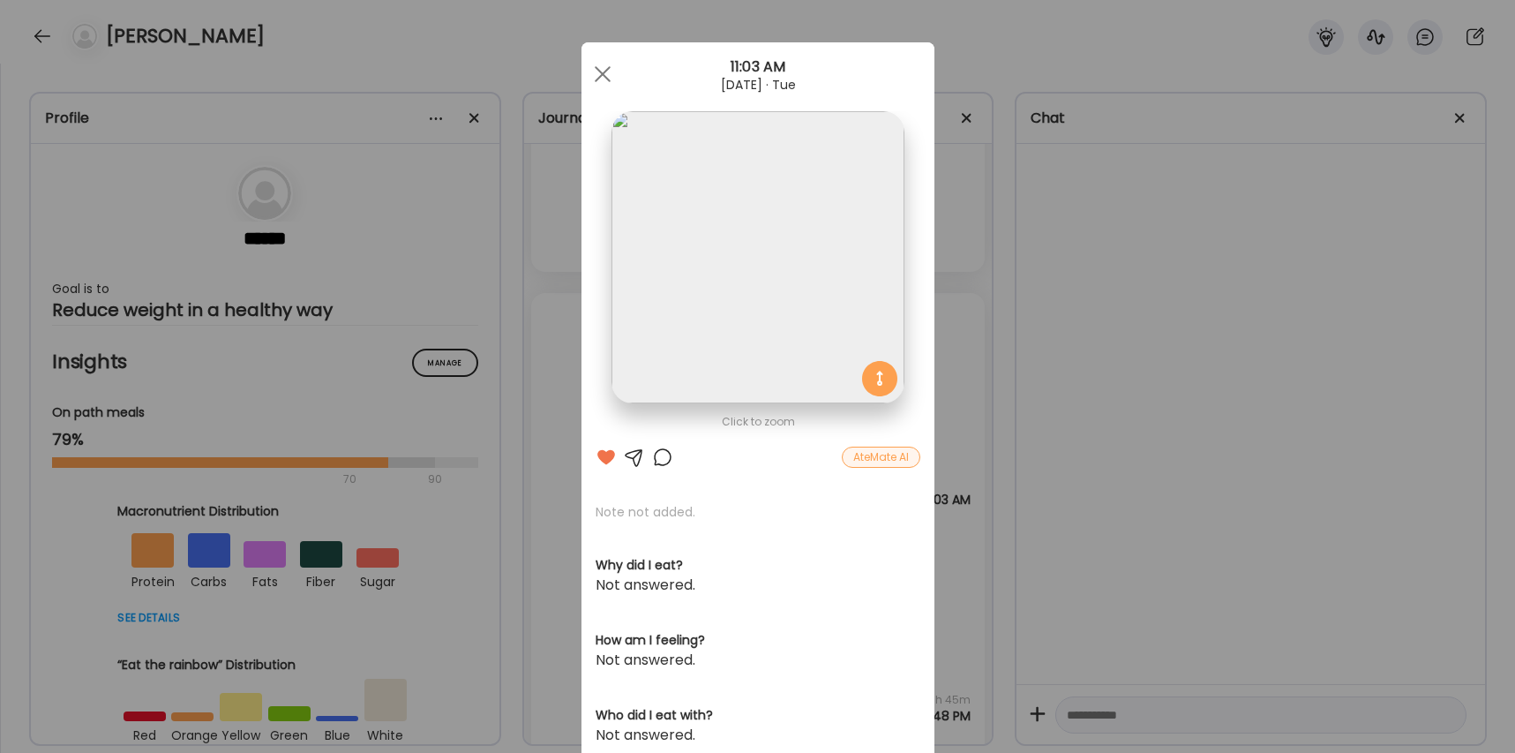
click at [665, 462] on div at bounding box center [662, 457] width 21 height 21
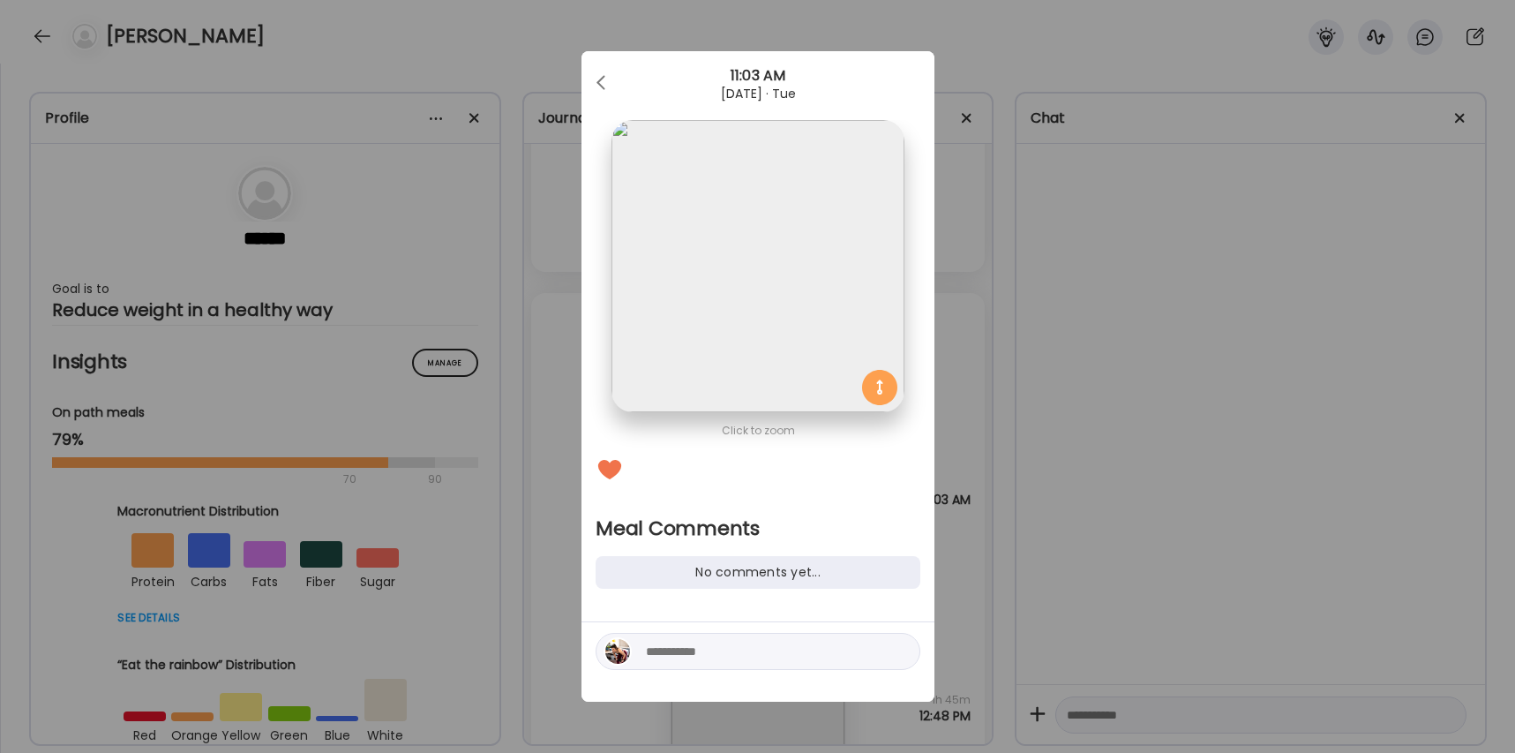
click at [711, 649] on textarea at bounding box center [765, 651] width 238 height 21
type textarea "**********"
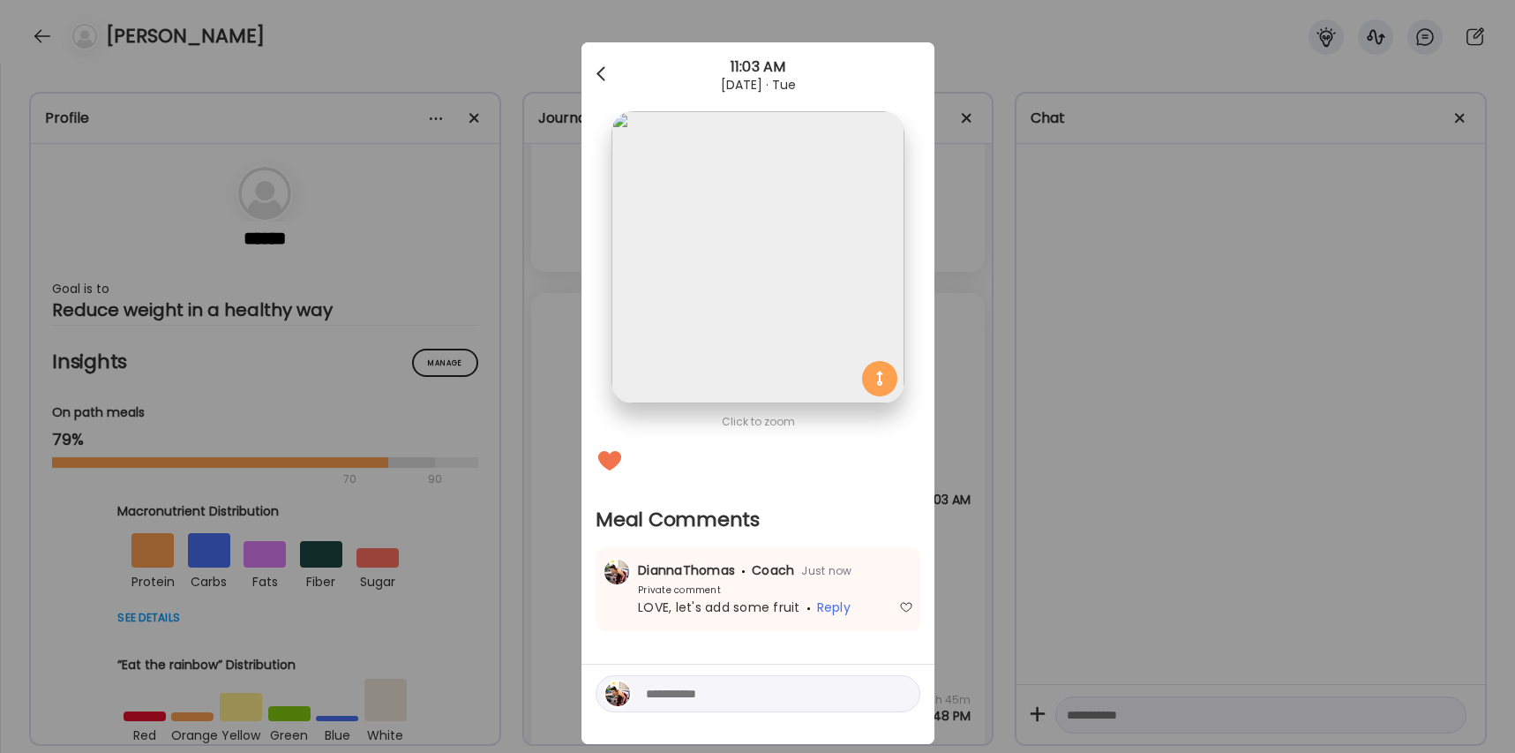
click at [606, 71] on div at bounding box center [602, 73] width 35 height 35
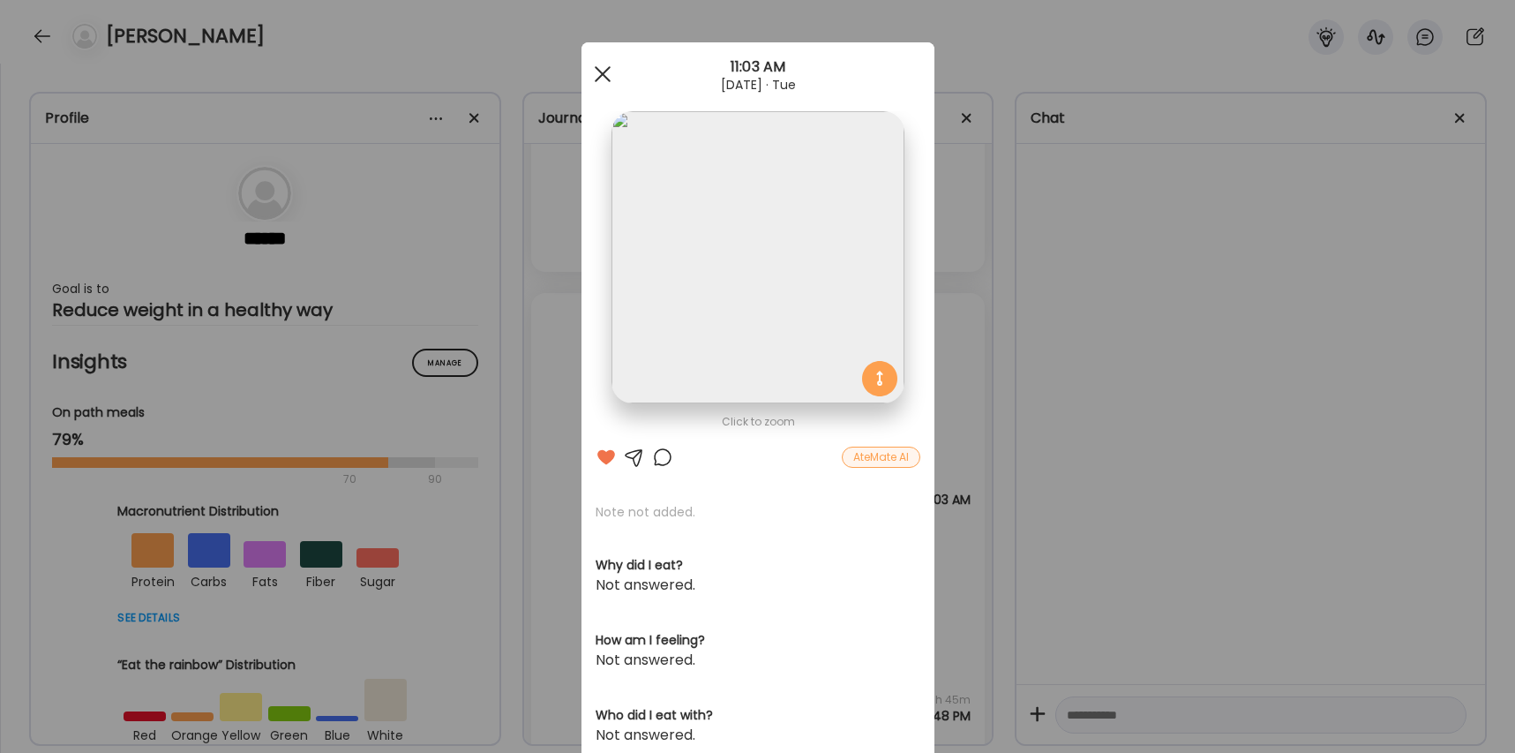
click at [607, 71] on div at bounding box center [602, 73] width 35 height 35
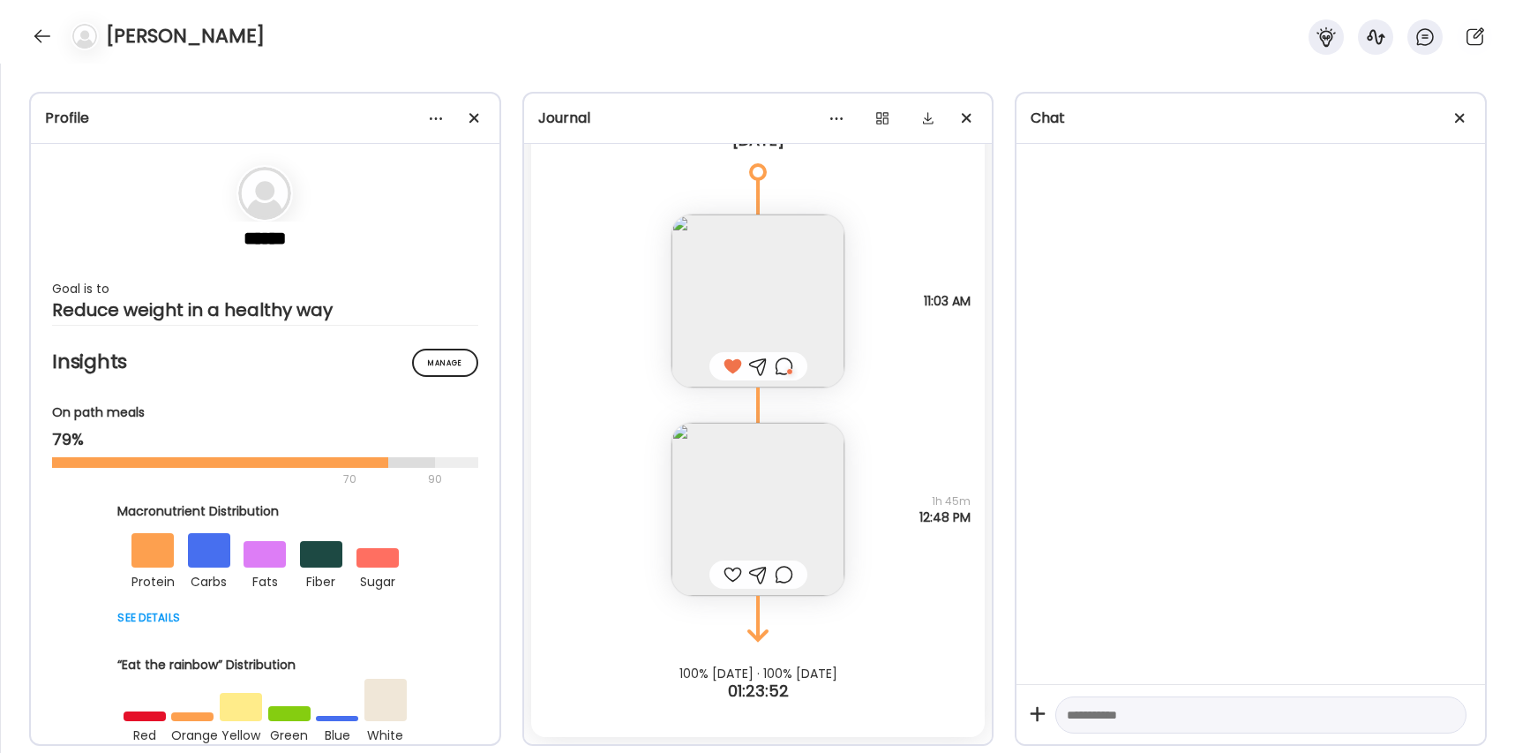
scroll to position [36663, 0]
click at [728, 577] on div at bounding box center [733, 574] width 19 height 21
click at [786, 577] on div at bounding box center [784, 574] width 19 height 21
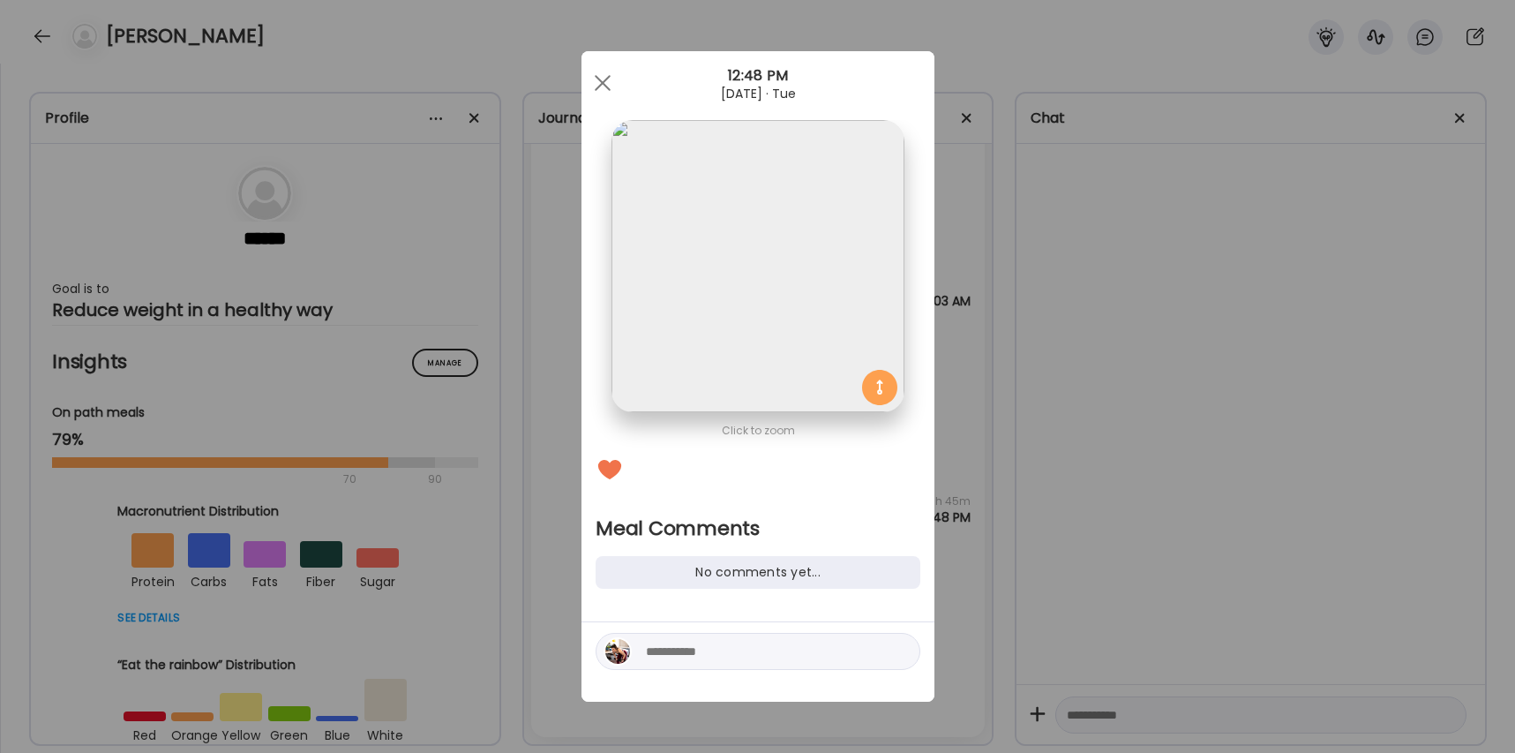
click at [729, 668] on div at bounding box center [758, 651] width 325 height 37
click at [726, 652] on textarea at bounding box center [765, 651] width 238 height 21
type textarea "**********"
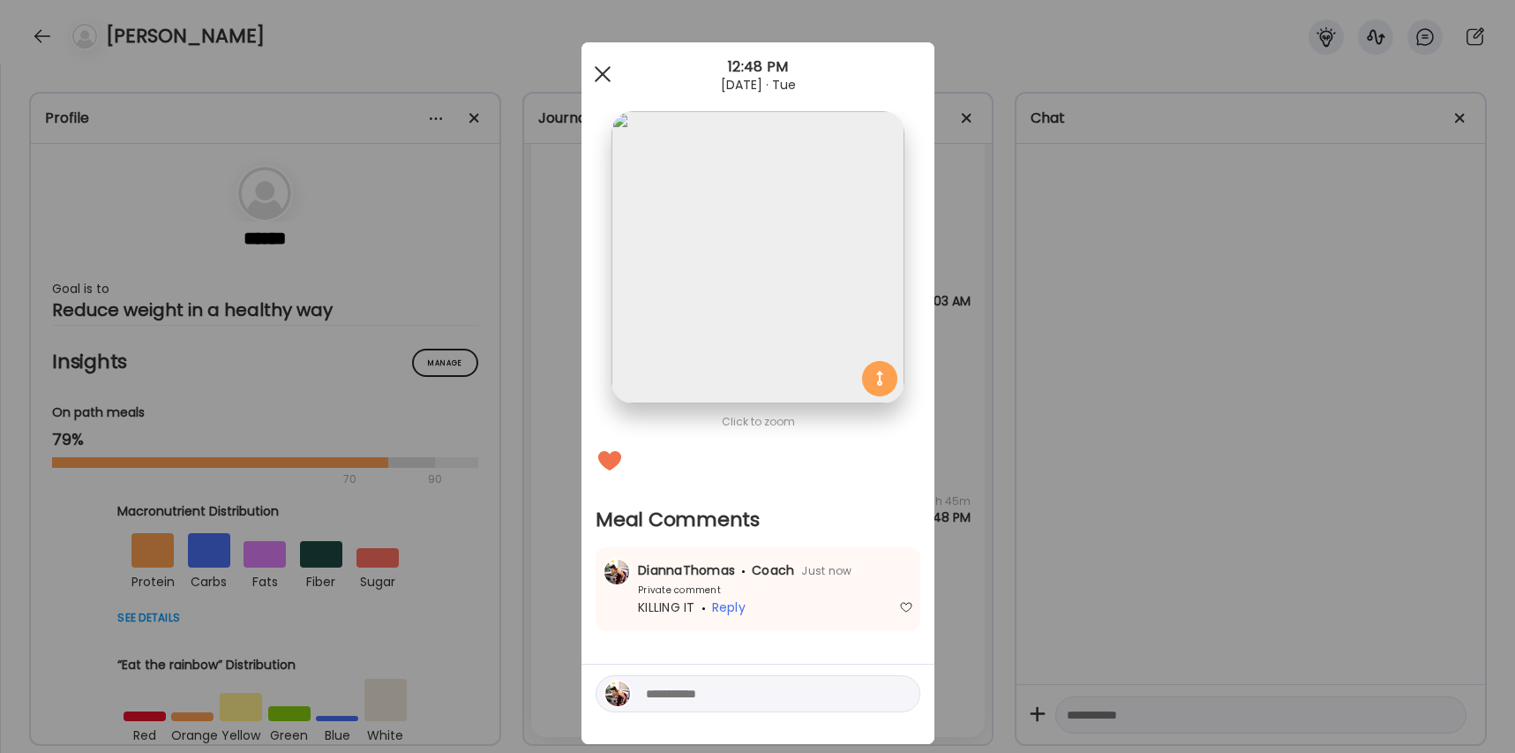
click at [600, 73] on div at bounding box center [602, 73] width 35 height 35
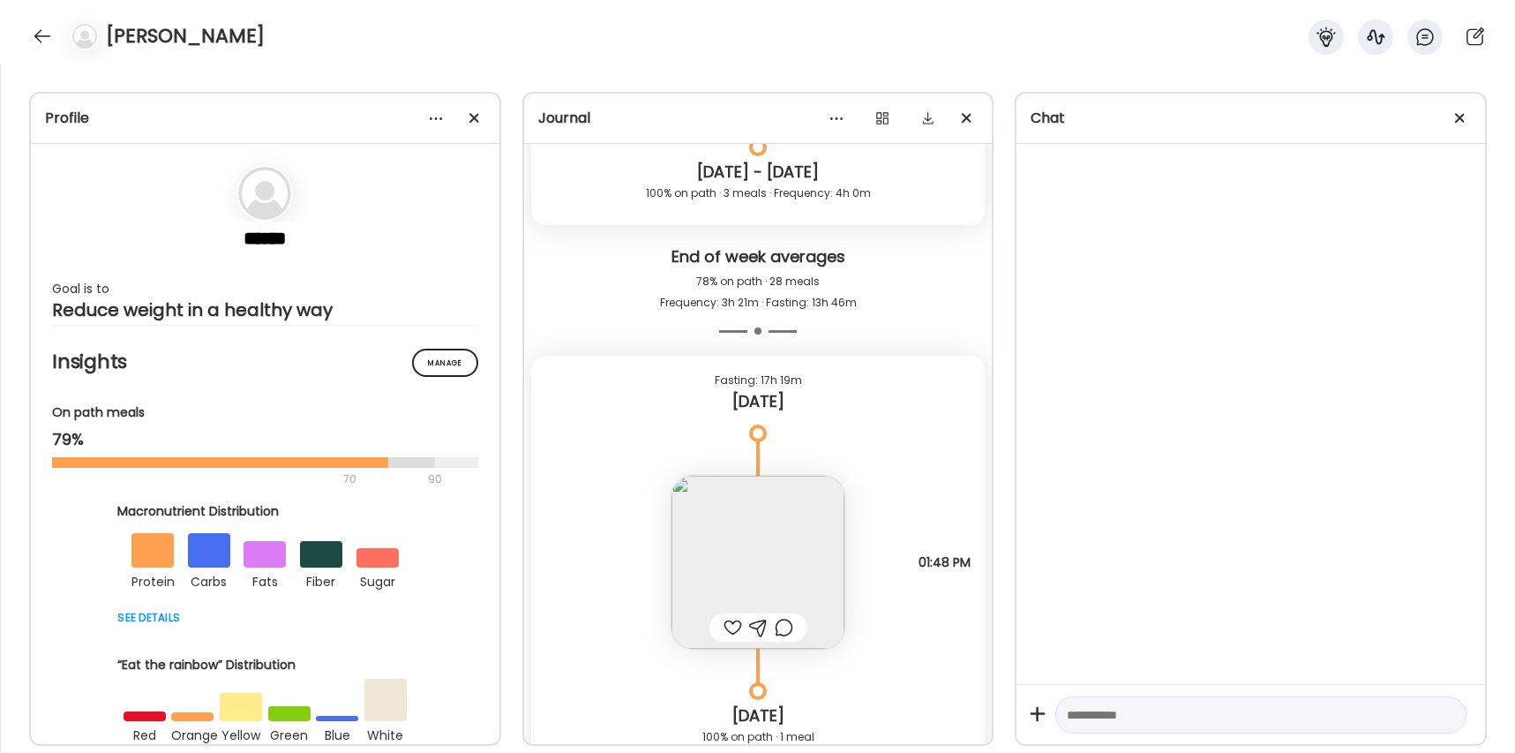
scroll to position [35969, 0]
click at [718, 625] on div at bounding box center [759, 626] width 98 height 28
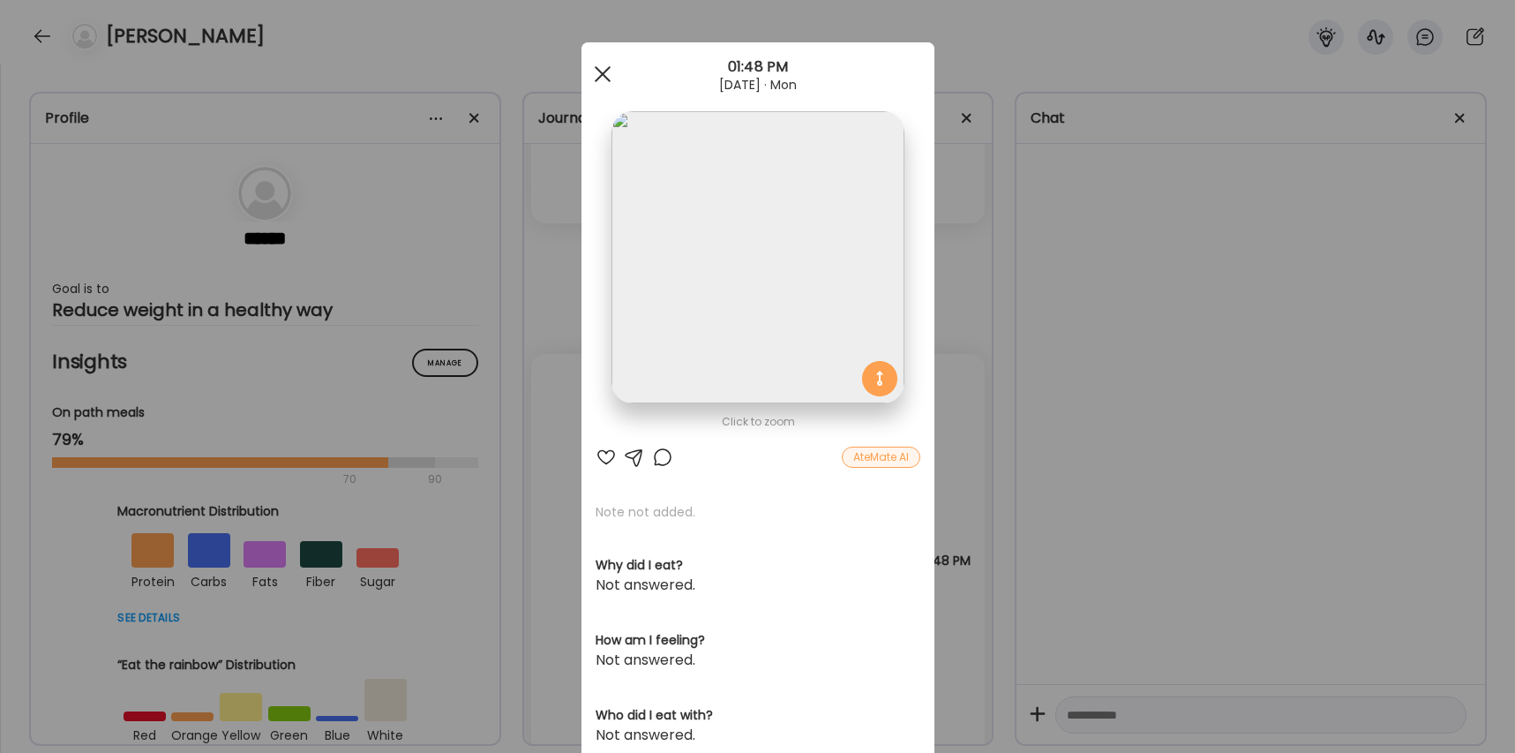
click at [602, 69] on div at bounding box center [602, 73] width 35 height 35
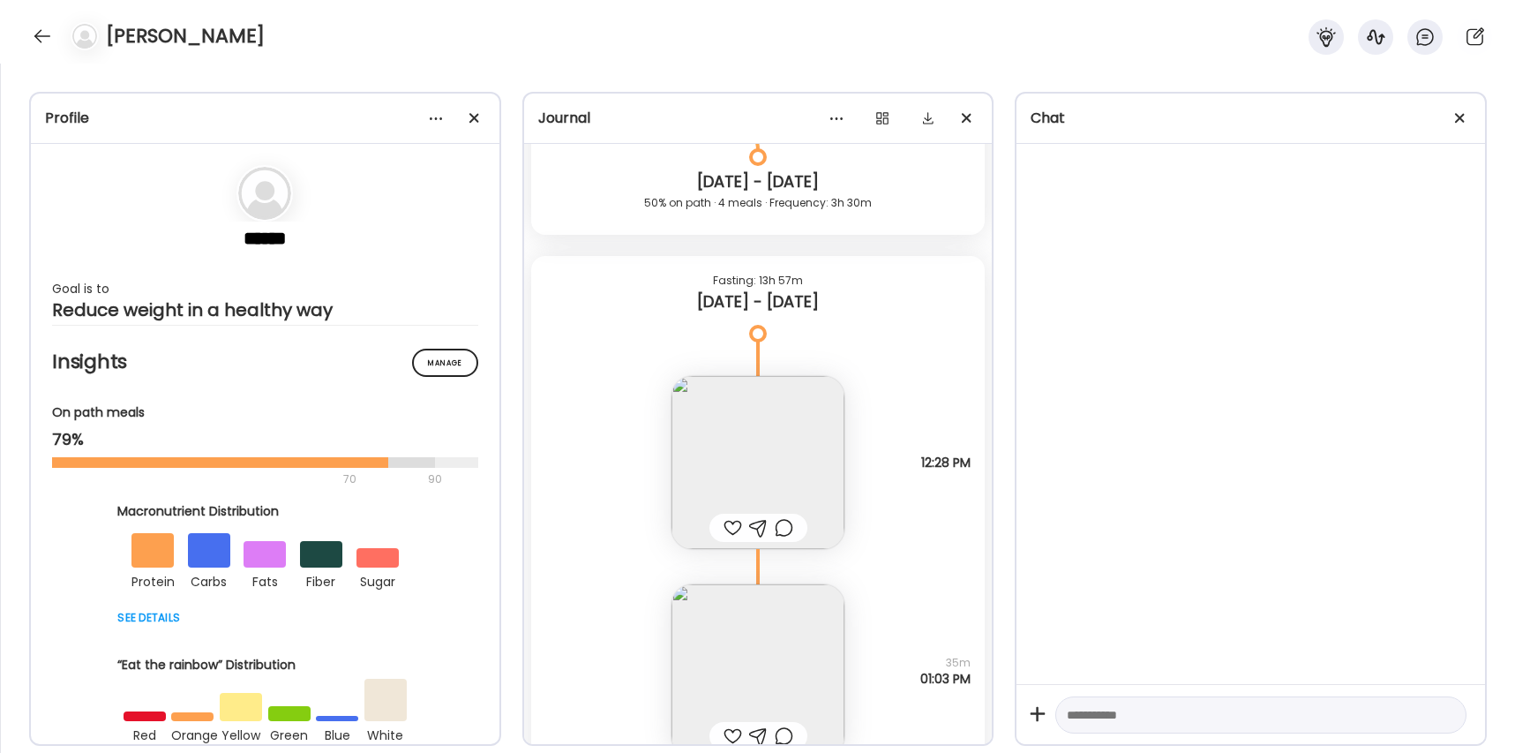
scroll to position [35108, 0]
click at [724, 528] on div at bounding box center [733, 526] width 19 height 21
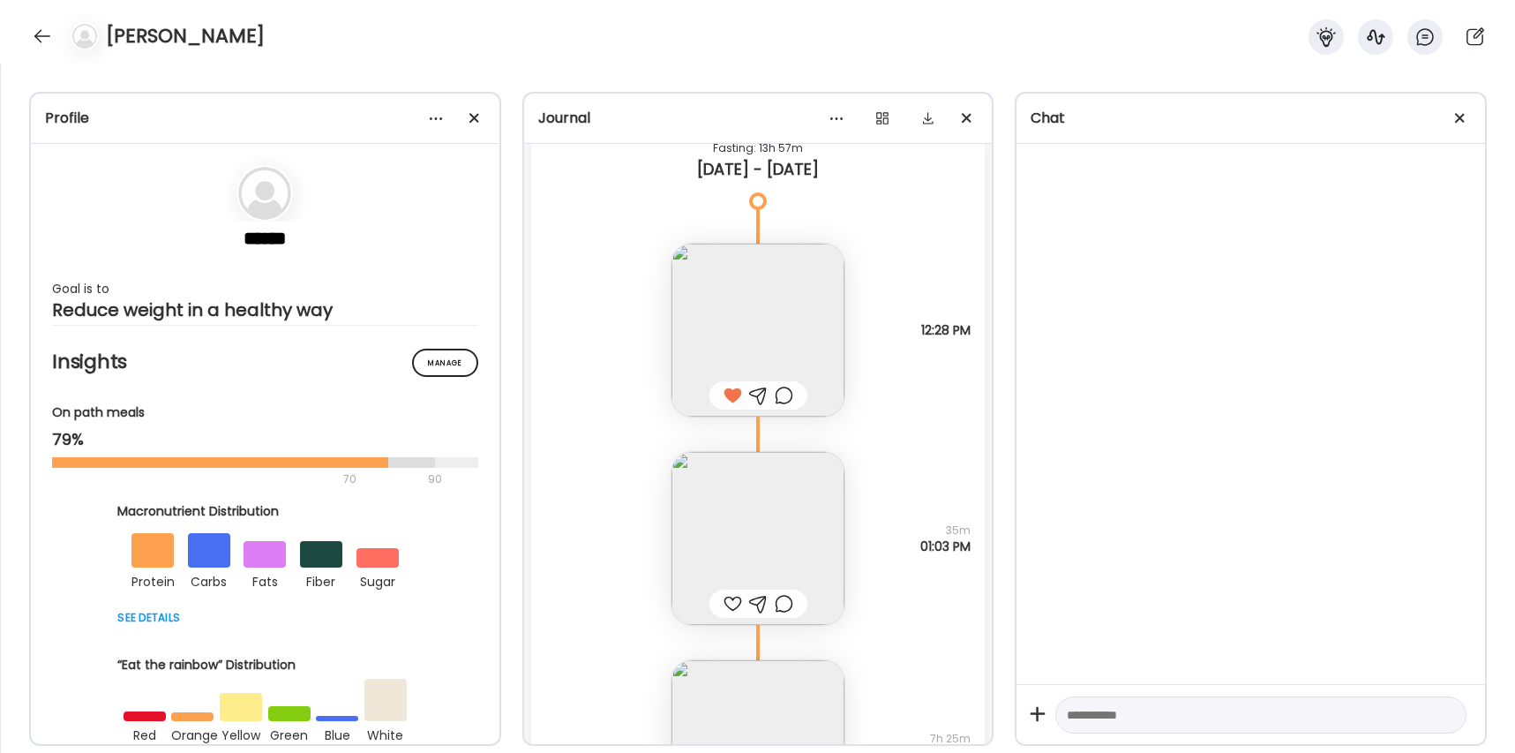
click at [727, 605] on div at bounding box center [733, 603] width 19 height 21
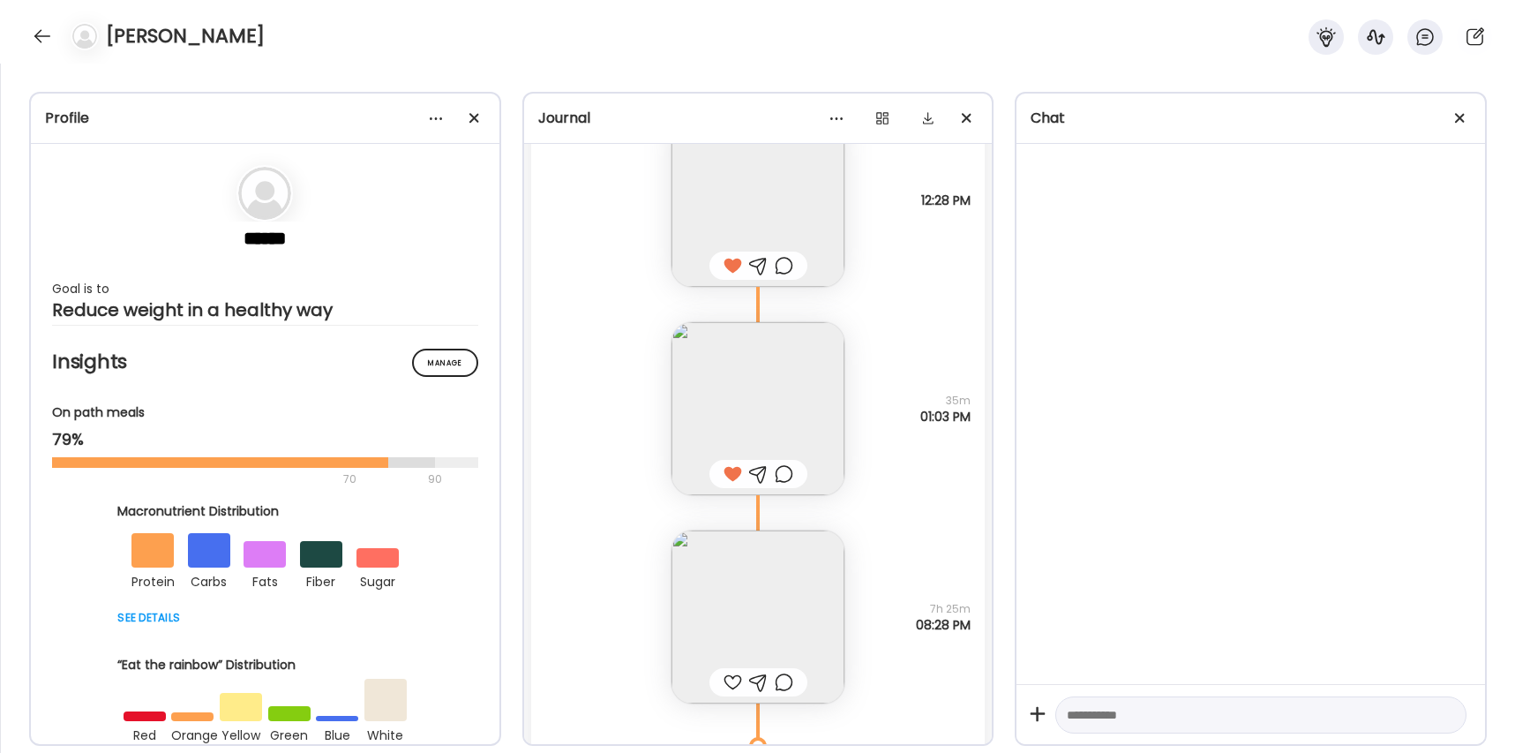
scroll to position [35392, 0]
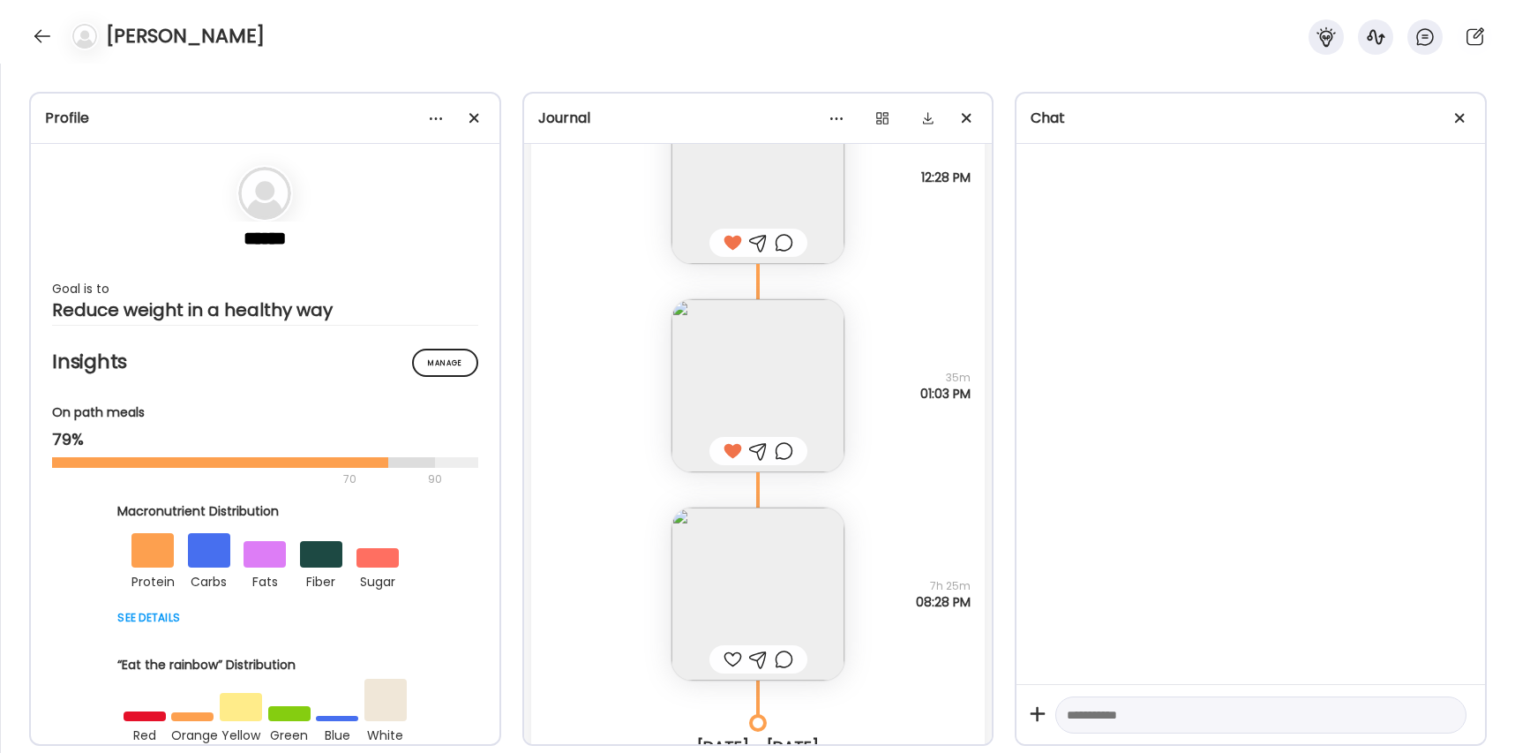
click at [725, 662] on div at bounding box center [733, 659] width 19 height 21
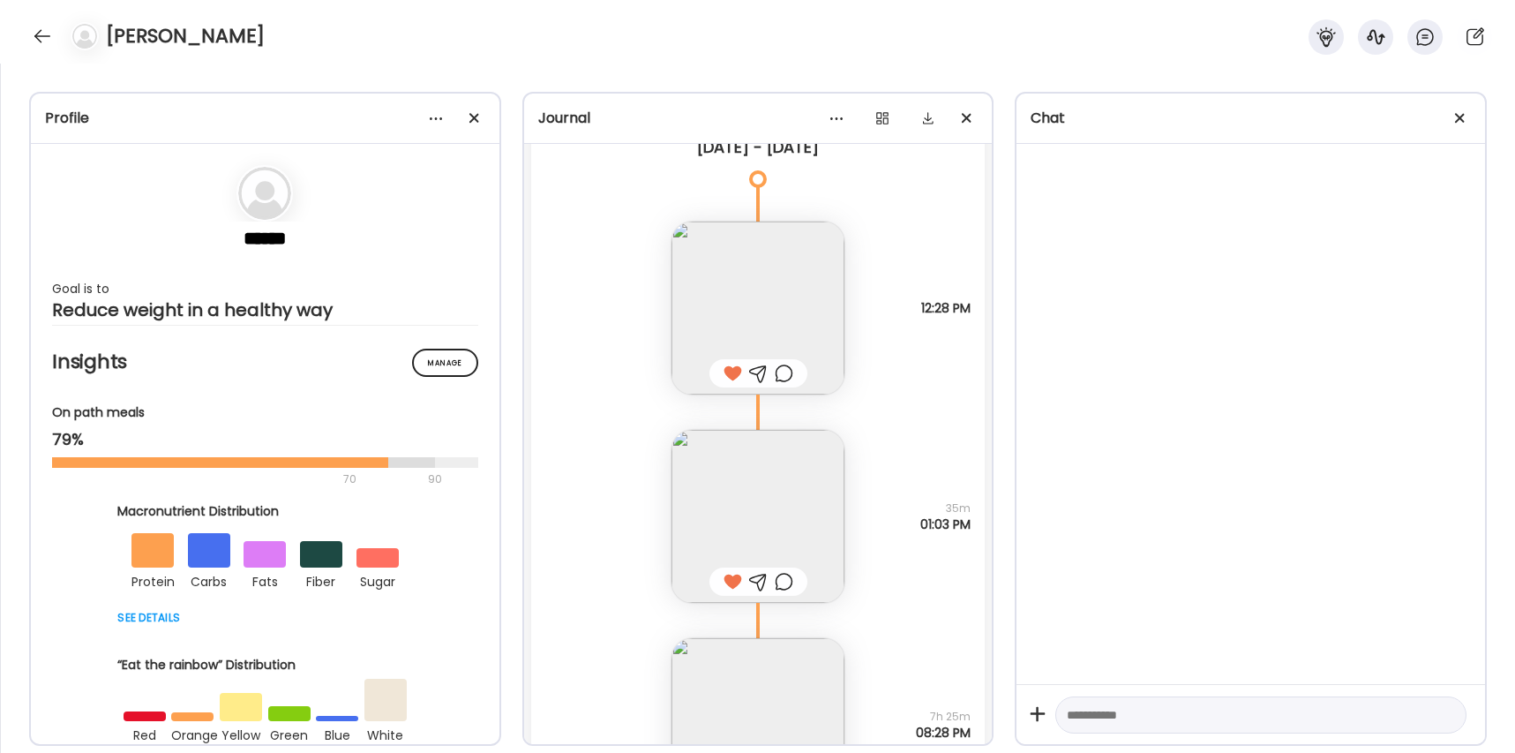
scroll to position [35469, 0]
